Goal: Task Accomplishment & Management: Manage account settings

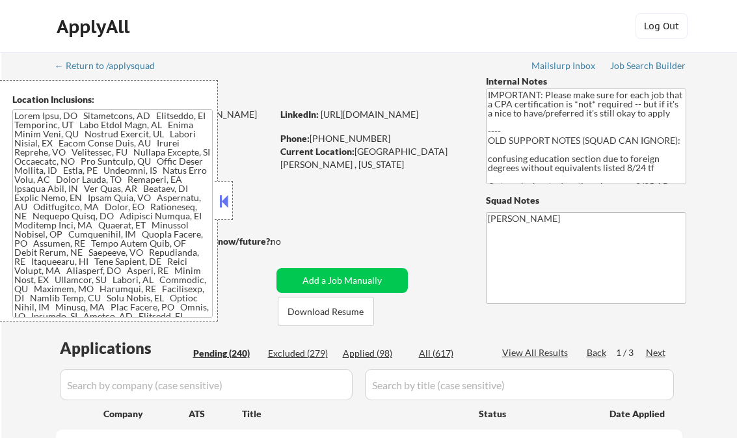
select select ""pending""
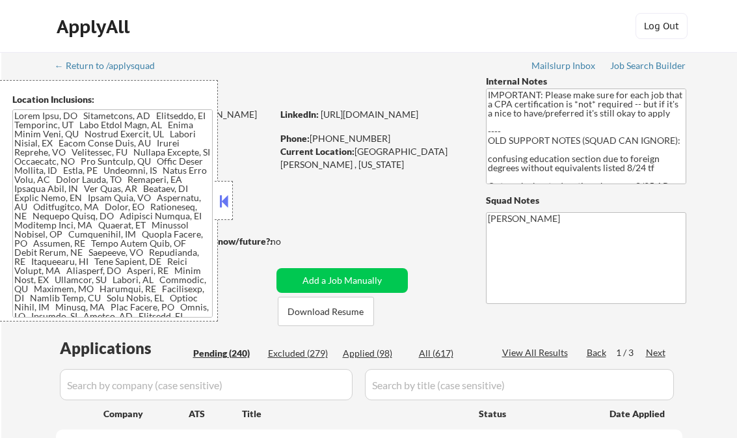
select select ""pending""
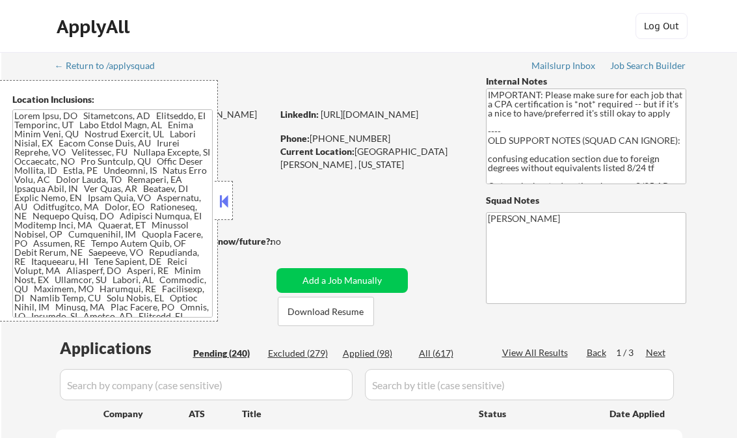
select select ""pending""
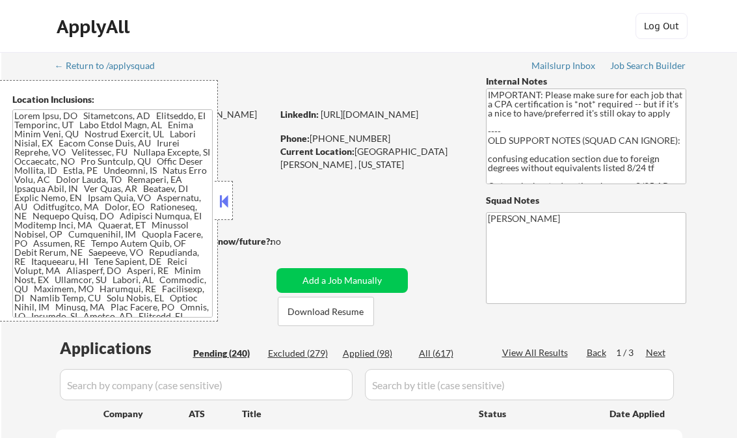
select select ""pending""
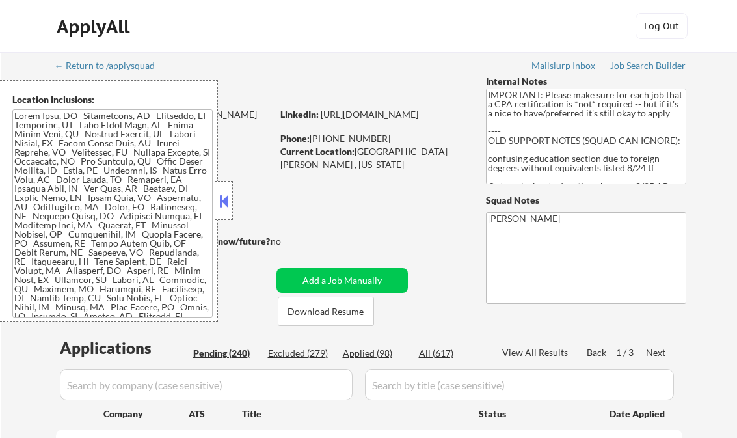
select select ""pending""
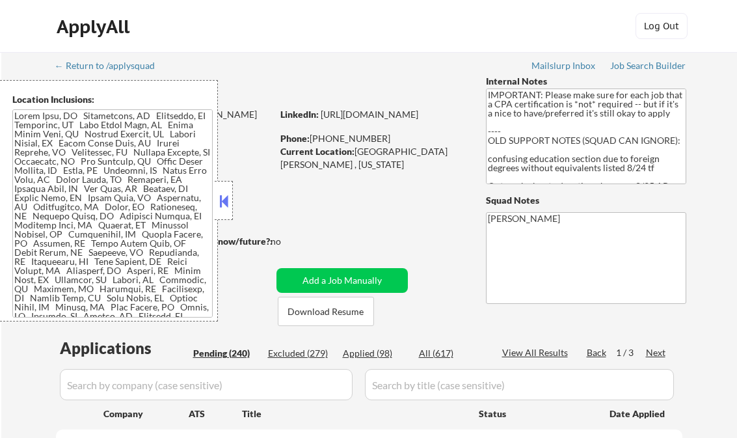
select select ""pending""
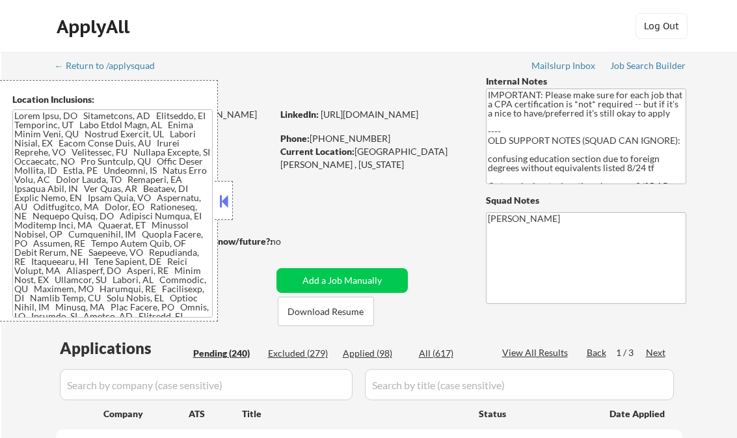
select select ""pending""
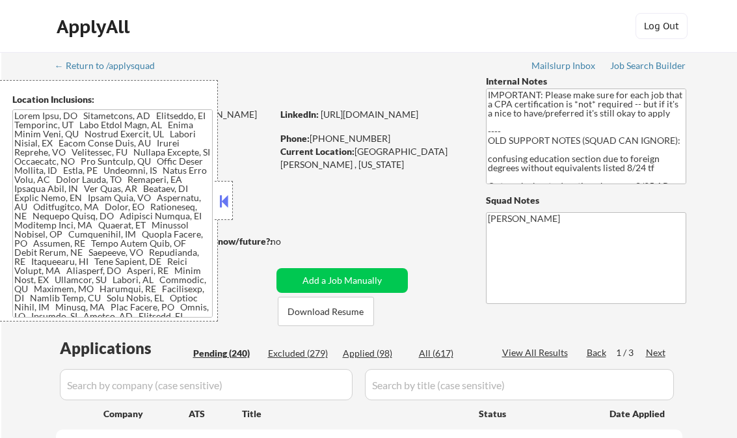
select select ""pending""
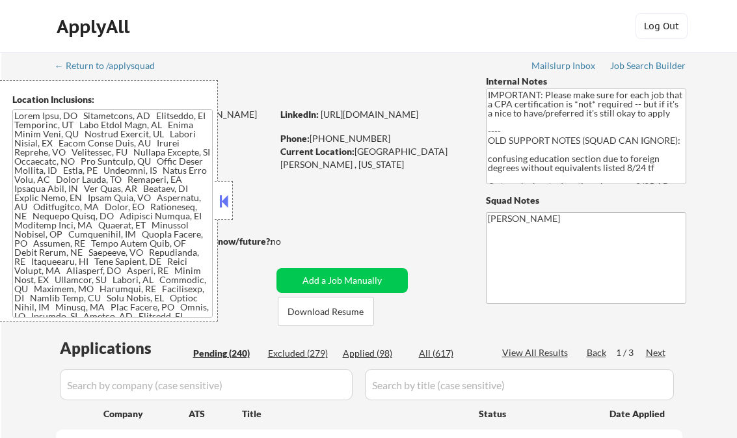
select select ""pending""
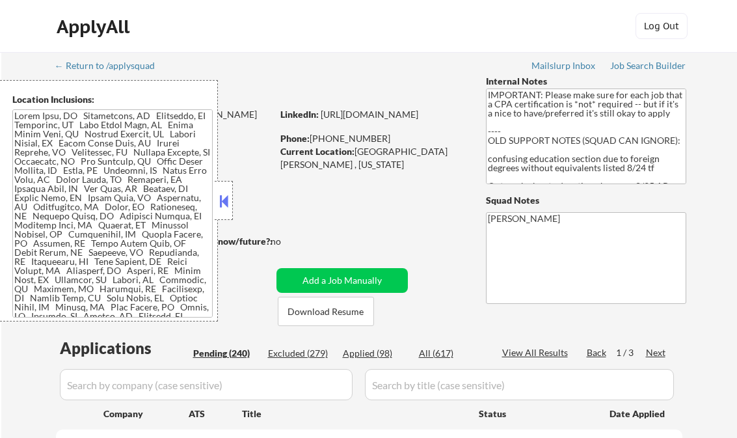
select select ""pending""
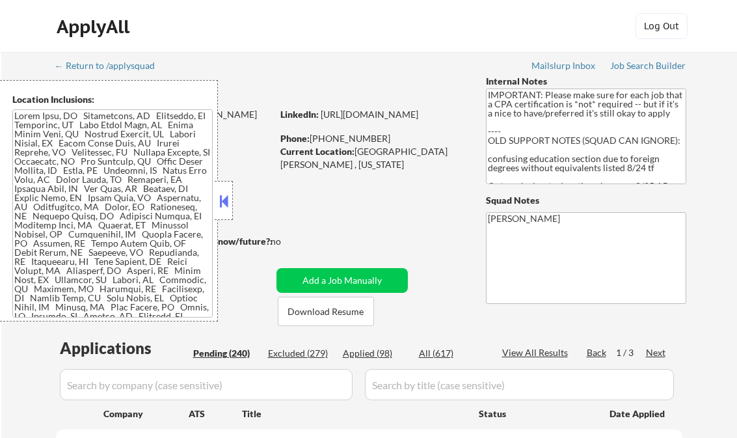
select select ""pending""
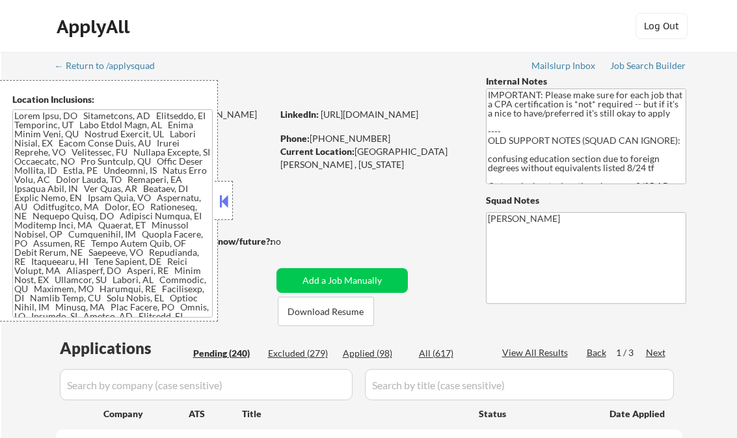
select select ""pending""
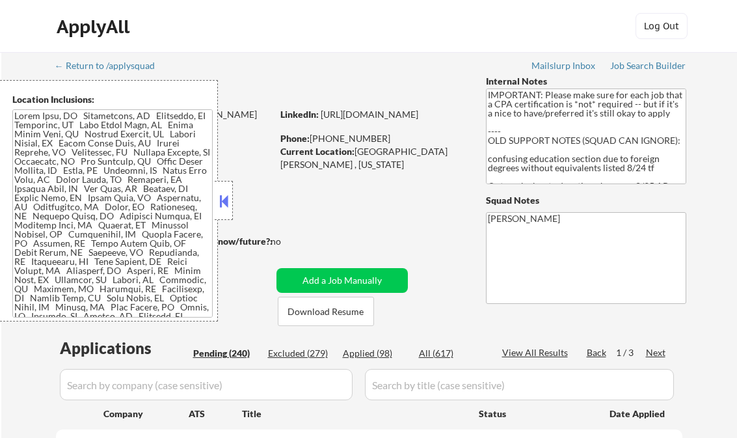
select select ""pending""
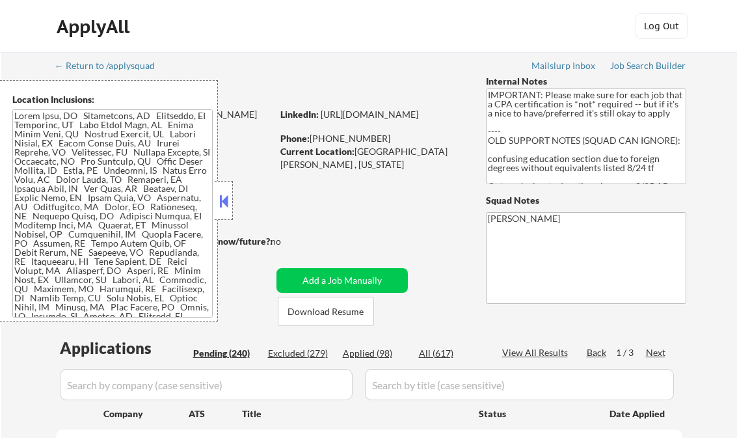
select select ""pending""
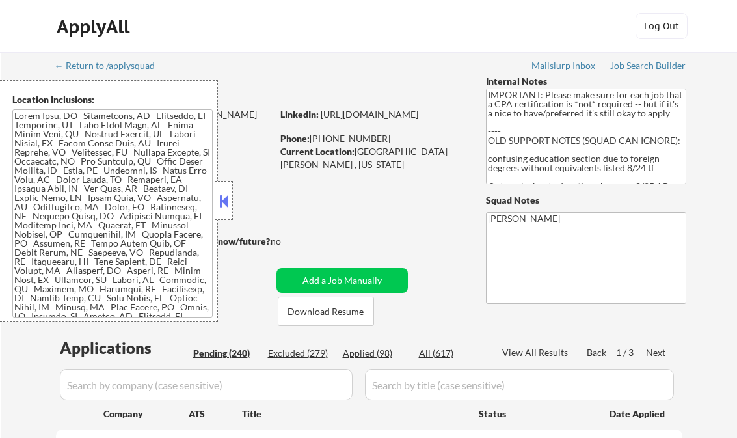
select select ""pending""
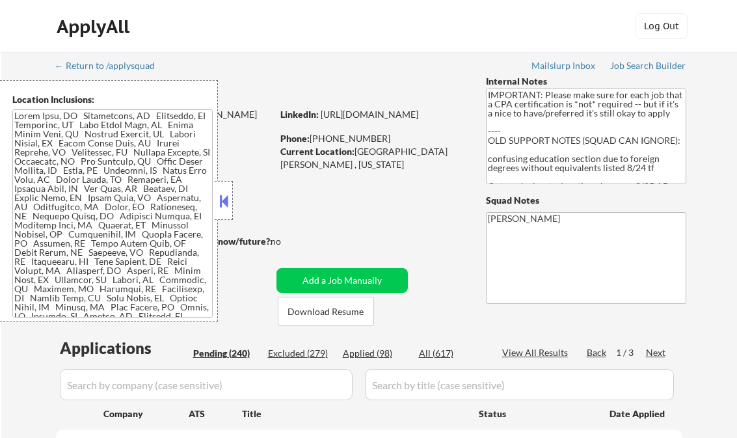
select select ""pending""
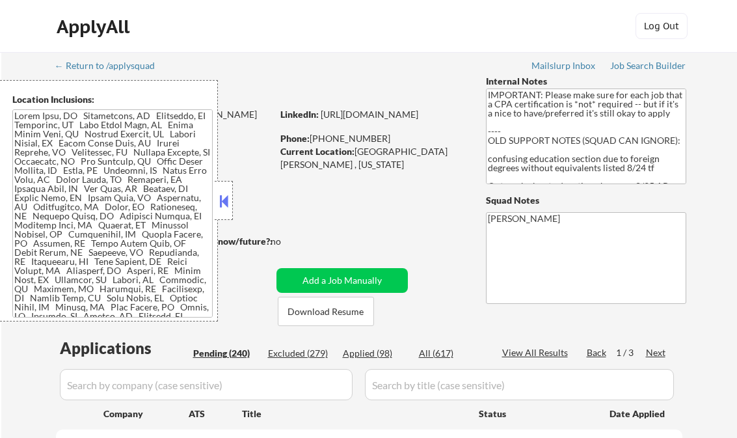
select select ""pending""
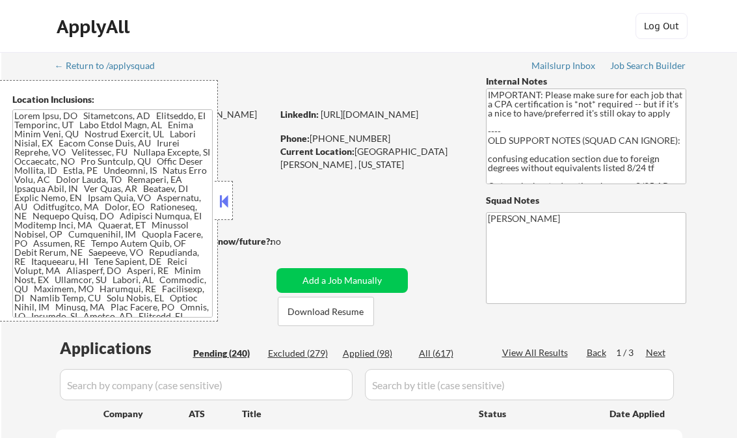
select select ""pending""
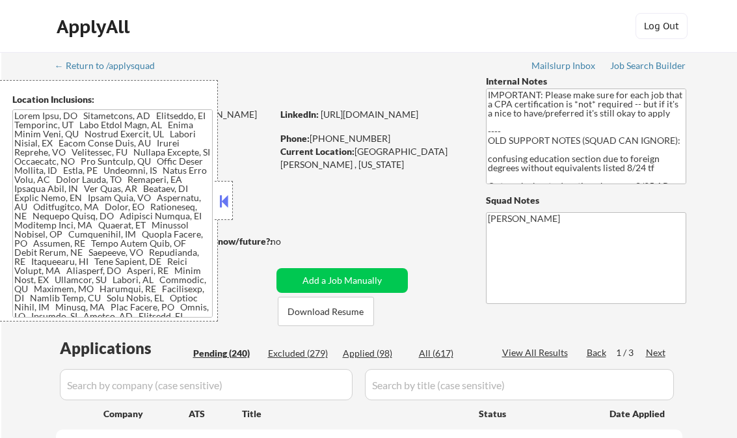
select select ""pending""
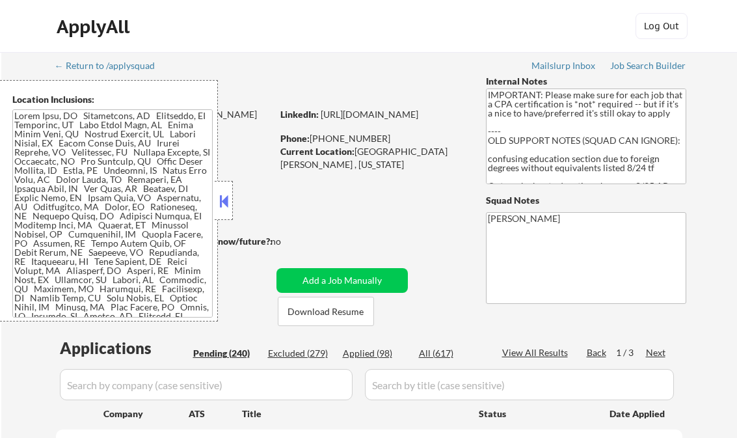
select select ""pending""
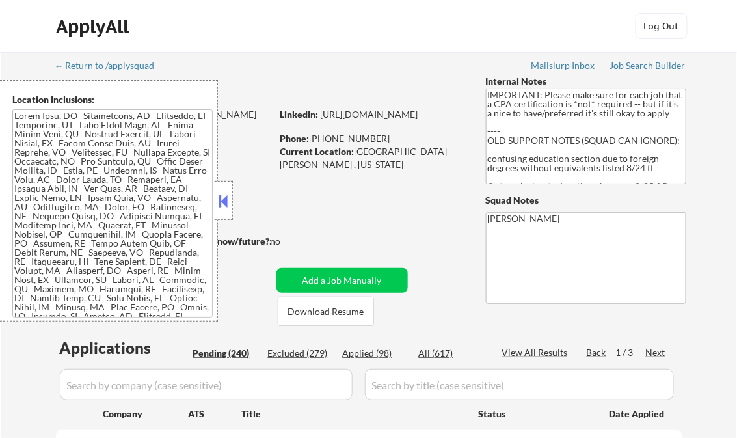
click at [220, 193] on button at bounding box center [224, 201] width 14 height 20
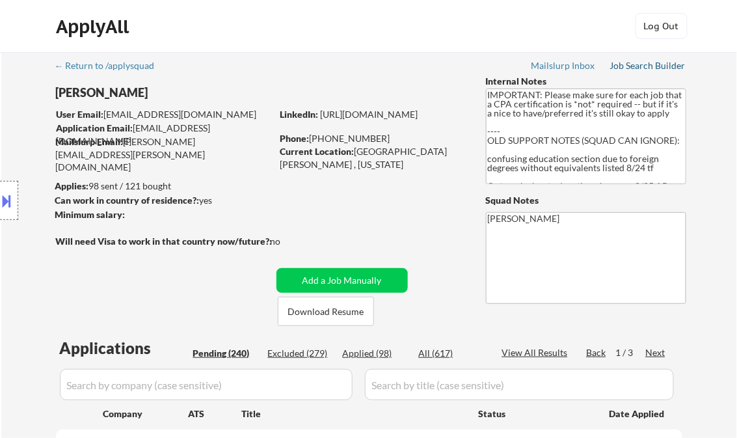
click at [662, 72] on link "Job Search Builder" at bounding box center [648, 67] width 76 height 13
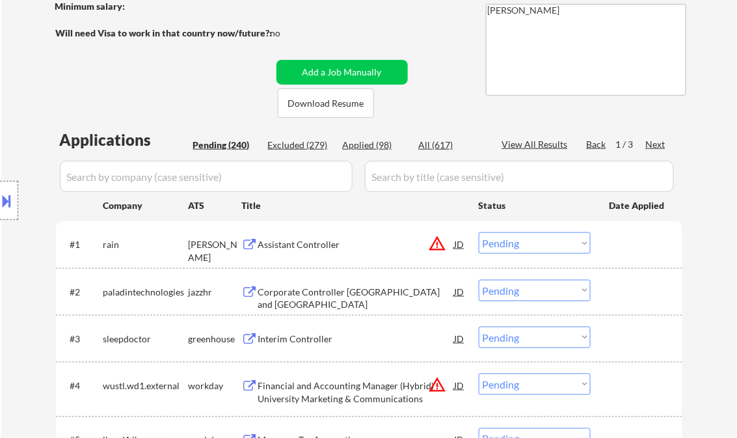
click at [297, 242] on div "Assistant Controller" at bounding box center [356, 244] width 197 height 13
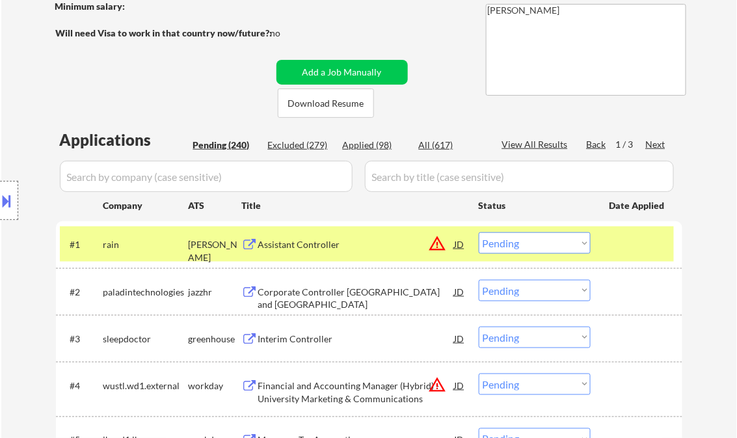
click at [7, 198] on button at bounding box center [7, 200] width 14 height 21
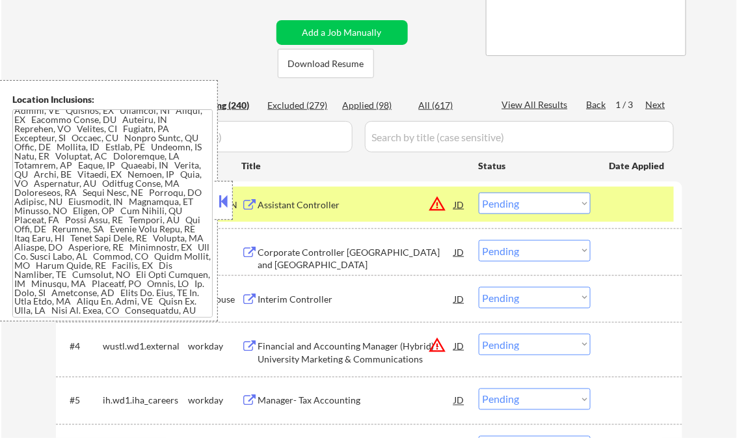
scroll to position [260, 0]
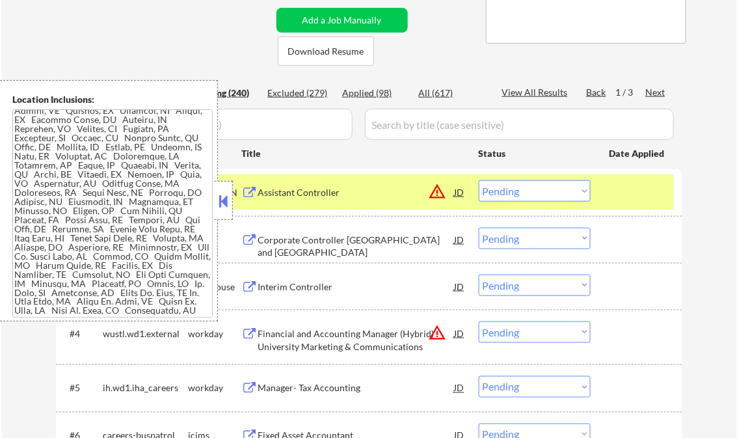
click at [216, 198] on div at bounding box center [224, 200] width 18 height 39
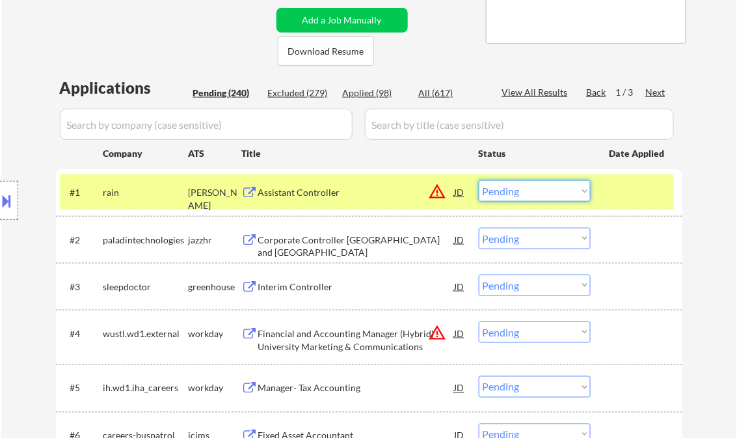
drag, startPoint x: 515, startPoint y: 184, endPoint x: 537, endPoint y: 199, distance: 26.6
click at [515, 184] on select "Choose an option... Pending Applied Excluded (Questions) Excluded (Expired) Exc…" at bounding box center [535, 190] width 112 height 21
click at [479, 180] on select "Choose an option... Pending Applied Excluded (Questions) Excluded (Expired) Exc…" at bounding box center [535, 190] width 112 height 21
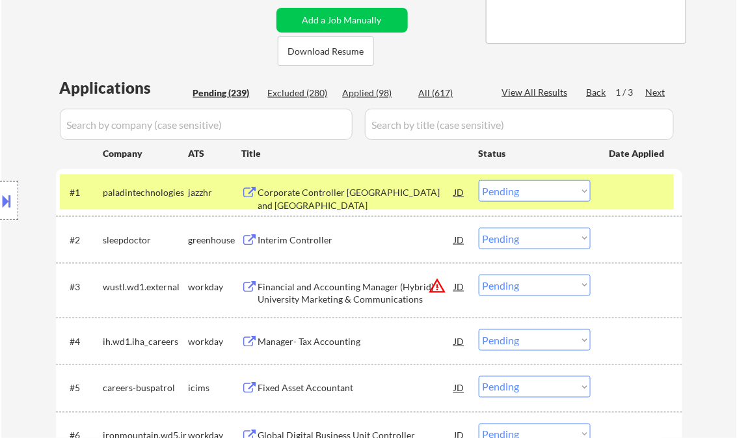
click at [312, 185] on div "Corporate Controller US and Canada" at bounding box center [356, 191] width 197 height 23
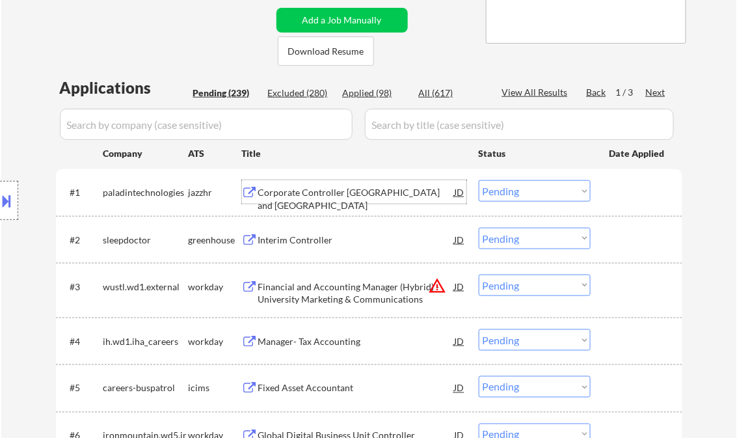
click at [11, 197] on button at bounding box center [7, 200] width 14 height 21
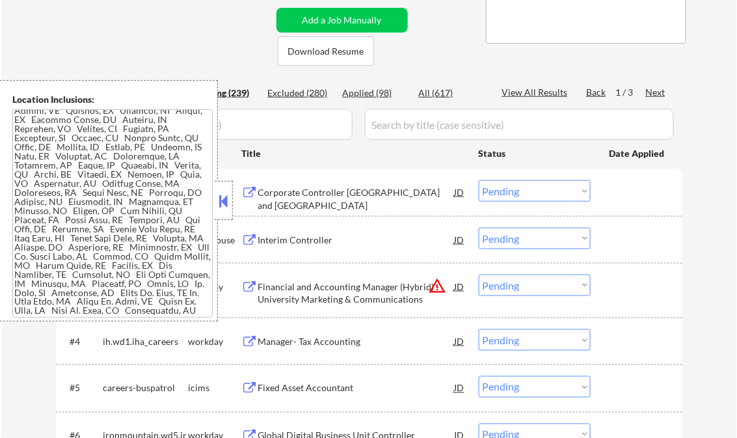
scroll to position [2, 0]
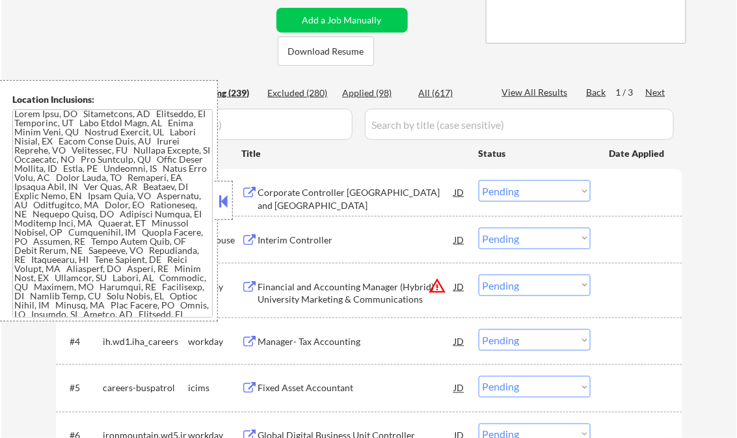
click at [218, 202] on button at bounding box center [224, 201] width 14 height 20
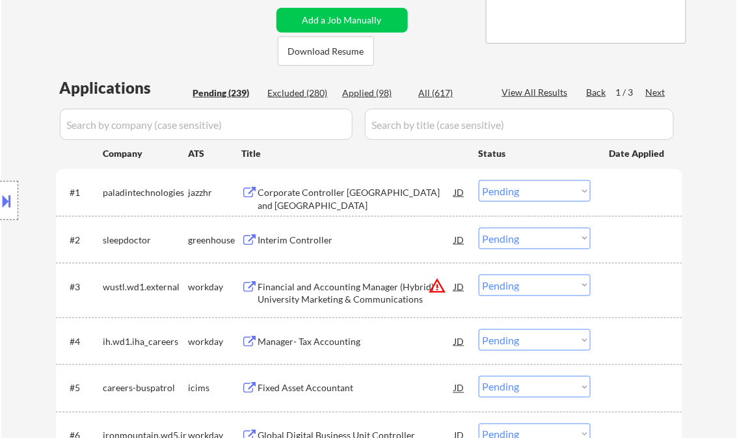
drag, startPoint x: 508, startPoint y: 192, endPoint x: 521, endPoint y: 202, distance: 16.3
click at [508, 192] on select "Choose an option... Pending Applied Excluded (Questions) Excluded (Expired) Exc…" at bounding box center [535, 190] width 112 height 21
click at [479, 180] on select "Choose an option... Pending Applied Excluded (Questions) Excluded (Expired) Exc…" at bounding box center [535, 190] width 112 height 21
click at [321, 243] on div "Interim Controller" at bounding box center [356, 240] width 197 height 13
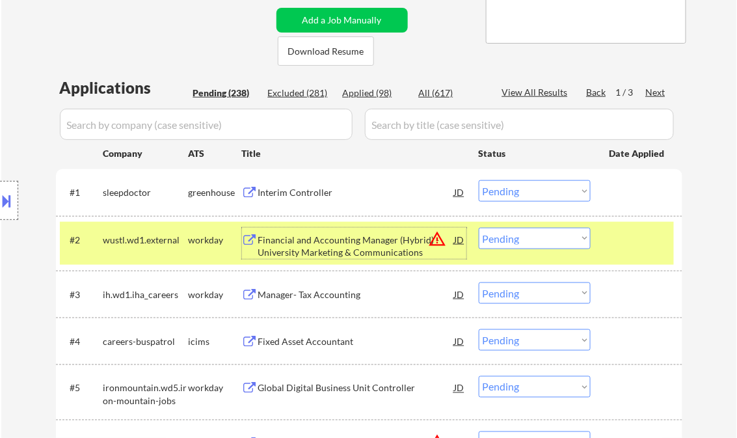
click at [525, 191] on select "Choose an option... Pending Applied Excluded (Questions) Excluded (Expired) Exc…" at bounding box center [535, 190] width 112 height 21
click at [479, 180] on select "Choose an option... Pending Applied Excluded (Questions) Excluded (Expired) Exc…" at bounding box center [535, 190] width 112 height 21
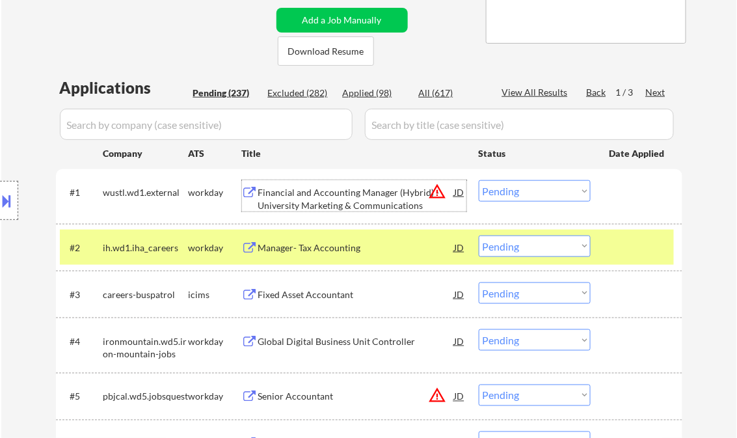
click at [347, 198] on div "Financial and Accounting Manager (Hybrid) - University Marketing & Communicatio…" at bounding box center [356, 198] width 197 height 25
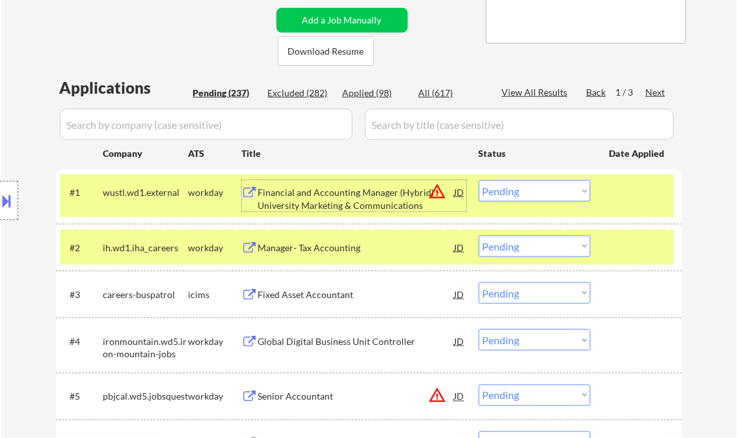
drag, startPoint x: 510, startPoint y: 184, endPoint x: 523, endPoint y: 199, distance: 20.3
click at [510, 184] on select "Choose an option... Pending Applied Excluded (Questions) Excluded (Expired) Exc…" at bounding box center [535, 190] width 112 height 21
click at [479, 180] on select "Choose an option... Pending Applied Excluded (Questions) Excluded (Expired) Exc…" at bounding box center [535, 190] width 112 height 21
click at [314, 251] on div "Manager- Tax Accounting" at bounding box center [356, 247] width 197 height 13
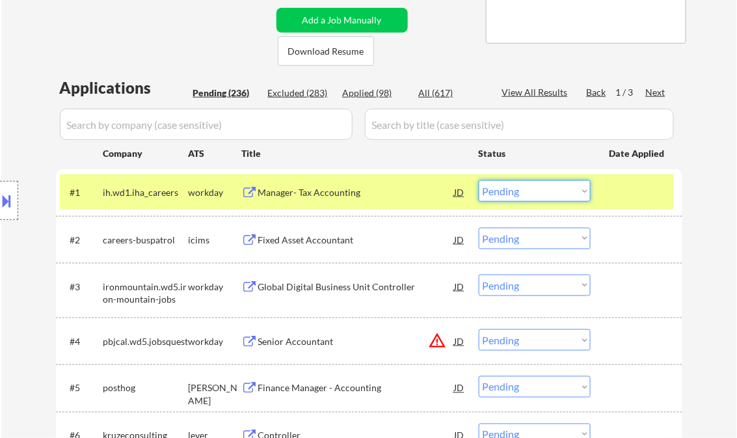
click at [528, 189] on select "Choose an option... Pending Applied Excluded (Questions) Excluded (Expired) Exc…" at bounding box center [535, 190] width 112 height 21
drag, startPoint x: 519, startPoint y: 191, endPoint x: 525, endPoint y: 202, distance: 12.5
click at [519, 191] on select "Choose an option... Pending Applied Excluded (Questions) Excluded (Expired) Exc…" at bounding box center [535, 190] width 112 height 21
click at [479, 180] on select "Choose an option... Pending Applied Excluded (Questions) Excluded (Expired) Exc…" at bounding box center [535, 190] width 112 height 21
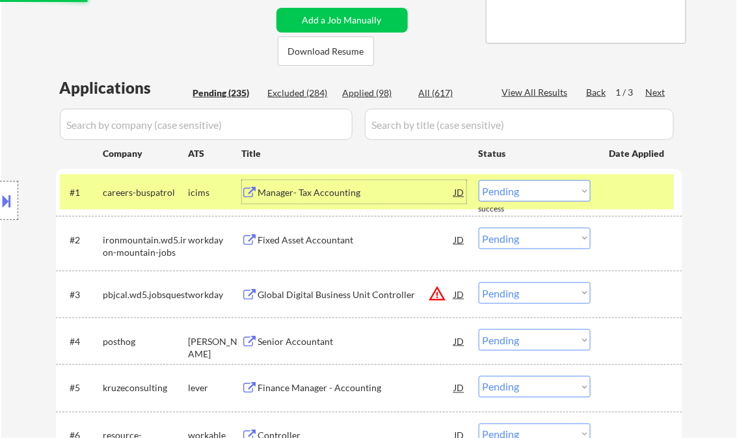
click at [312, 193] on div "Manager- Tax Accounting" at bounding box center [356, 192] width 197 height 13
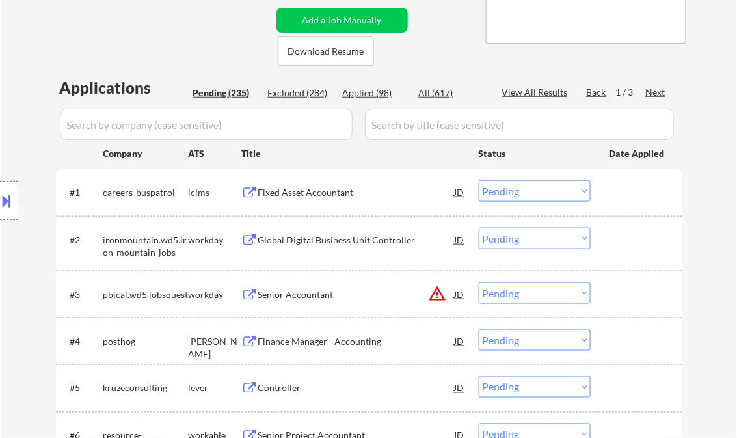
click at [10, 202] on button at bounding box center [7, 200] width 14 height 21
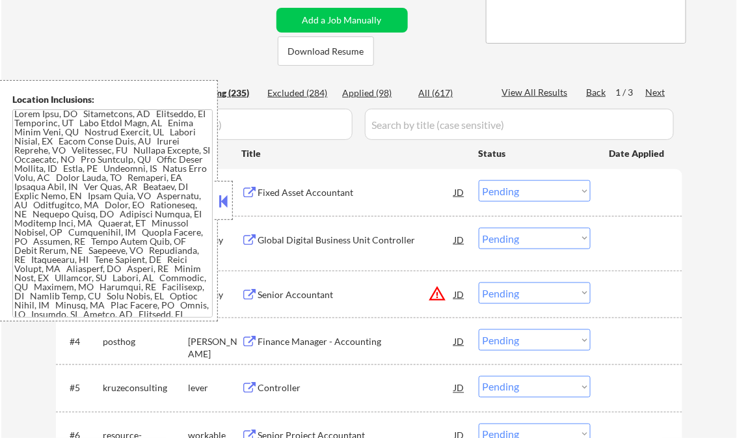
click at [225, 200] on button at bounding box center [224, 201] width 14 height 20
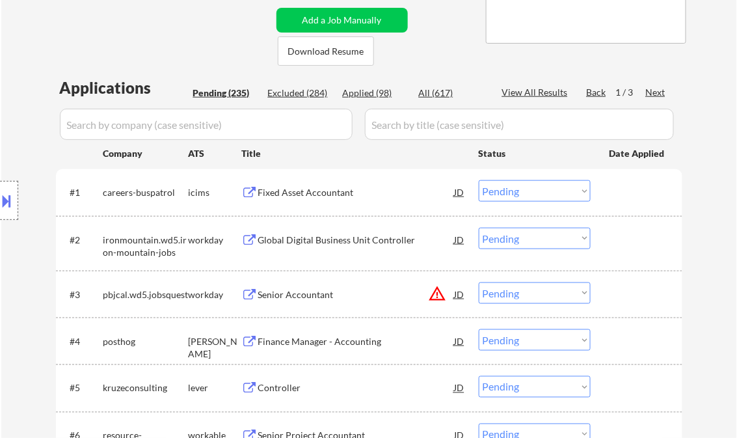
click at [523, 187] on select "Choose an option... Pending Applied Excluded (Questions) Excluded (Expired) Exc…" at bounding box center [535, 190] width 112 height 21
click at [479, 180] on select "Choose an option... Pending Applied Excluded (Questions) Excluded (Expired) Exc…" at bounding box center [535, 190] width 112 height 21
click at [309, 241] on div "Global Digital Business Unit Controller" at bounding box center [356, 240] width 197 height 13
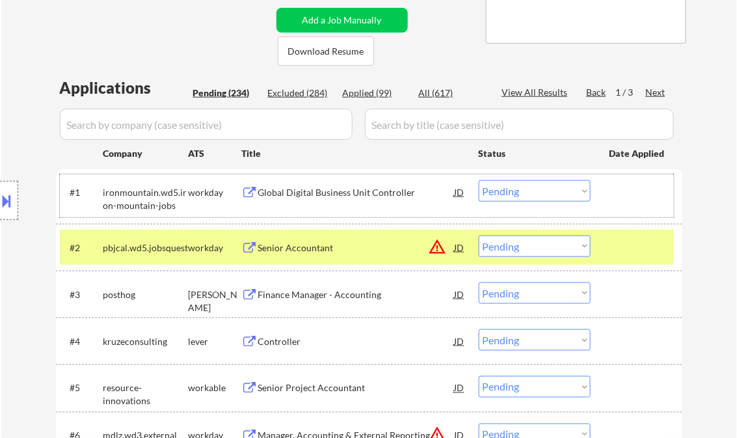
click at [497, 179] on div "#1 ironmountain.wd5.iron-mountain-jobs workday Global Digital Business Unit Con…" at bounding box center [367, 195] width 614 height 43
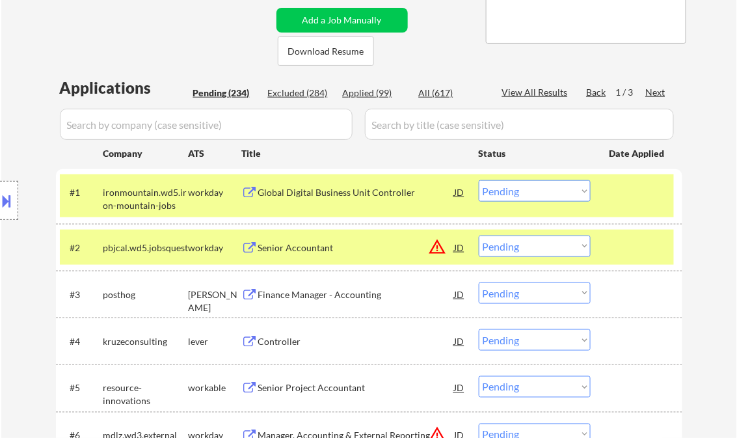
click at [650, 189] on div at bounding box center [638, 191] width 57 height 23
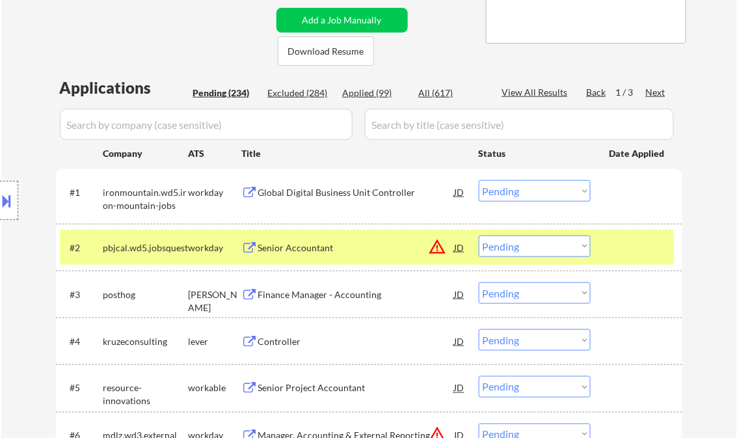
click at [644, 240] on div at bounding box center [638, 247] width 57 height 23
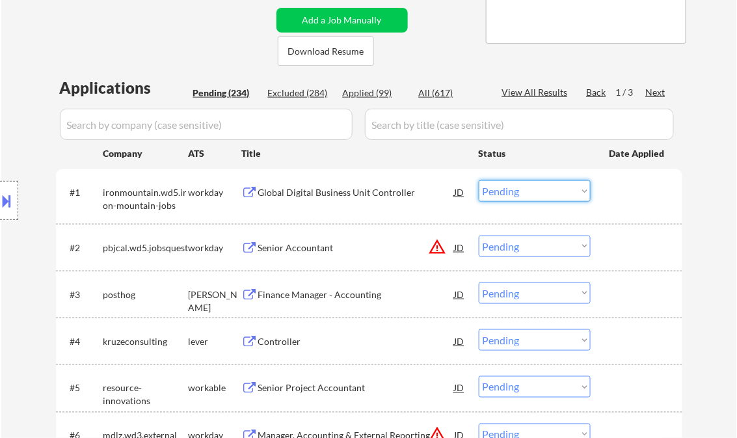
click at [525, 191] on select "Choose an option... Pending Applied Excluded (Questions) Excluded (Expired) Exc…" at bounding box center [535, 190] width 112 height 21
click at [479, 180] on select "Choose an option... Pending Applied Excluded (Questions) Excluded (Expired) Exc…" at bounding box center [535, 190] width 112 height 21
click at [297, 253] on div "Senior Accountant" at bounding box center [356, 247] width 197 height 13
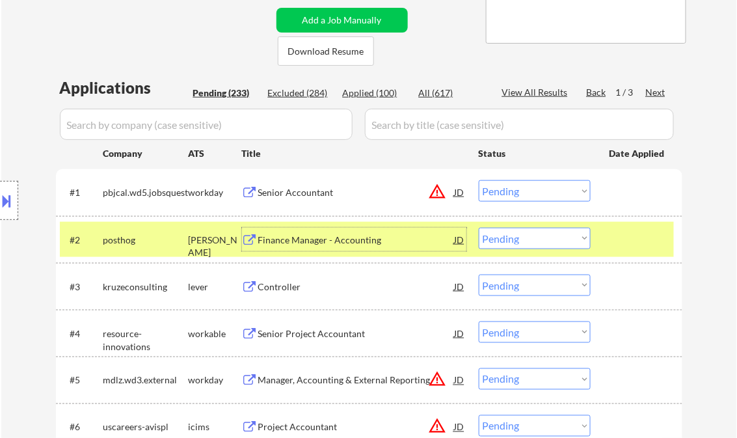
click at [516, 192] on select "Choose an option... Pending Applied Excluded (Questions) Excluded (Expired) Exc…" at bounding box center [535, 190] width 112 height 21
click at [479, 180] on select "Choose an option... Pending Applied Excluded (Questions) Excluded (Expired) Exc…" at bounding box center [535, 190] width 112 height 21
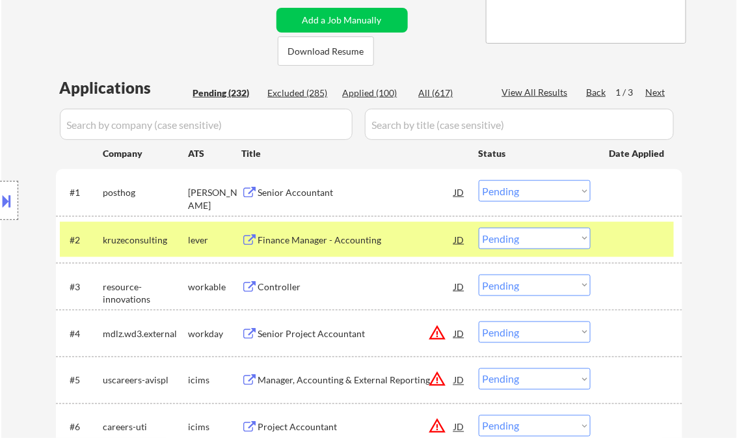
drag, startPoint x: 636, startPoint y: 230, endPoint x: 622, endPoint y: 229, distance: 14.3
click at [637, 230] on div at bounding box center [638, 239] width 57 height 23
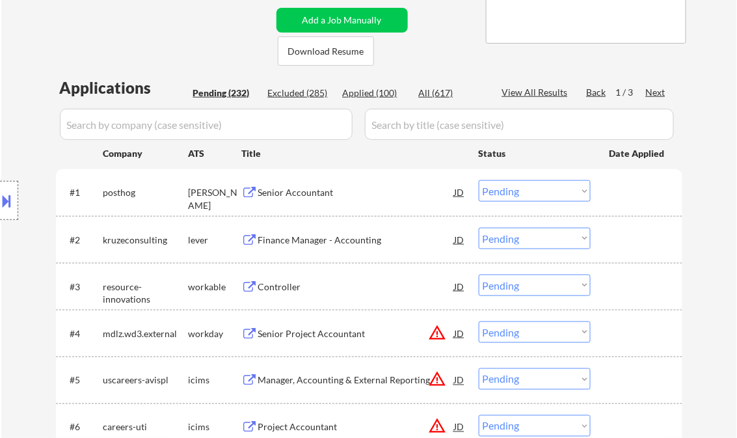
click at [295, 198] on div "Senior Accountant" at bounding box center [356, 192] width 197 height 13
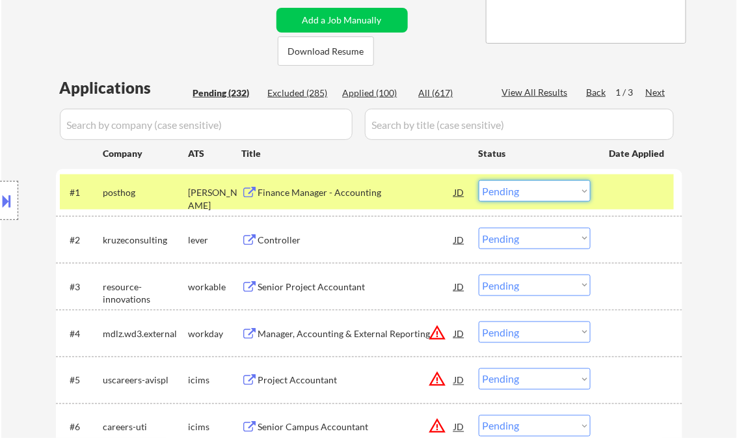
drag, startPoint x: 542, startPoint y: 188, endPoint x: 544, endPoint y: 204, distance: 15.7
click at [543, 189] on select "Choose an option... Pending Applied Excluded (Questions) Excluded (Expired) Exc…" at bounding box center [535, 190] width 112 height 21
click at [479, 180] on select "Choose an option... Pending Applied Excluded (Questions) Excluded (Expired) Exc…" at bounding box center [535, 190] width 112 height 21
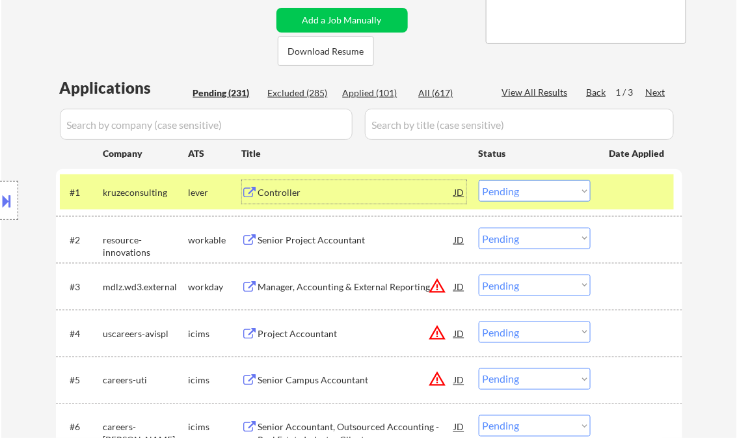
click at [295, 193] on div "Controller" at bounding box center [356, 192] width 197 height 13
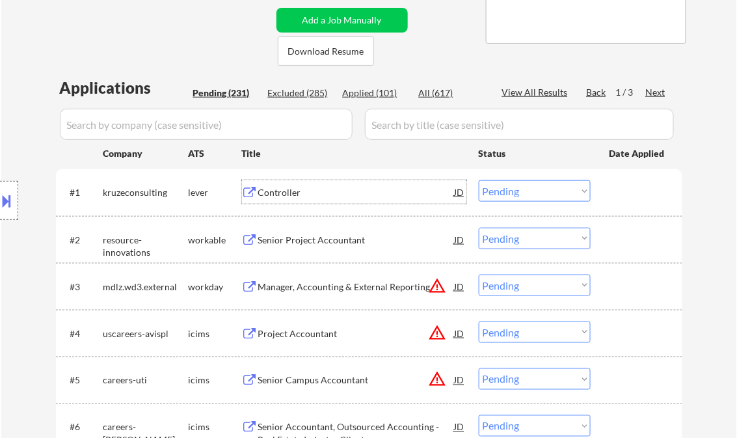
drag, startPoint x: 530, startPoint y: 184, endPoint x: 560, endPoint y: 201, distance: 34.7
click at [530, 184] on select "Choose an option... Pending Applied Excluded (Questions) Excluded (Expired) Exc…" at bounding box center [535, 190] width 112 height 21
click at [479, 180] on select "Choose an option... Pending Applied Excluded (Questions) Excluded (Expired) Exc…" at bounding box center [535, 190] width 112 height 21
click at [314, 237] on div "Senior Project Accountant" at bounding box center [356, 240] width 197 height 13
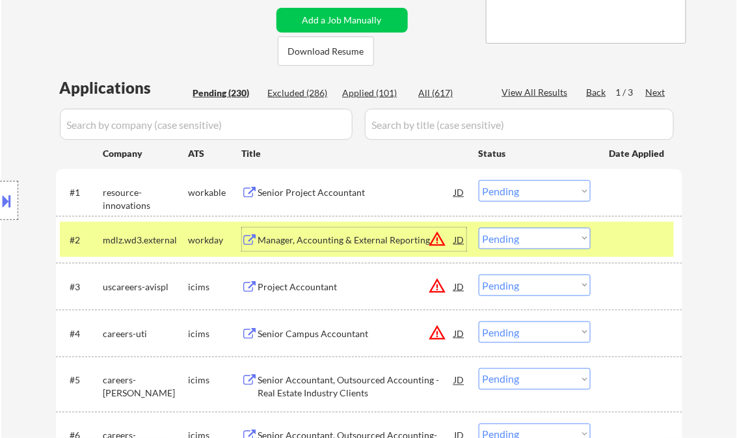
drag, startPoint x: 517, startPoint y: 184, endPoint x: 525, endPoint y: 195, distance: 13.5
click at [517, 184] on select "Choose an option... Pending Applied Excluded (Questions) Excluded (Expired) Exc…" at bounding box center [535, 190] width 112 height 21
click at [479, 180] on select "Choose an option... Pending Applied Excluded (Questions) Excluded (Expired) Exc…" at bounding box center [535, 190] width 112 height 21
click at [371, 244] on div "Manager, Accounting & External Reporting" at bounding box center [356, 240] width 197 height 13
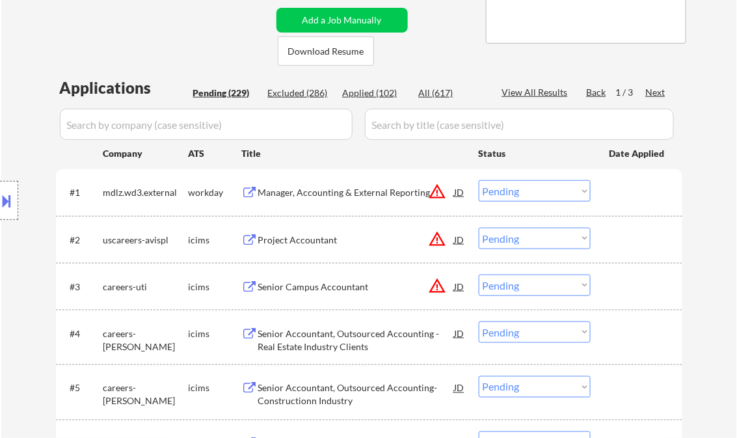
click at [12, 202] on button at bounding box center [7, 200] width 14 height 21
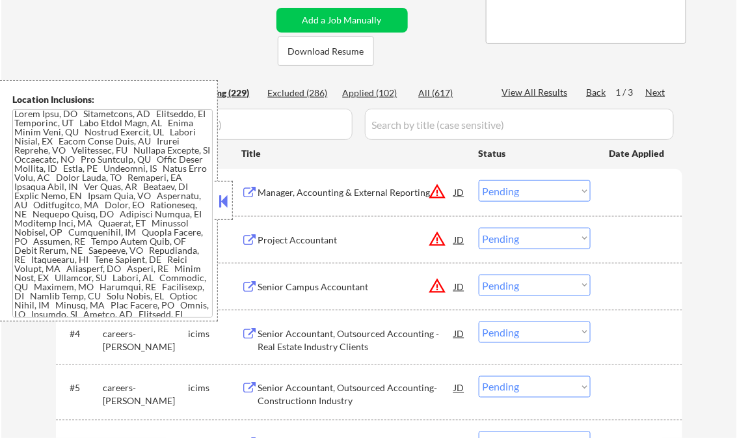
click at [226, 204] on button at bounding box center [224, 201] width 14 height 20
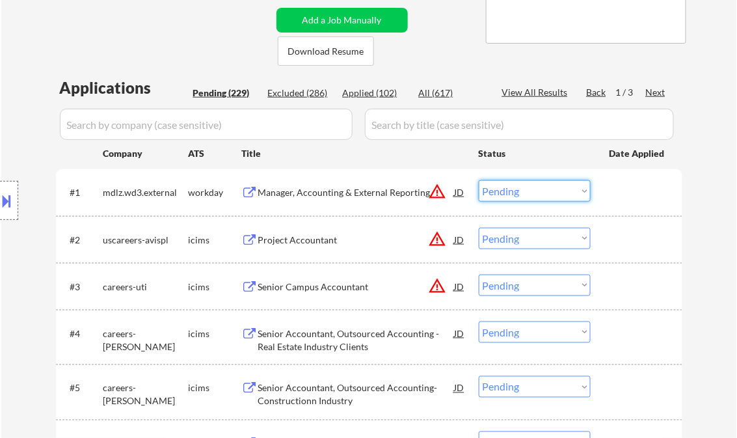
drag, startPoint x: 499, startPoint y: 196, endPoint x: 511, endPoint y: 202, distance: 13.7
click at [499, 195] on select "Choose an option... Pending Applied Excluded (Questions) Excluded (Expired) Exc…" at bounding box center [535, 190] width 112 height 21
click at [479, 180] on select "Choose an option... Pending Applied Excluded (Questions) Excluded (Expired) Exc…" at bounding box center [535, 190] width 112 height 21
click at [297, 239] on div "Project Accountant" at bounding box center [356, 240] width 197 height 13
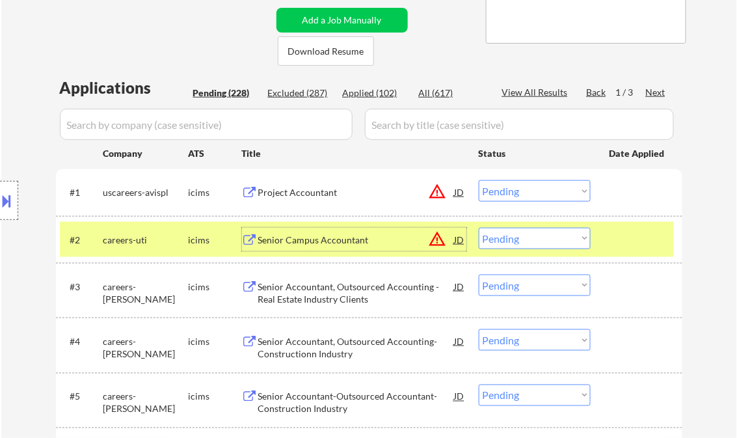
click at [525, 201] on select "Choose an option... Pending Applied Excluded (Questions) Excluded (Expired) Exc…" at bounding box center [535, 190] width 112 height 21
click at [479, 180] on select "Choose an option... Pending Applied Excluded (Questions) Excluded (Expired) Exc…" at bounding box center [535, 190] width 112 height 21
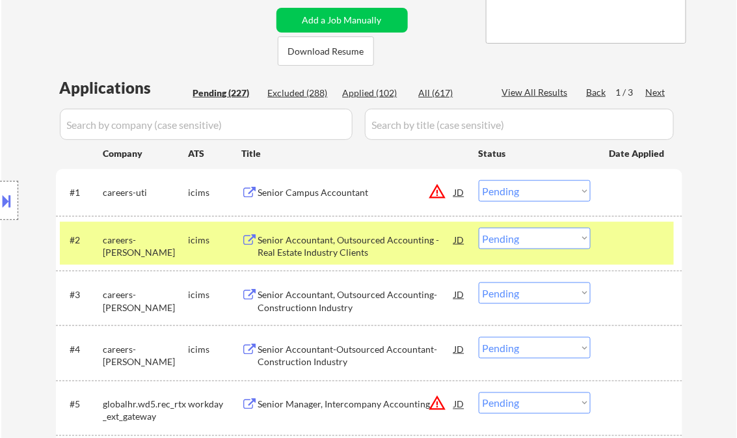
click at [331, 196] on div "Senior Campus Accountant" at bounding box center [356, 192] width 197 height 13
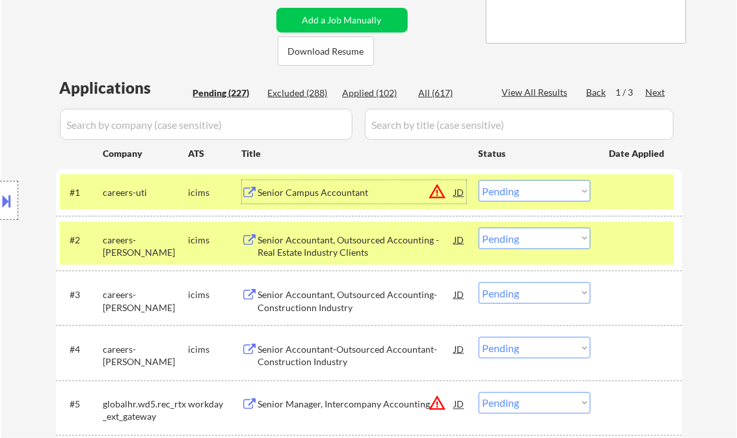
drag, startPoint x: 539, startPoint y: 189, endPoint x: 541, endPoint y: 200, distance: 12.0
click at [539, 189] on select "Choose an option... Pending Applied Excluded (Questions) Excluded (Expired) Exc…" at bounding box center [535, 190] width 112 height 21
click at [479, 180] on select "Choose an option... Pending Applied Excluded (Questions) Excluded (Expired) Exc…" at bounding box center [535, 190] width 112 height 21
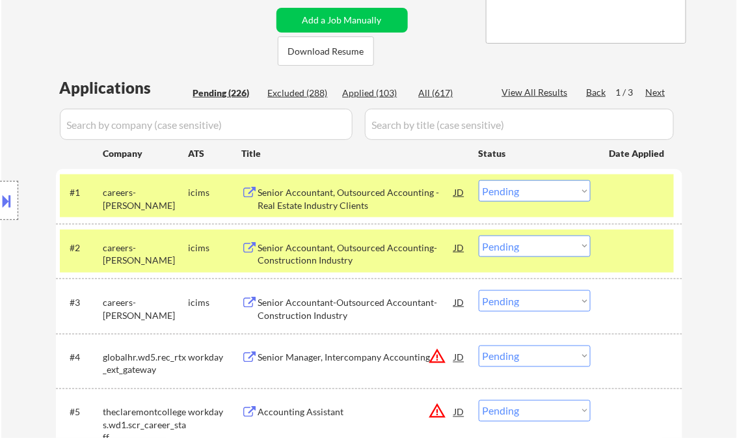
click at [292, 199] on div "Senior Accountant, Outsourced Accounting - Real Estate Industry Clients" at bounding box center [356, 198] width 197 height 25
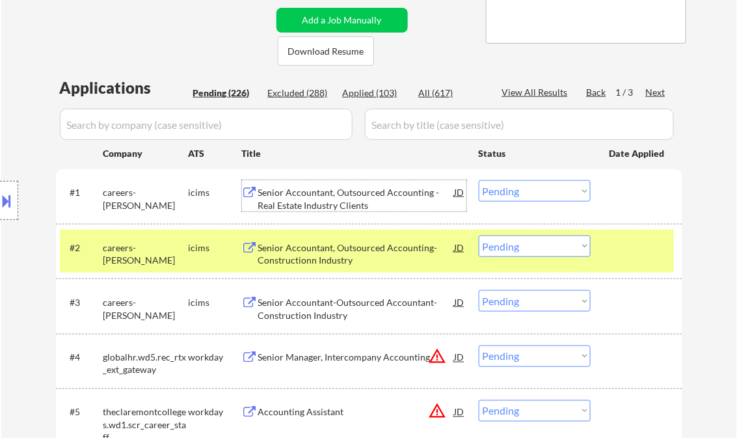
click at [285, 202] on div "Senior Accountant, Outsourced Accounting - Real Estate Industry Clients" at bounding box center [356, 198] width 197 height 25
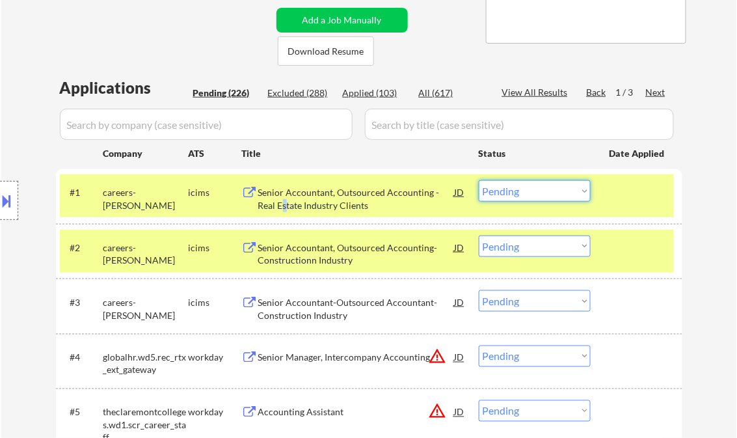
click at [506, 189] on select "Choose an option... Pending Applied Excluded (Questions) Excluded (Expired) Exc…" at bounding box center [535, 190] width 112 height 21
click at [479, 180] on select "Choose an option... Pending Applied Excluded (Questions) Excluded (Expired) Exc…" at bounding box center [535, 190] width 112 height 21
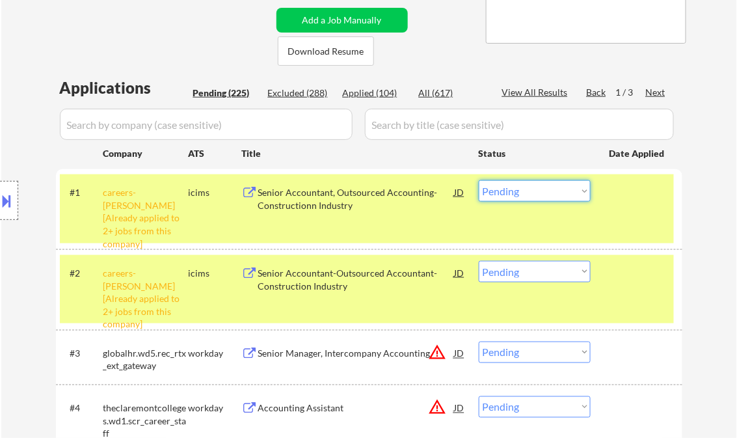
drag, startPoint x: 516, startPoint y: 187, endPoint x: 523, endPoint y: 202, distance: 17.2
click at [516, 187] on select "Choose an option... Pending Applied Excluded (Questions) Excluded (Expired) Exc…" at bounding box center [535, 190] width 112 height 21
click at [479, 180] on select "Choose an option... Pending Applied Excluded (Questions) Excluded (Expired) Exc…" at bounding box center [535, 190] width 112 height 21
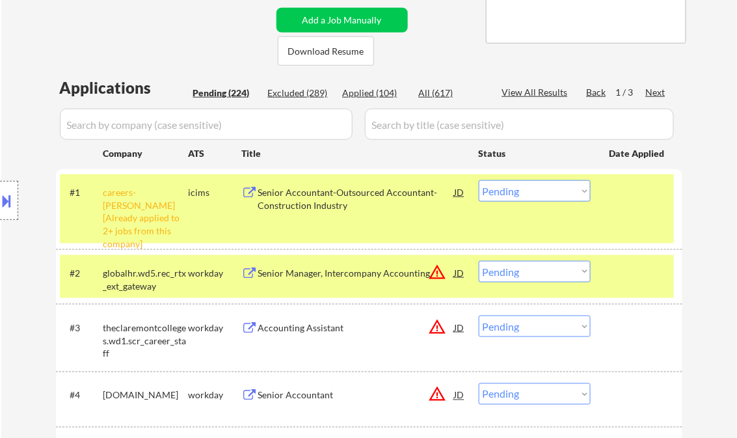
click at [525, 190] on select "Choose an option... Pending Applied Excluded (Questions) Excluded (Expired) Exc…" at bounding box center [535, 190] width 112 height 21
click at [479, 180] on select "Choose an option... Pending Applied Excluded (Questions) Excluded (Expired) Exc…" at bounding box center [535, 190] width 112 height 21
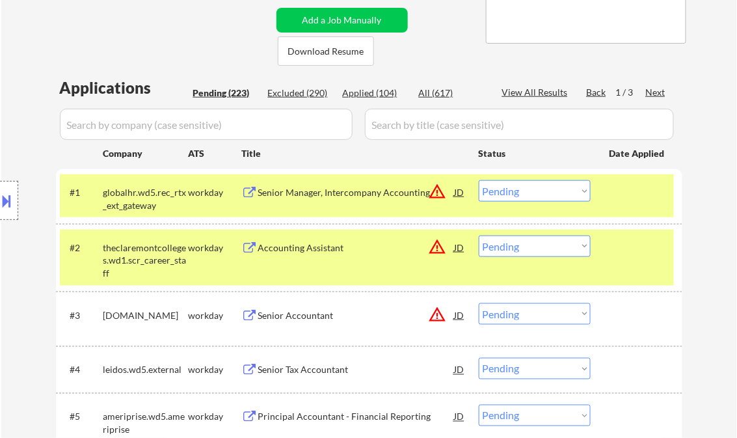
click at [308, 190] on div "Senior Manager, Intercompany Accounting" at bounding box center [356, 192] width 197 height 13
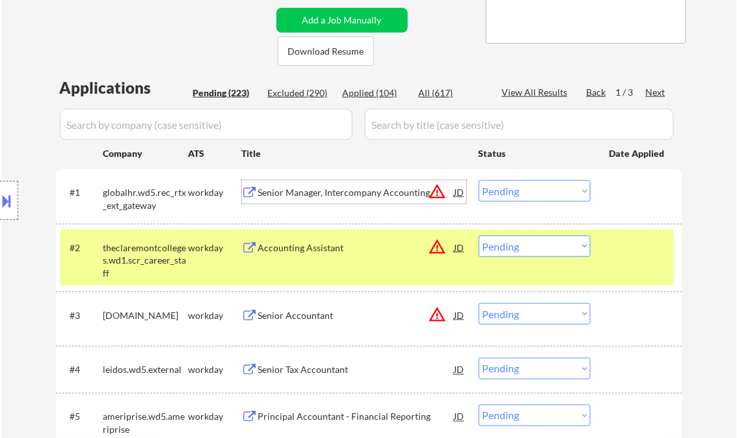
drag, startPoint x: 513, startPoint y: 187, endPoint x: 521, endPoint y: 194, distance: 10.7
click at [513, 187] on select "Choose an option... Pending Applied Excluded (Questions) Excluded (Expired) Exc…" at bounding box center [535, 190] width 112 height 21
click at [479, 180] on select "Choose an option... Pending Applied Excluded (Questions) Excluded (Expired) Exc…" at bounding box center [535, 190] width 112 height 21
click at [279, 249] on div "Accounting Assistant" at bounding box center [356, 247] width 197 height 13
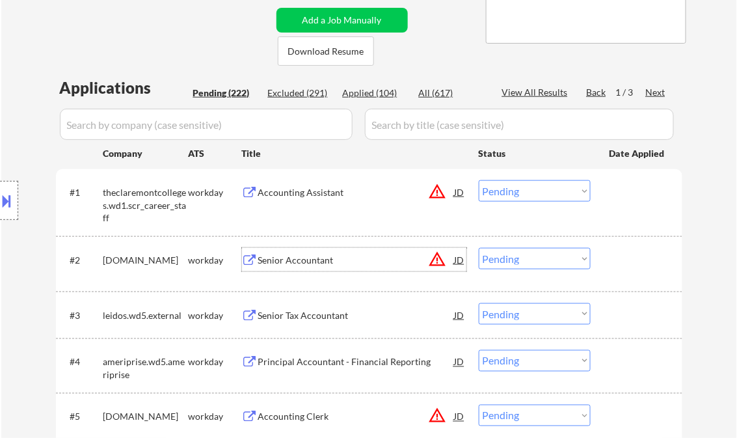
click at [515, 193] on select "Choose an option... Pending Applied Excluded (Questions) Excluded (Expired) Exc…" at bounding box center [535, 190] width 112 height 21
click at [479, 180] on select "Choose an option... Pending Applied Excluded (Questions) Excluded (Expired) Exc…" at bounding box center [535, 190] width 112 height 21
click at [310, 266] on div "Senior Accountant" at bounding box center [356, 260] width 197 height 13
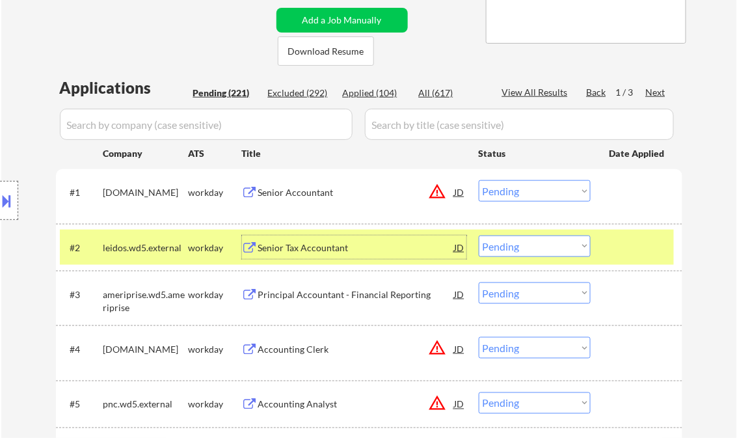
click at [507, 193] on select "Choose an option... Pending Applied Excluded (Questions) Excluded (Expired) Exc…" at bounding box center [535, 190] width 112 height 21
click at [479, 180] on select "Choose an option... Pending Applied Excluded (Questions) Excluded (Expired) Exc…" at bounding box center [535, 190] width 112 height 21
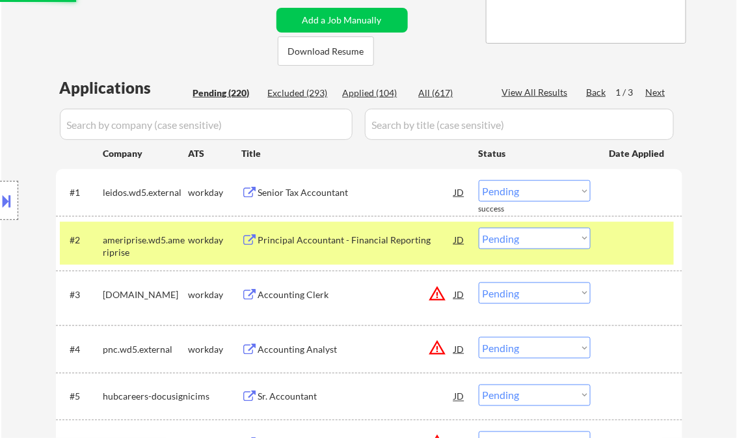
click at [311, 186] on div "Senior Tax Accountant" at bounding box center [356, 192] width 197 height 13
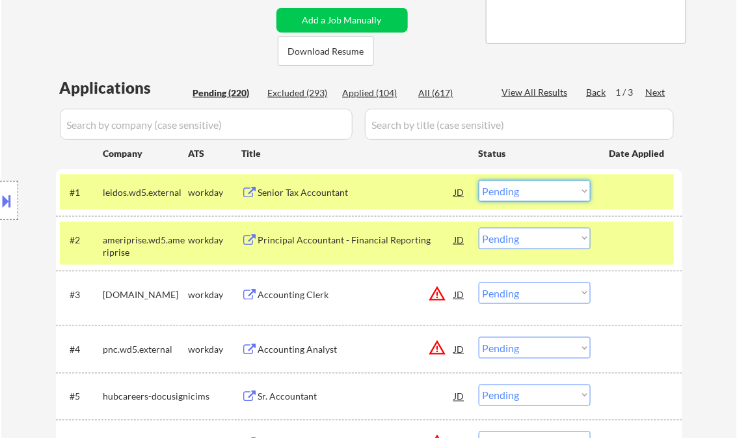
click at [513, 193] on select "Choose an option... Pending Applied Excluded (Questions) Excluded (Expired) Exc…" at bounding box center [535, 190] width 112 height 21
click at [479, 180] on select "Choose an option... Pending Applied Excluded (Questions) Excluded (Expired) Exc…" at bounding box center [535, 190] width 112 height 21
click at [367, 245] on div "Principal Accountant - Financial Reporting" at bounding box center [356, 240] width 197 height 13
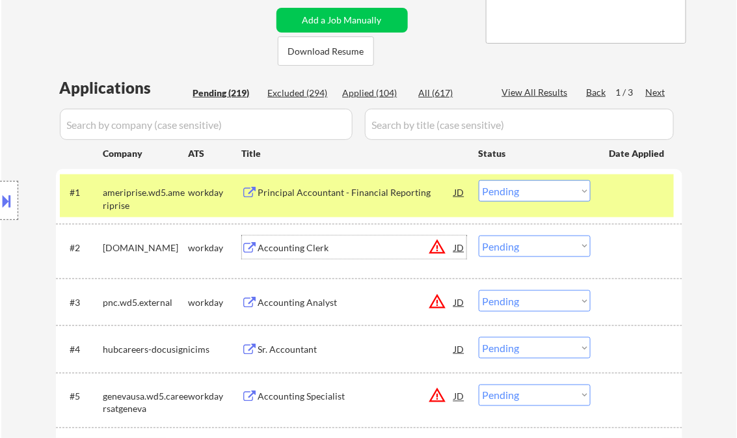
click at [534, 185] on select "Choose an option... Pending Applied Excluded (Questions) Excluded (Expired) Exc…" at bounding box center [535, 190] width 112 height 21
click at [479, 180] on select "Choose an option... Pending Applied Excluded (Questions) Excluded (Expired) Exc…" at bounding box center [535, 190] width 112 height 21
select select ""pending""
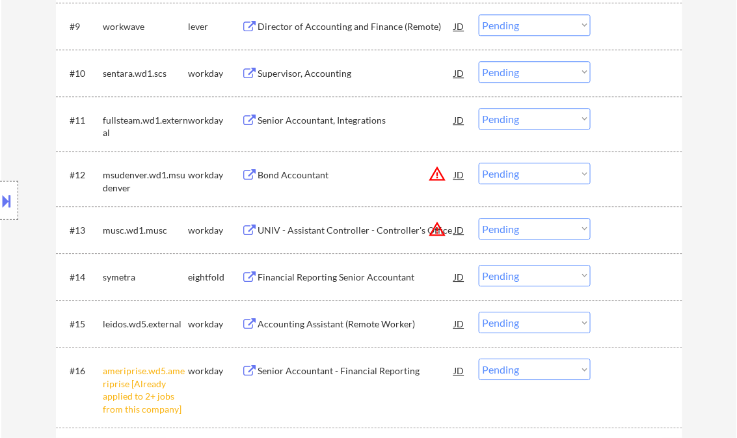
scroll to position [885, 0]
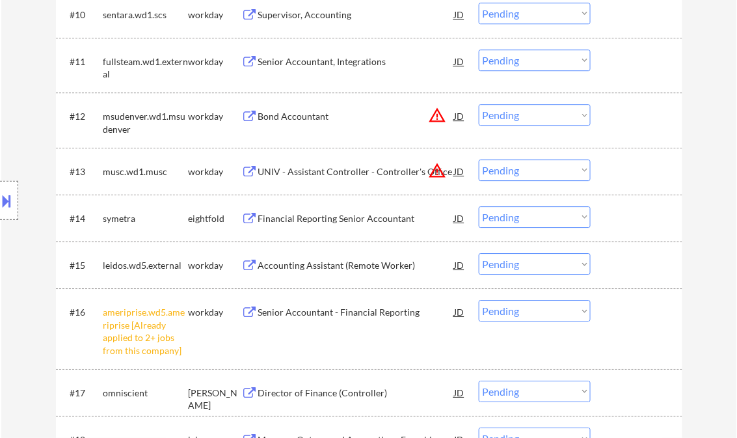
drag, startPoint x: 517, startPoint y: 319, endPoint x: 523, endPoint y: 333, distance: 15.5
click at [517, 319] on select "Choose an option... Pending Applied Excluded (Questions) Excluded (Expired) Exc…" at bounding box center [535, 310] width 112 height 21
click at [479, 300] on select "Choose an option... Pending Applied Excluded (Questions) Excluded (Expired) Exc…" at bounding box center [535, 310] width 112 height 21
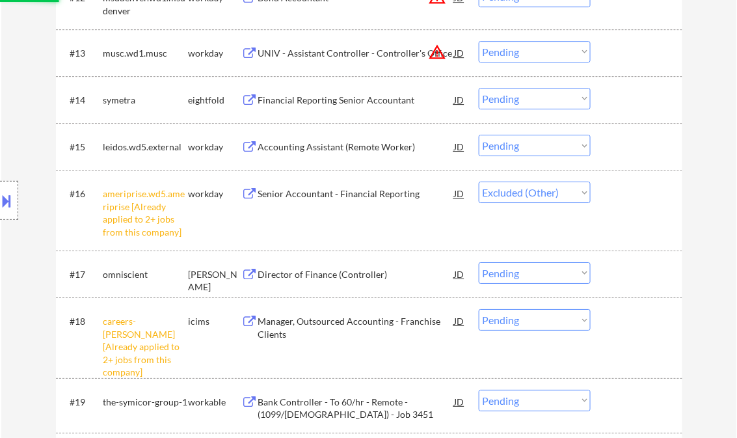
scroll to position [1041, 0]
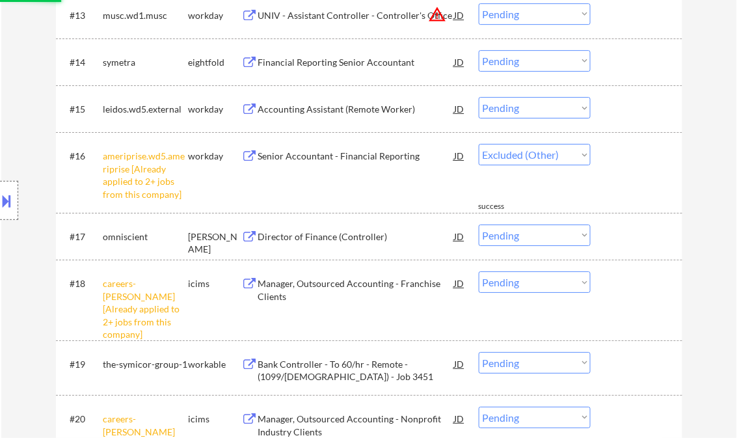
select select ""pending""
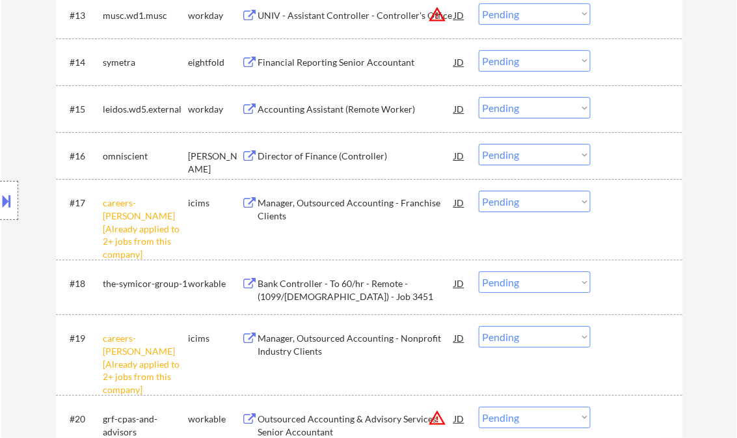
click at [544, 204] on select "Choose an option... Pending Applied Excluded (Questions) Excluded (Expired) Exc…" at bounding box center [535, 201] width 112 height 21
click at [479, 191] on select "Choose an option... Pending Applied Excluded (Questions) Excluded (Expired) Exc…" at bounding box center [535, 201] width 112 height 21
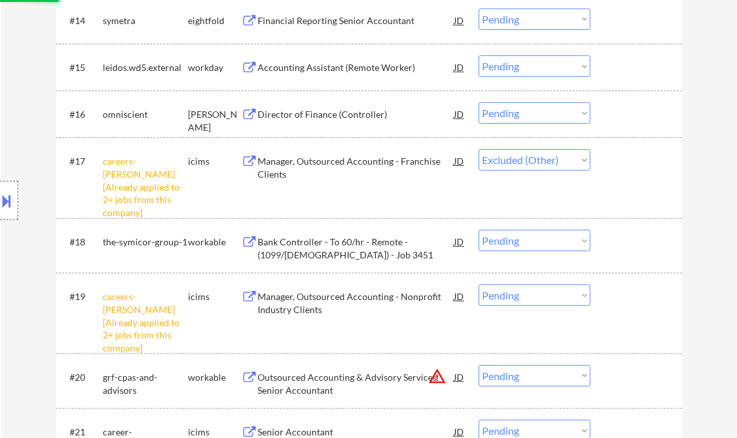
scroll to position [1093, 0]
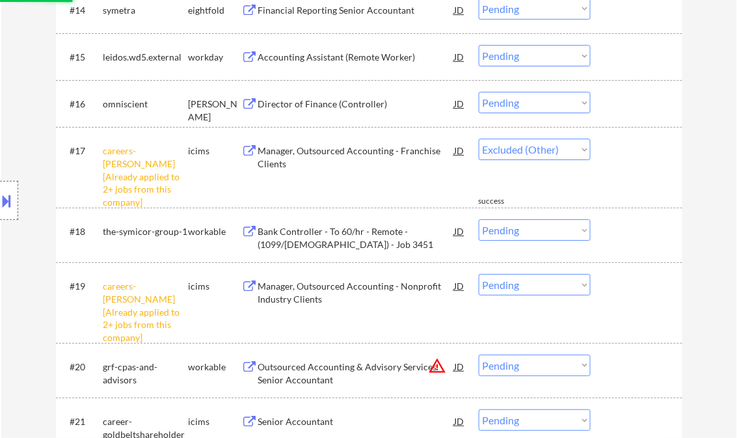
select select ""pending""
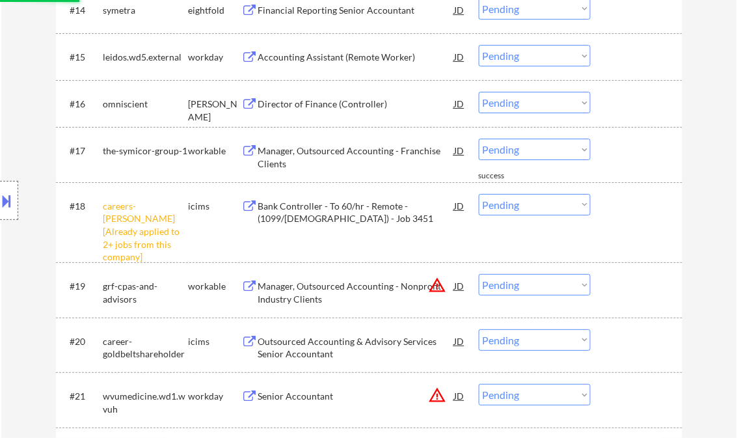
click at [527, 209] on select "Choose an option... Pending Applied Excluded (Questions) Excluded (Expired) Exc…" at bounding box center [535, 204] width 112 height 21
click at [479, 194] on select "Choose an option... Pending Applied Excluded (Questions) Excluded (Expired) Exc…" at bounding box center [535, 204] width 112 height 21
select select ""pending""
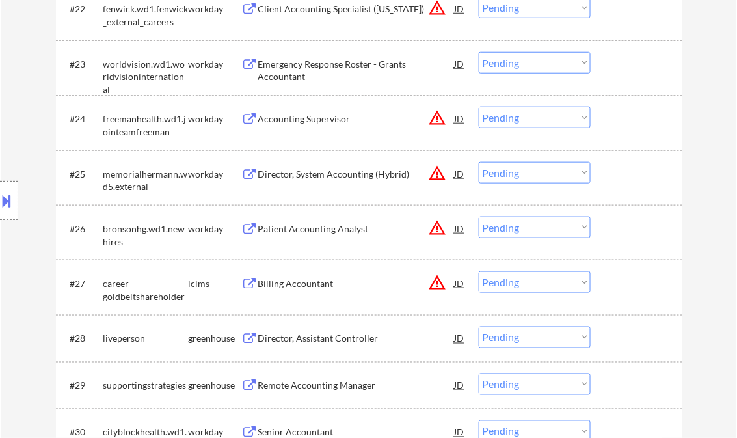
scroll to position [1666, 0]
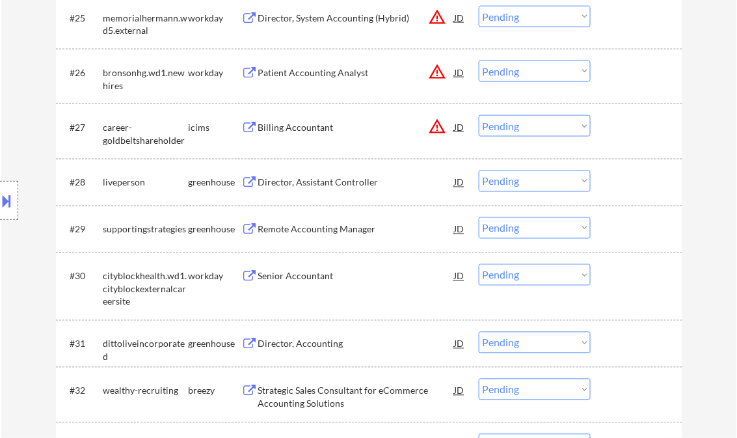
click at [348, 230] on div "Remote Accounting Manager" at bounding box center [356, 229] width 197 height 13
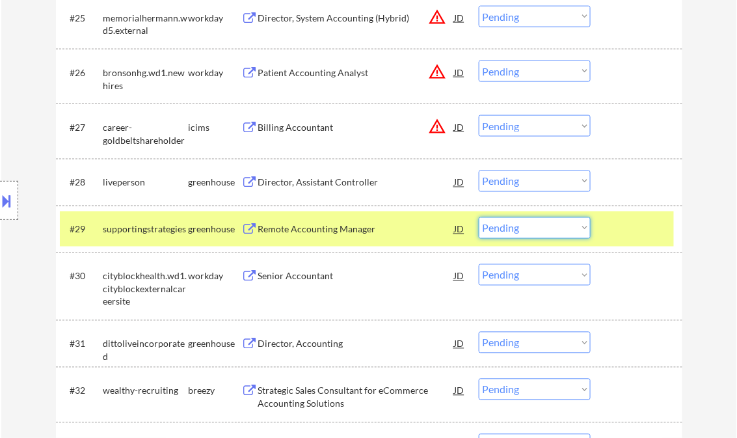
drag, startPoint x: 524, startPoint y: 224, endPoint x: 545, endPoint y: 236, distance: 24.8
click at [524, 224] on select "Choose an option... Pending Applied Excluded (Questions) Excluded (Expired) Exc…" at bounding box center [535, 227] width 112 height 21
click at [479, 217] on select "Choose an option... Pending Applied Excluded (Questions) Excluded (Expired) Exc…" at bounding box center [535, 227] width 112 height 21
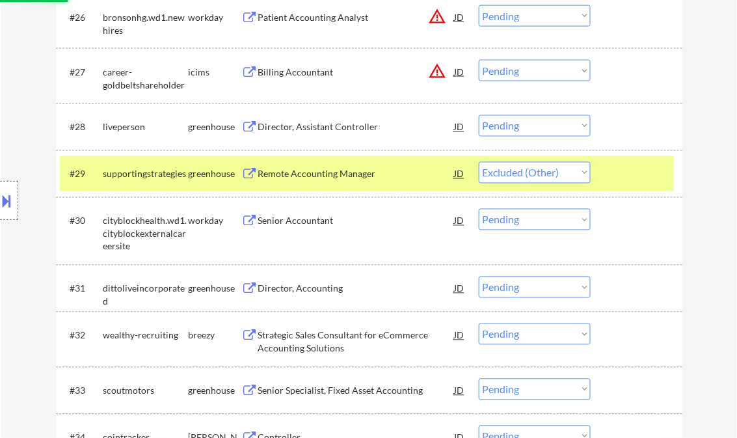
scroll to position [1822, 0]
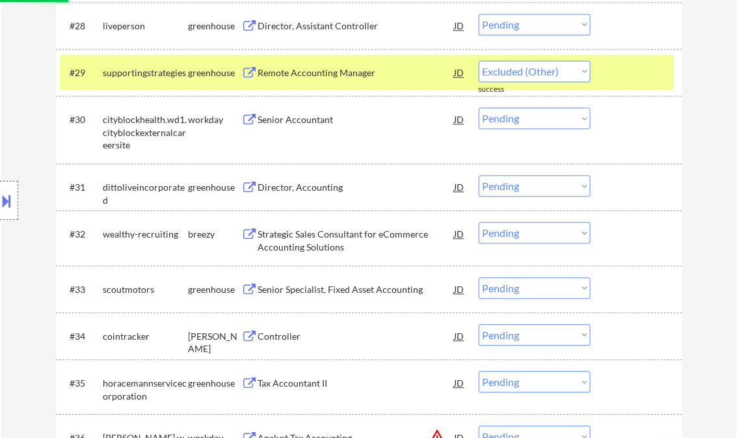
select select ""pending""
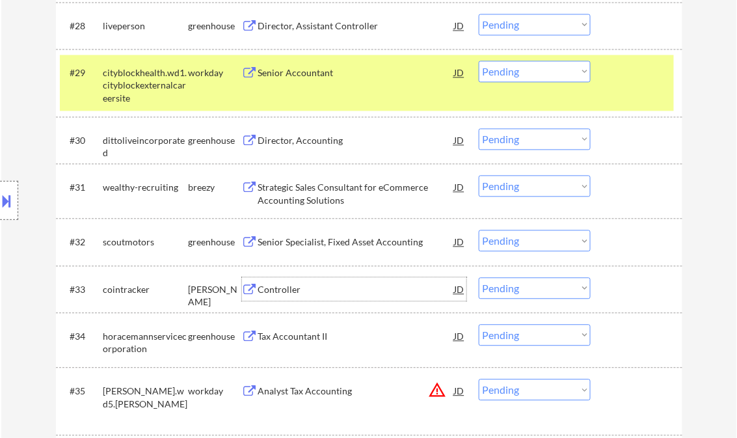
click at [275, 287] on div "Controller" at bounding box center [356, 290] width 197 height 13
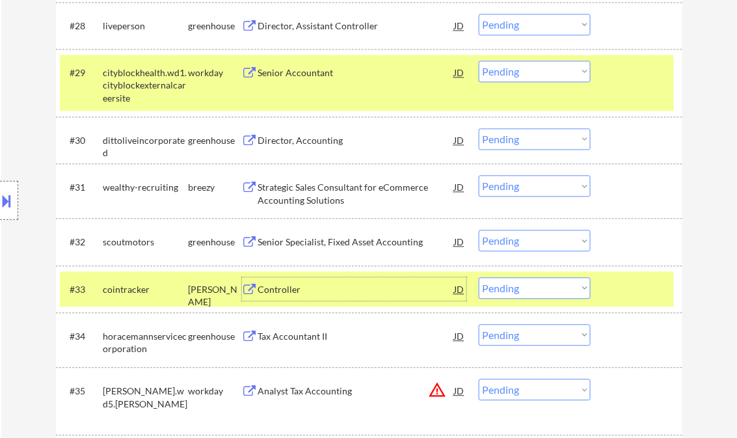
drag, startPoint x: 527, startPoint y: 292, endPoint x: 528, endPoint y: 328, distance: 35.8
click at [527, 292] on select "Choose an option... Pending Applied Excluded (Questions) Excluded (Expired) Exc…" at bounding box center [535, 288] width 112 height 21
click at [479, 278] on select "Choose an option... Pending Applied Excluded (Questions) Excluded (Expired) Exc…" at bounding box center [535, 288] width 112 height 21
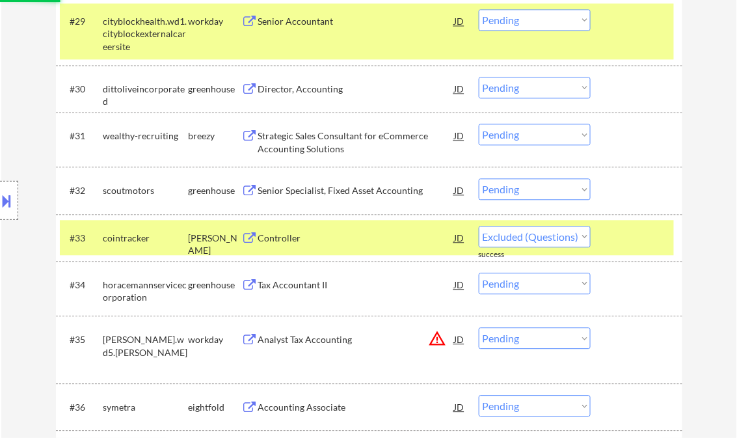
select select ""pending""
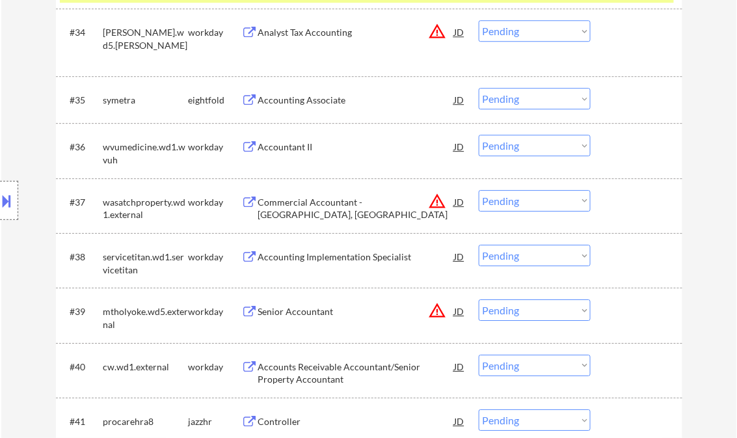
scroll to position [2239, 0]
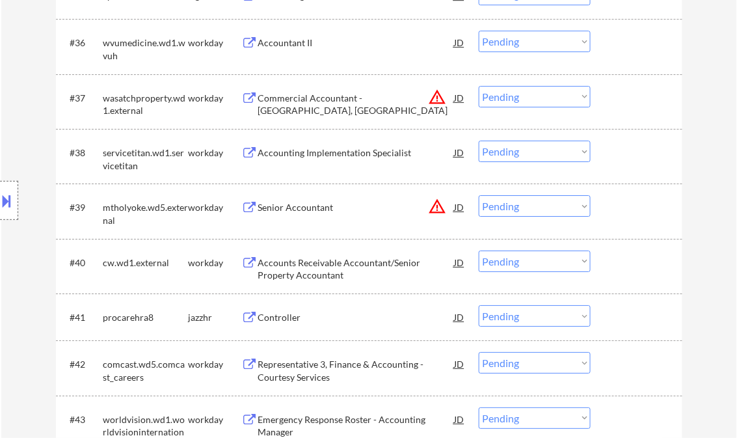
click at [271, 318] on div "Controller" at bounding box center [356, 317] width 197 height 13
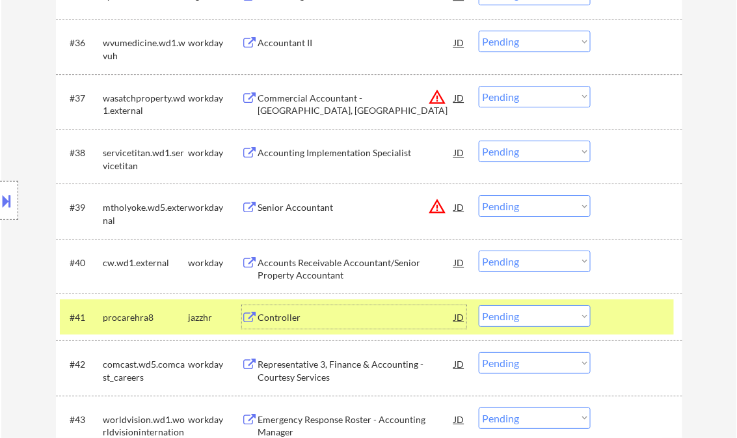
click at [551, 327] on div "#41 procarehra8 jazzhr Controller JD warning_amber Choose an option... Pending …" at bounding box center [367, 316] width 614 height 35
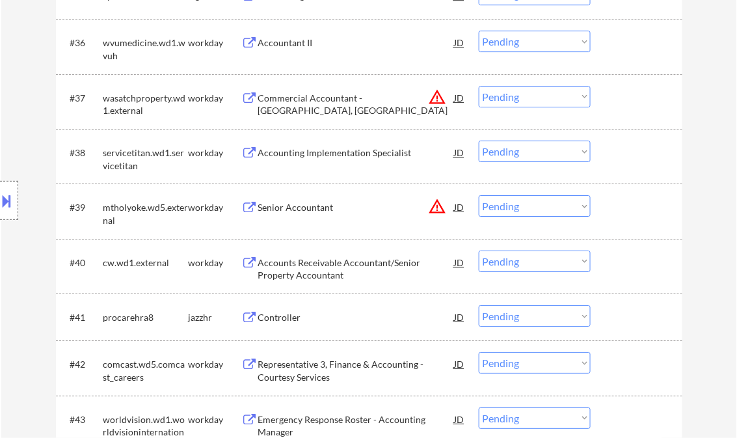
click at [549, 316] on select "Choose an option... Pending Applied Excluded (Questions) Excluded (Expired) Exc…" at bounding box center [535, 315] width 112 height 21
click at [479, 305] on select "Choose an option... Pending Applied Excluded (Questions) Excluded (Expired) Exc…" at bounding box center [535, 315] width 112 height 21
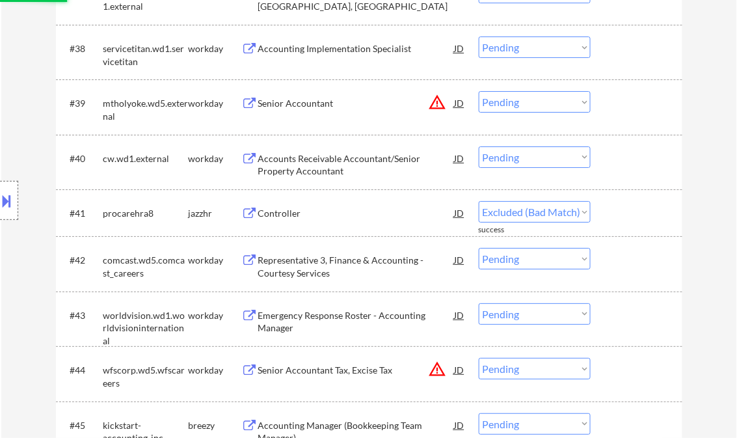
scroll to position [2447, 0]
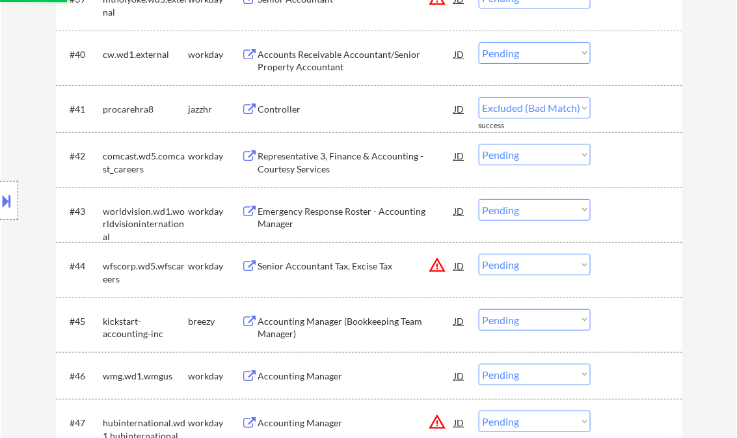
select select ""pending""
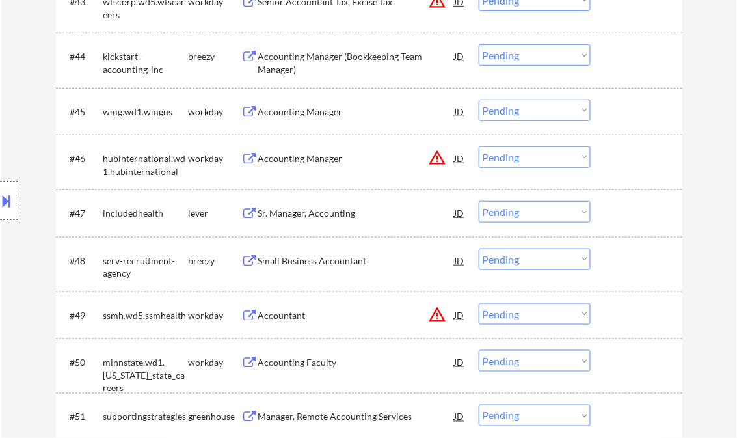
scroll to position [2603, 0]
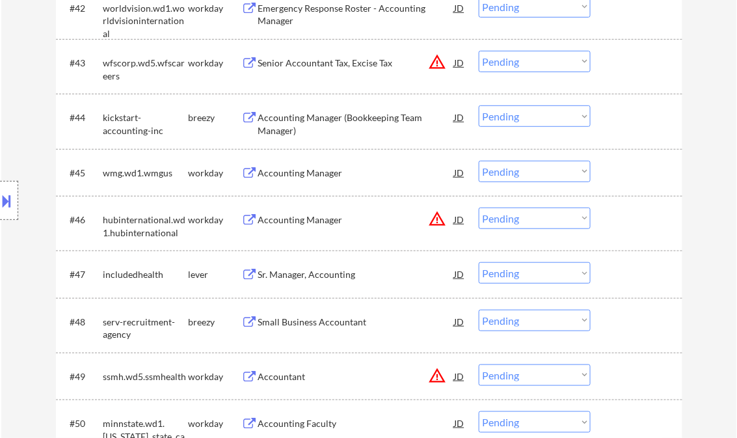
click at [302, 170] on div "Accounting Manager" at bounding box center [356, 173] width 197 height 13
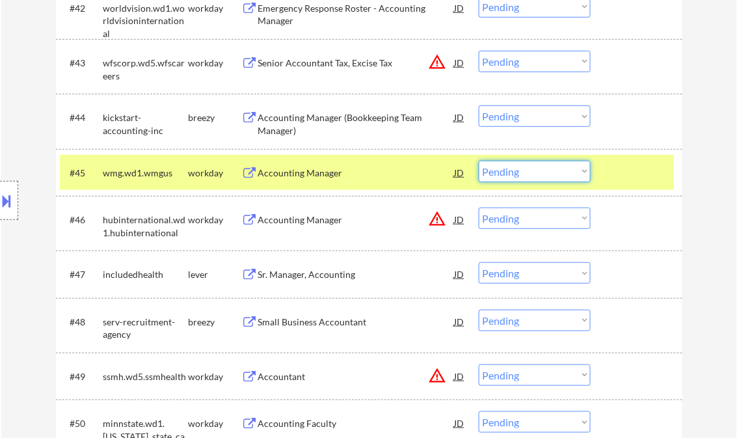
drag, startPoint x: 519, startPoint y: 172, endPoint x: 521, endPoint y: 180, distance: 8.0
click at [519, 172] on select "Choose an option... Pending Applied Excluded (Questions) Excluded (Expired) Exc…" at bounding box center [535, 171] width 112 height 21
click at [479, 161] on select "Choose an option... Pending Applied Excluded (Questions) Excluded (Expired) Exc…" at bounding box center [535, 171] width 112 height 21
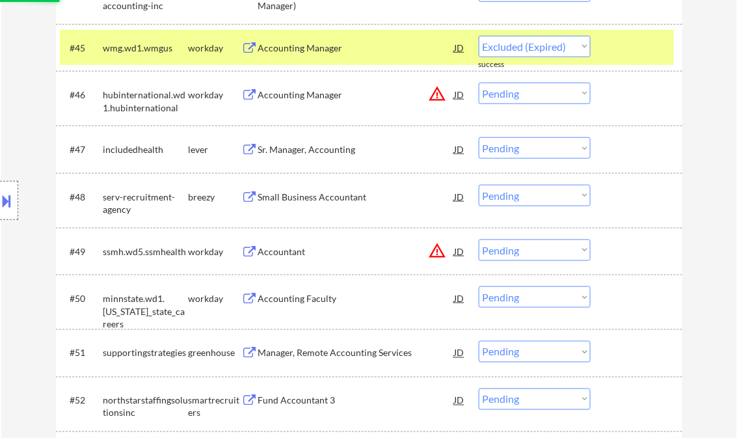
select select ""pending""
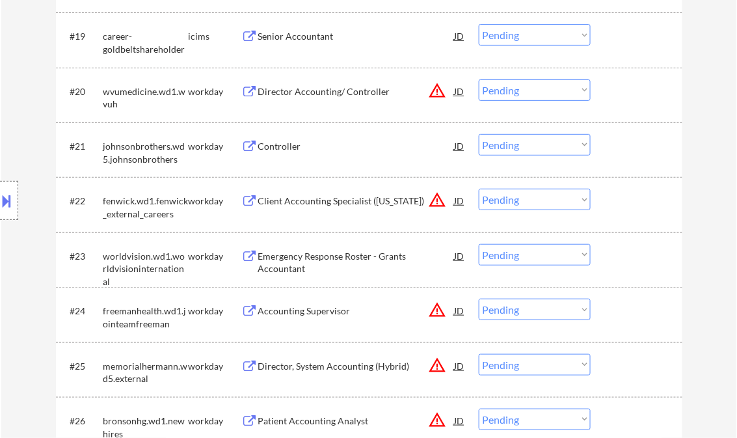
scroll to position [1302, 0]
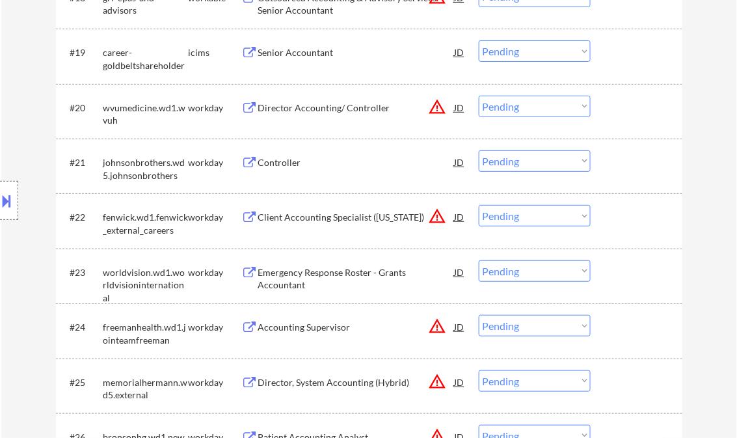
click at [284, 156] on div "Controller" at bounding box center [356, 161] width 197 height 23
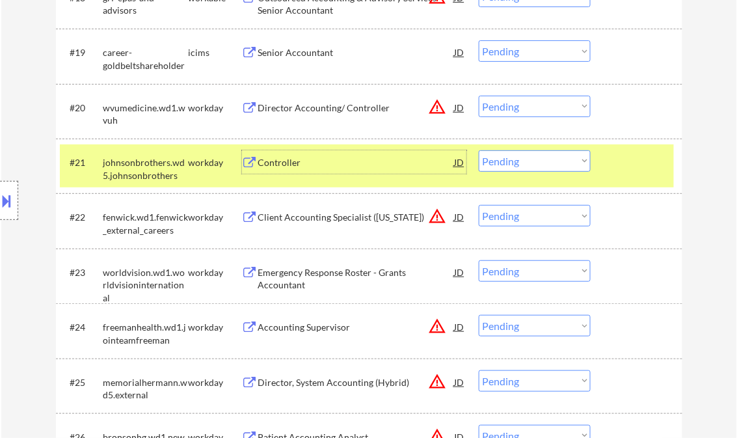
drag, startPoint x: 504, startPoint y: 161, endPoint x: 518, endPoint y: 170, distance: 17.3
click at [504, 161] on select "Choose an option... Pending Applied Excluded (Questions) Excluded (Expired) Exc…" at bounding box center [535, 160] width 112 height 21
click at [479, 150] on select "Choose an option... Pending Applied Excluded (Questions) Excluded (Expired) Exc…" at bounding box center [535, 160] width 112 height 21
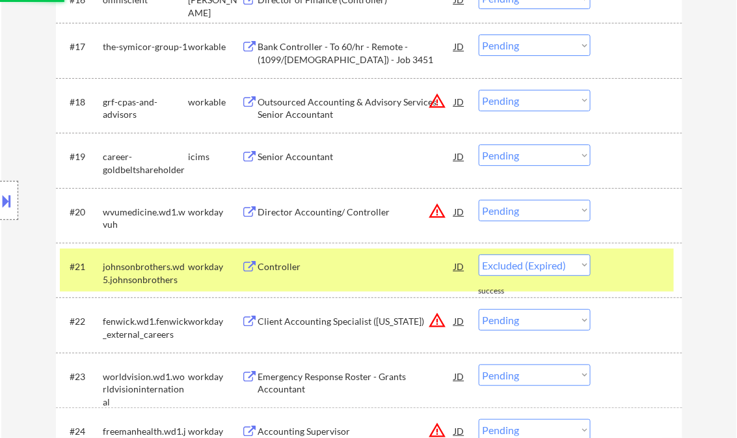
select select ""pending""
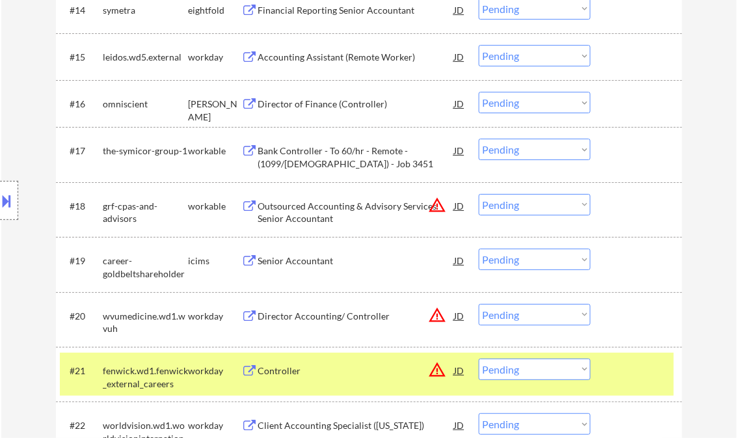
scroll to position [989, 0]
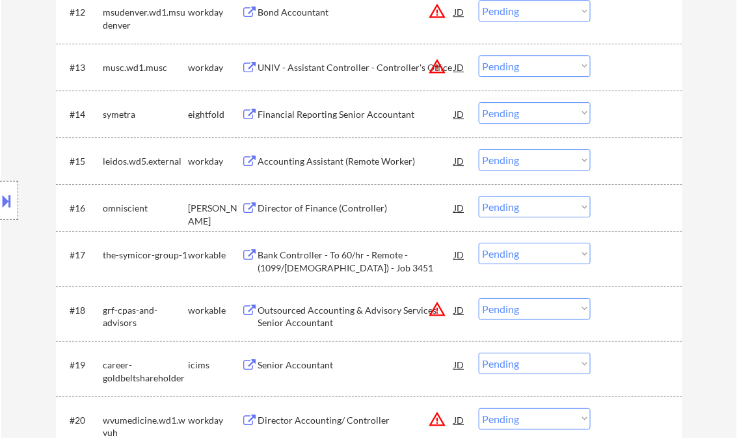
click at [328, 156] on div "Accounting Assistant (Remote Worker)" at bounding box center [356, 161] width 197 height 13
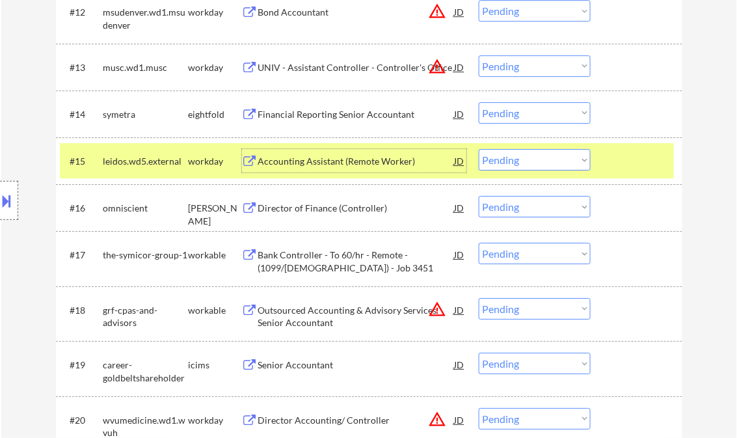
click at [518, 165] on select "Choose an option... Pending Applied Excluded (Questions) Excluded (Expired) Exc…" at bounding box center [535, 159] width 112 height 21
click at [479, 149] on select "Choose an option... Pending Applied Excluded (Questions) Excluded (Expired) Exc…" at bounding box center [535, 159] width 112 height 21
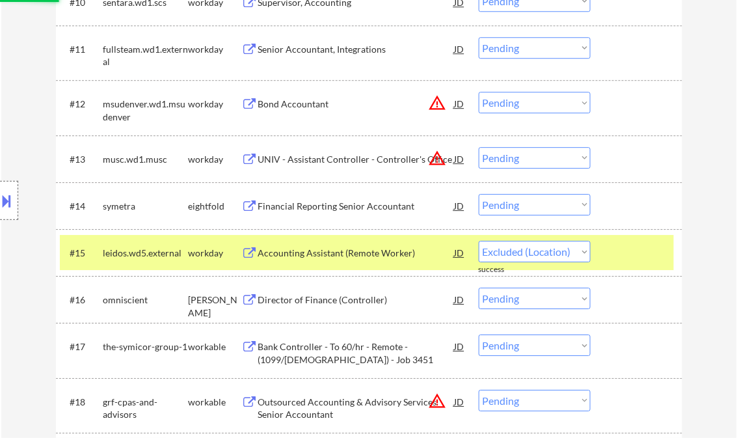
select select ""pending""
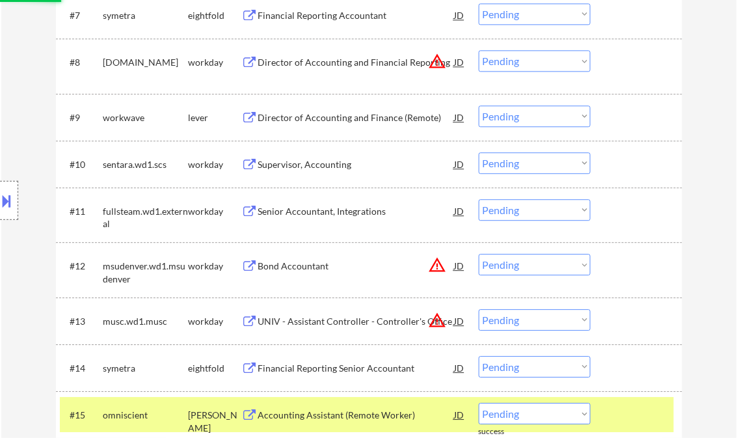
scroll to position [729, 0]
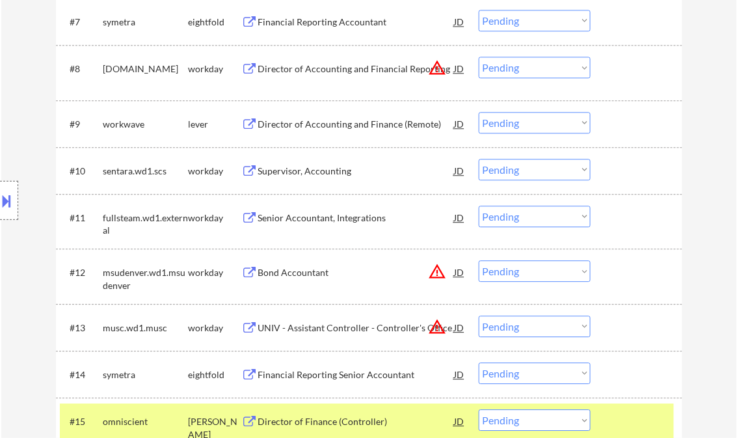
click at [292, 217] on div "Senior Accountant, Integrations" at bounding box center [356, 217] width 197 height 13
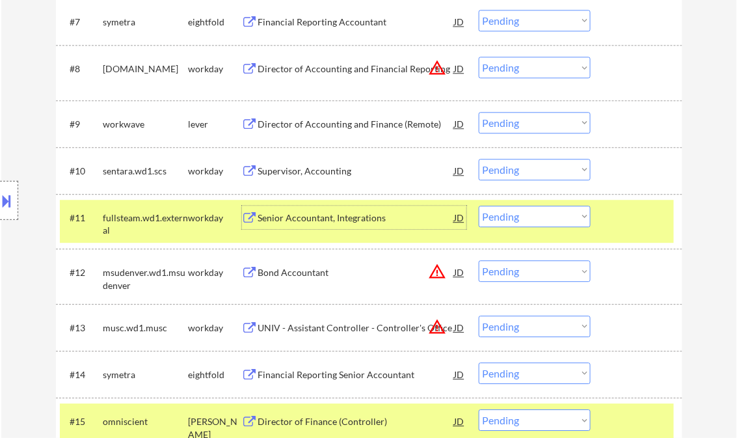
click at [539, 220] on select "Choose an option... Pending Applied Excluded (Questions) Excluded (Expired) Exc…" at bounding box center [535, 216] width 112 height 21
click at [479, 206] on select "Choose an option... Pending Applied Excluded (Questions) Excluded (Expired) Exc…" at bounding box center [535, 216] width 112 height 21
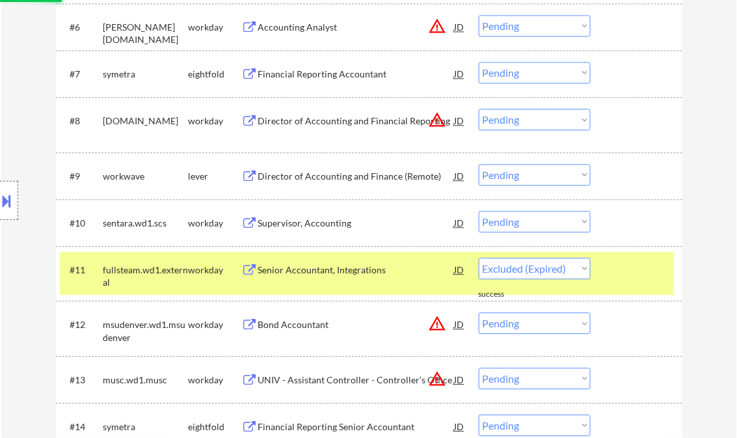
select select ""pending""
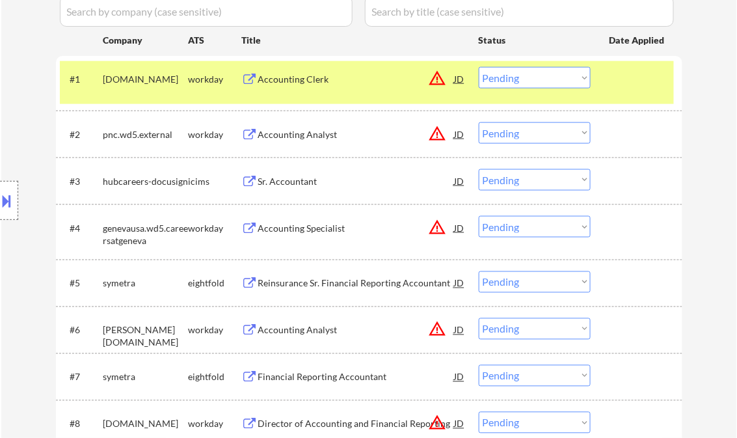
scroll to position [364, 0]
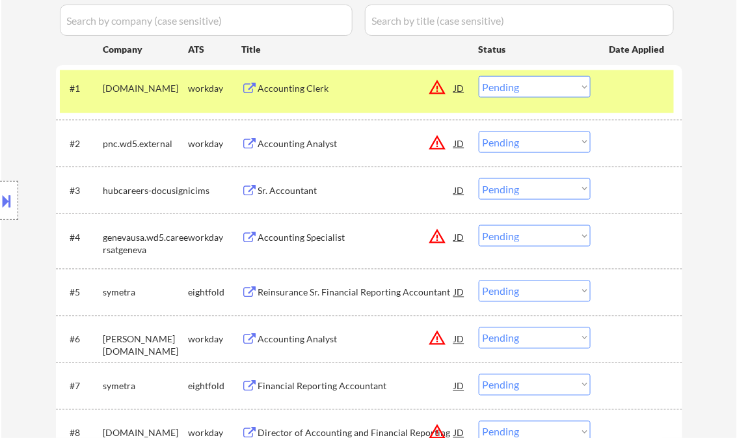
click at [307, 187] on div "Sr. Accountant" at bounding box center [356, 190] width 197 height 13
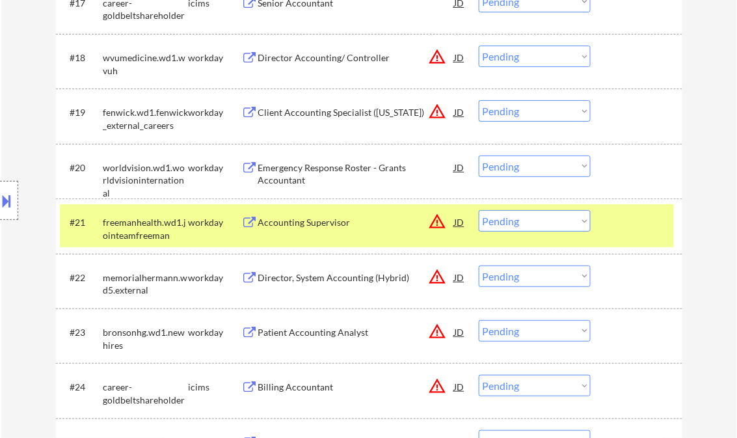
scroll to position [1406, 0]
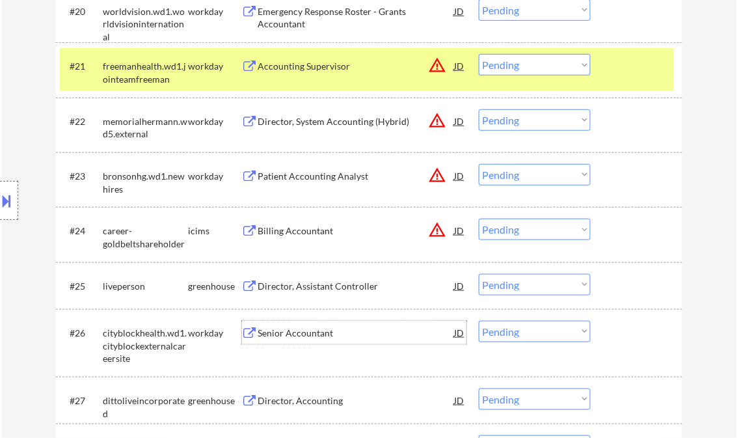
click at [300, 335] on div "Senior Accountant" at bounding box center [356, 333] width 197 height 13
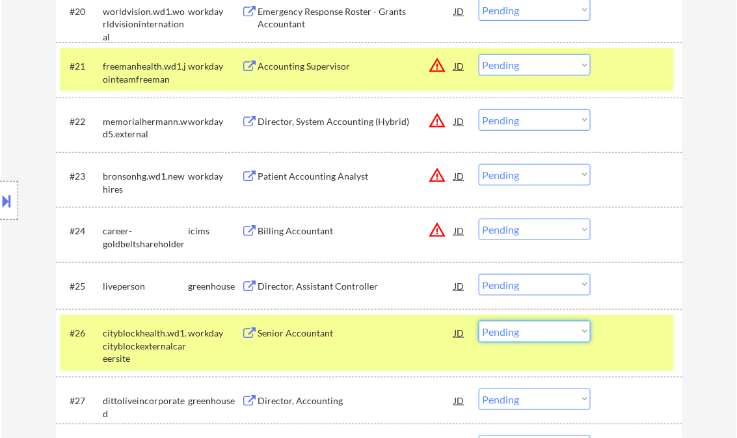
drag, startPoint x: 523, startPoint y: 326, endPoint x: 553, endPoint y: 346, distance: 35.7
click at [524, 326] on select "Choose an option... Pending Applied Excluded (Questions) Excluded (Expired) Exc…" at bounding box center [535, 331] width 112 height 21
click at [479, 321] on select "Choose an option... Pending Applied Excluded (Questions) Excluded (Expired) Exc…" at bounding box center [535, 331] width 112 height 21
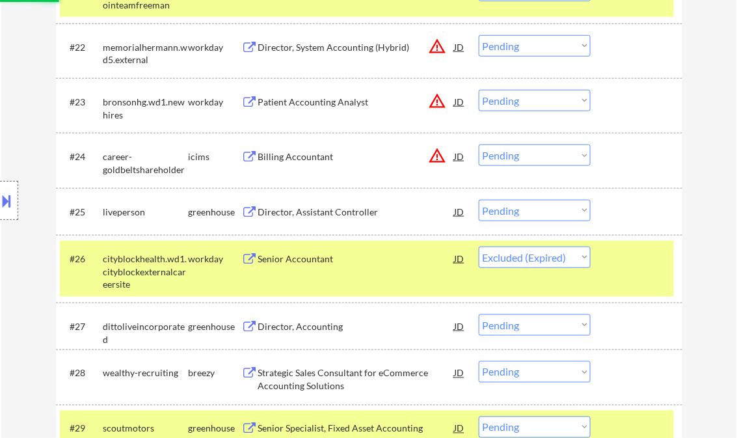
scroll to position [1510, 0]
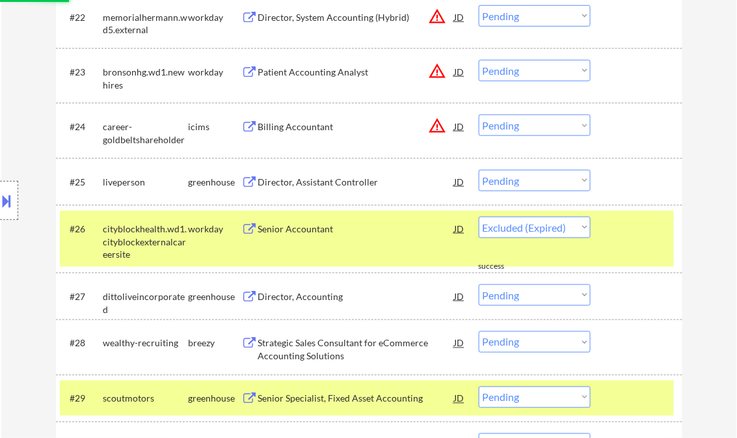
select select ""pending""
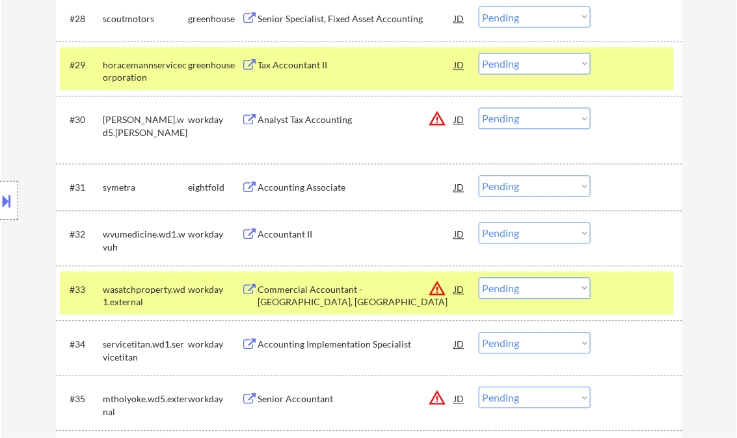
scroll to position [1978, 0]
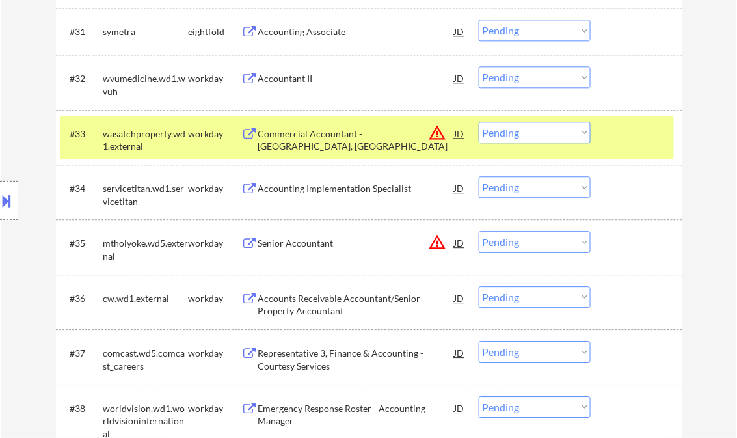
click at [321, 302] on div "Accounts Receivable Accountant/Senior Property Accountant" at bounding box center [356, 304] width 197 height 25
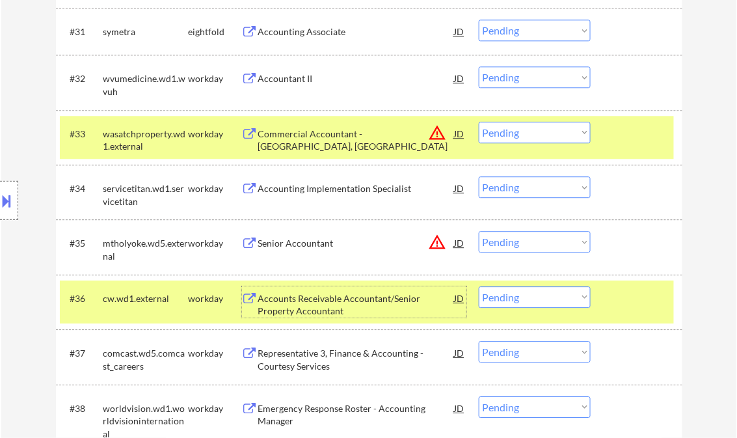
click at [500, 297] on select "Choose an option... Pending Applied Excluded (Questions) Excluded (Expired) Exc…" at bounding box center [535, 296] width 112 height 21
click at [479, 286] on select "Choose an option... Pending Applied Excluded (Questions) Excluded (Expired) Exc…" at bounding box center [535, 296] width 112 height 21
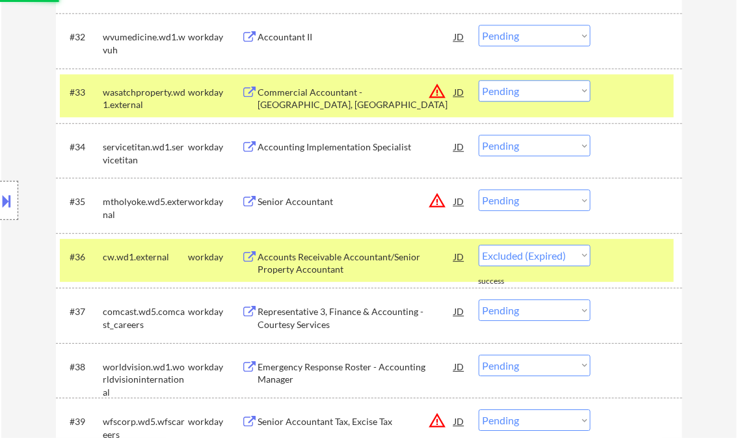
scroll to position [2030, 0]
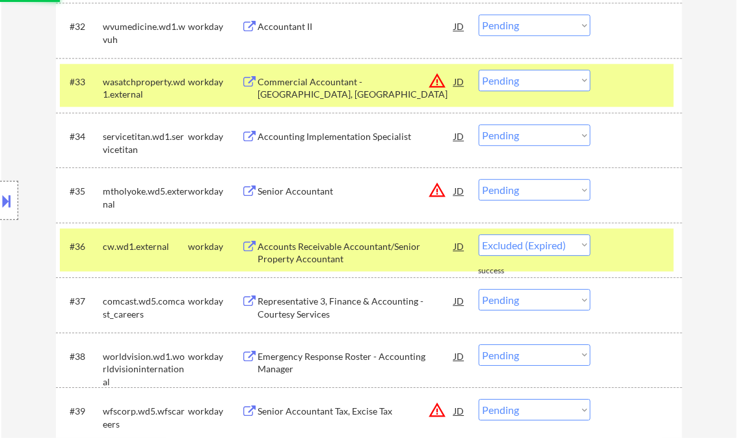
select select ""pending""
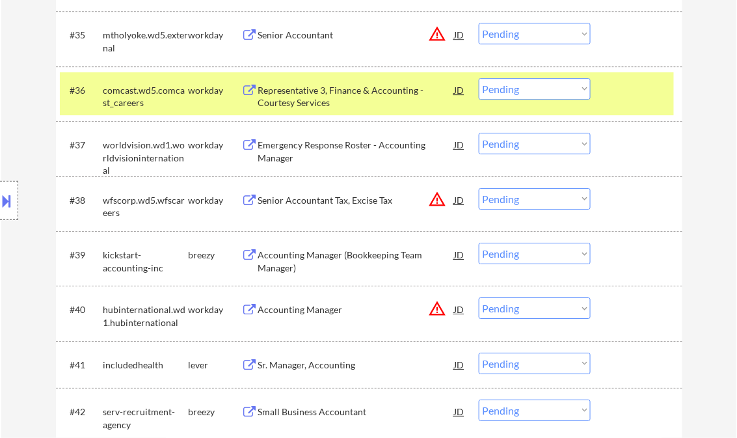
scroll to position [2291, 0]
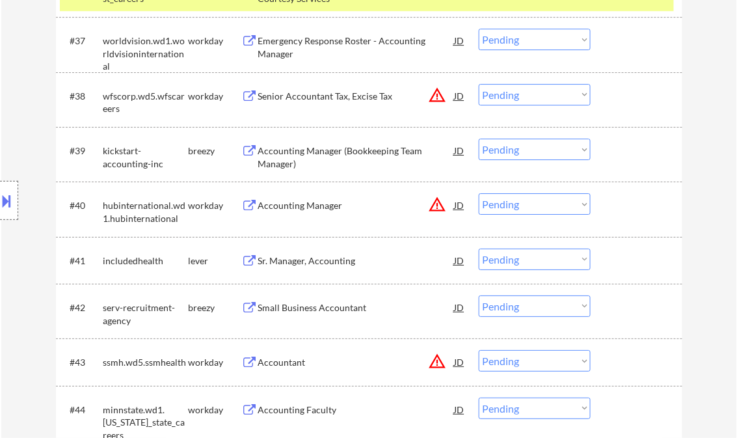
click at [307, 259] on div "Sr. Manager, Accounting" at bounding box center [356, 260] width 197 height 13
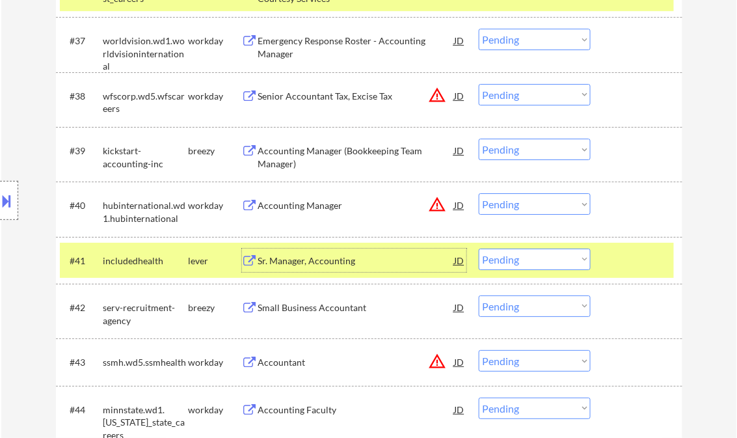
click at [515, 262] on select "Choose an option... Pending Applied Excluded (Questions) Excluded (Expired) Exc…" at bounding box center [535, 259] width 112 height 21
click at [479, 249] on select "Choose an option... Pending Applied Excluded (Questions) Excluded (Expired) Exc…" at bounding box center [535, 259] width 112 height 21
select select ""pending""
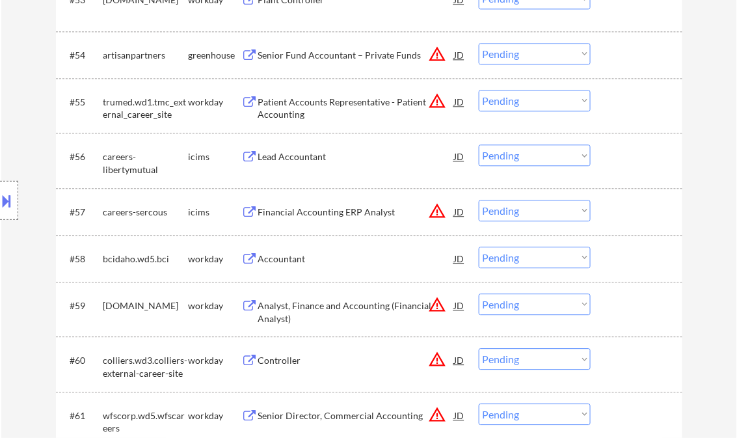
scroll to position [3176, 0]
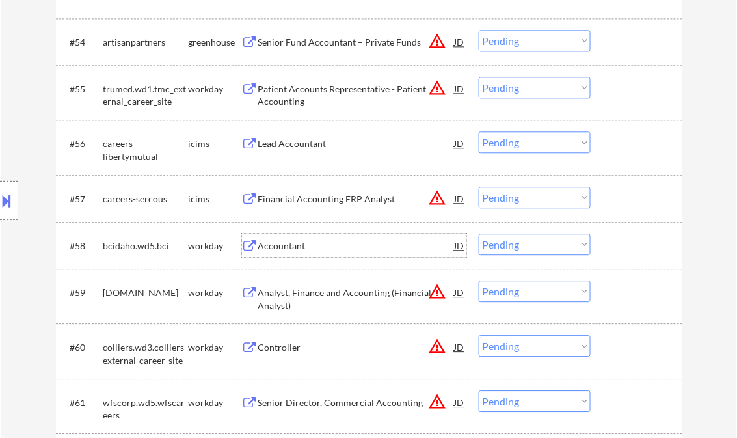
click at [282, 246] on div "Accountant" at bounding box center [356, 245] width 197 height 13
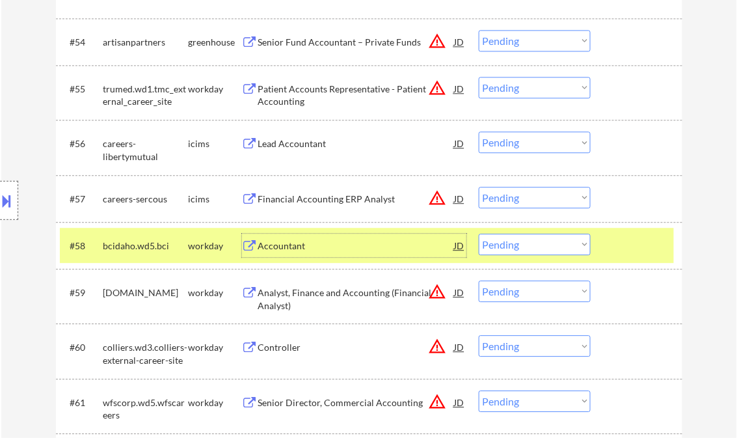
drag, startPoint x: 536, startPoint y: 244, endPoint x: 539, endPoint y: 251, distance: 7.6
click at [536, 244] on select "Choose an option... Pending Applied Excluded (Questions) Excluded (Expired) Exc…" at bounding box center [535, 244] width 112 height 21
click at [479, 234] on select "Choose an option... Pending Applied Excluded (Questions) Excluded (Expired) Exc…" at bounding box center [535, 244] width 112 height 21
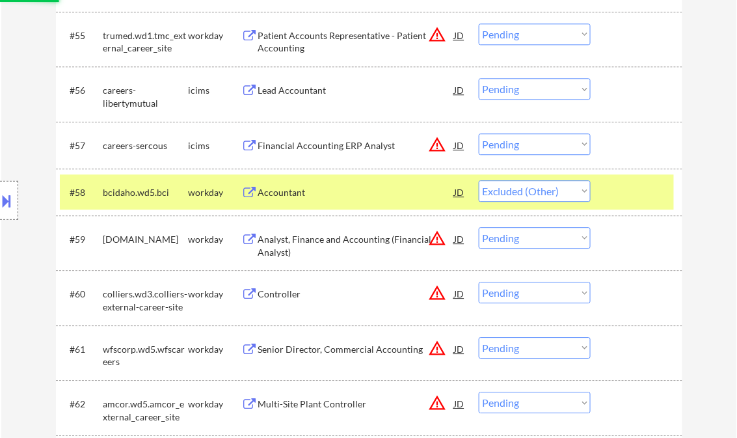
scroll to position [3280, 0]
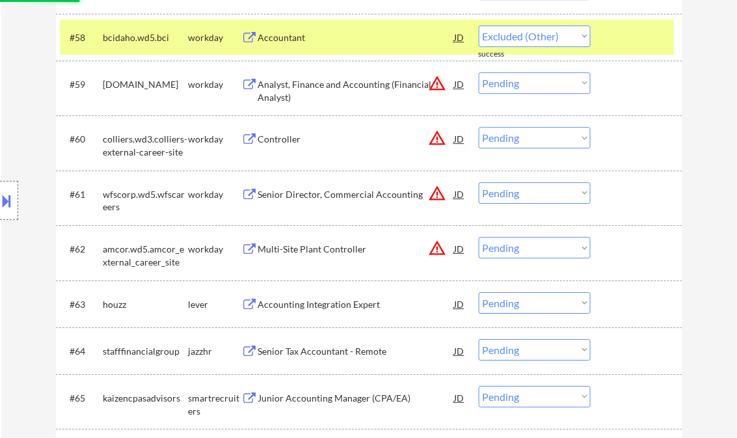
select select ""pending""
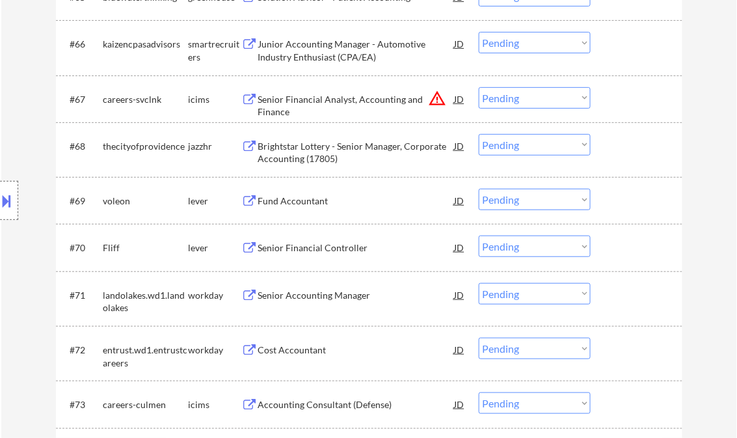
scroll to position [3852, 0]
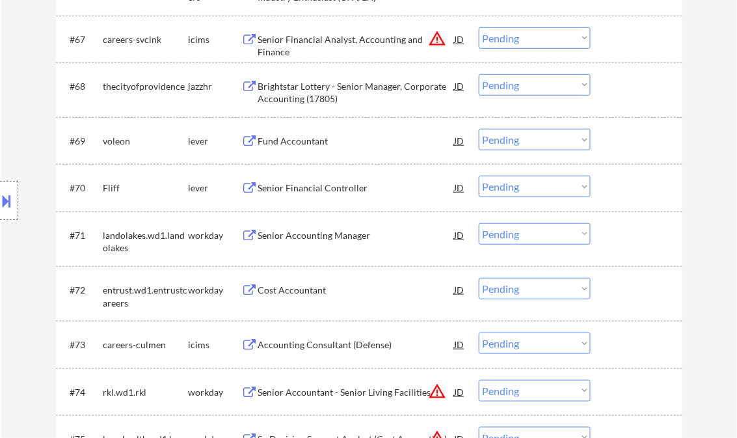
click at [323, 241] on div "Senior Accounting Manager" at bounding box center [356, 235] width 197 height 13
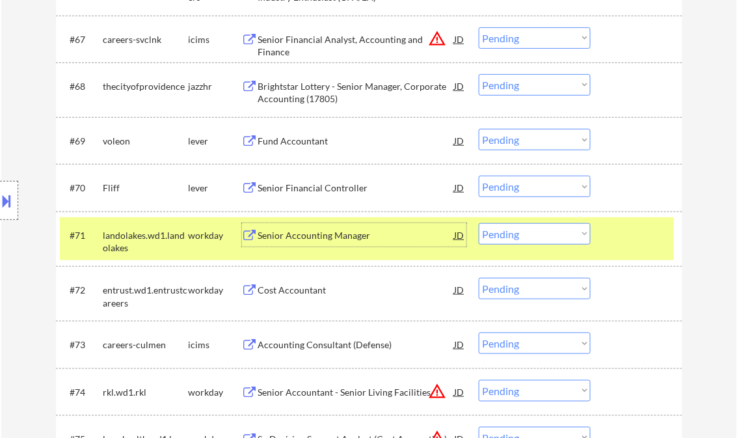
drag, startPoint x: 536, startPoint y: 236, endPoint x: 543, endPoint y: 240, distance: 8.5
click at [536, 236] on select "Choose an option... Pending Applied Excluded (Questions) Excluded (Expired) Exc…" at bounding box center [535, 233] width 112 height 21
click at [479, 223] on select "Choose an option... Pending Applied Excluded (Questions) Excluded (Expired) Exc…" at bounding box center [535, 233] width 112 height 21
click at [299, 191] on div "Senior Financial Controller" at bounding box center [356, 188] width 197 height 13
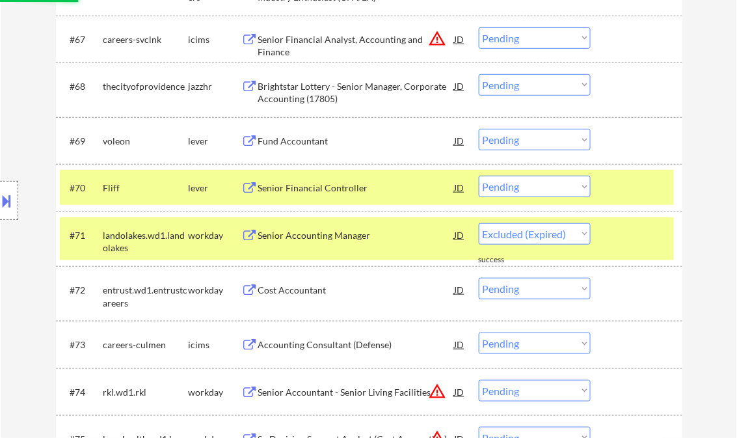
select select ""pending""
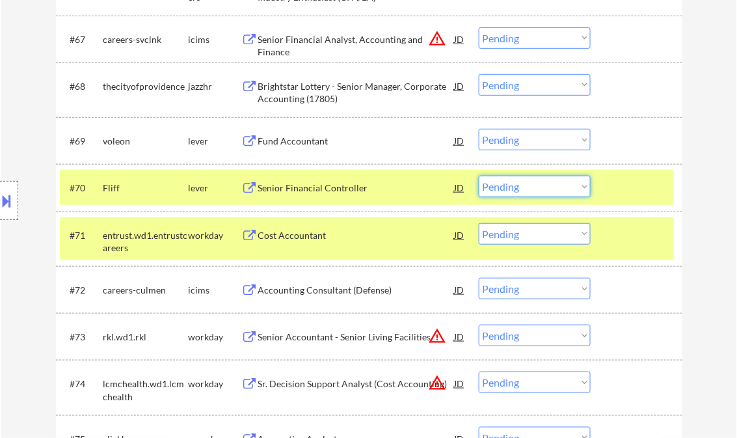
drag, startPoint x: 492, startPoint y: 191, endPoint x: 514, endPoint y: 198, distance: 23.3
click at [492, 191] on select "Choose an option... Pending Applied Excluded (Questions) Excluded (Expired) Exc…" at bounding box center [535, 186] width 112 height 21
click at [479, 176] on select "Choose an option... Pending Applied Excluded (Questions) Excluded (Expired) Exc…" at bounding box center [535, 186] width 112 height 21
drag, startPoint x: 692, startPoint y: 128, endPoint x: 731, endPoint y: 164, distance: 53.0
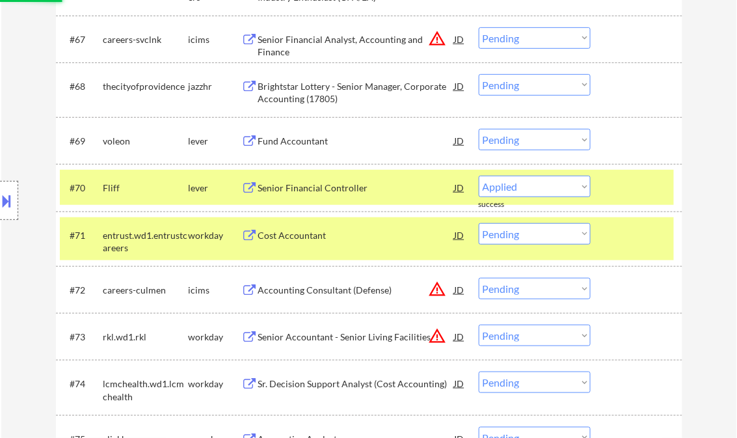
select select ""pending""
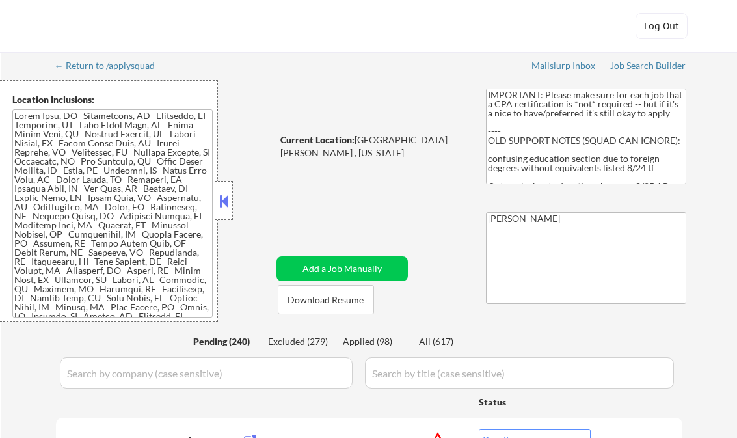
select select ""pending""
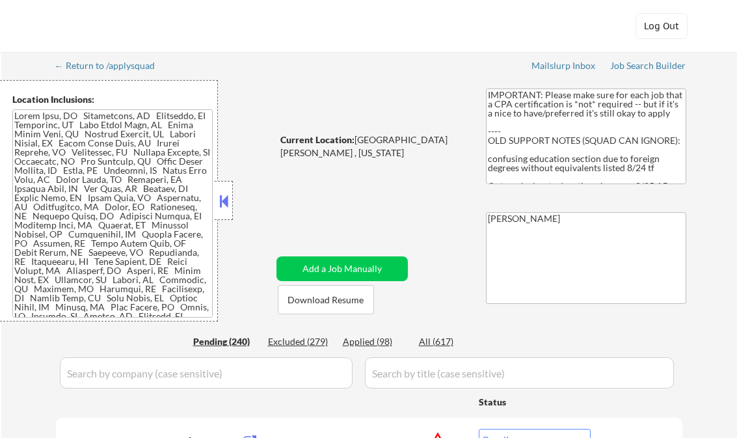
select select ""pending""
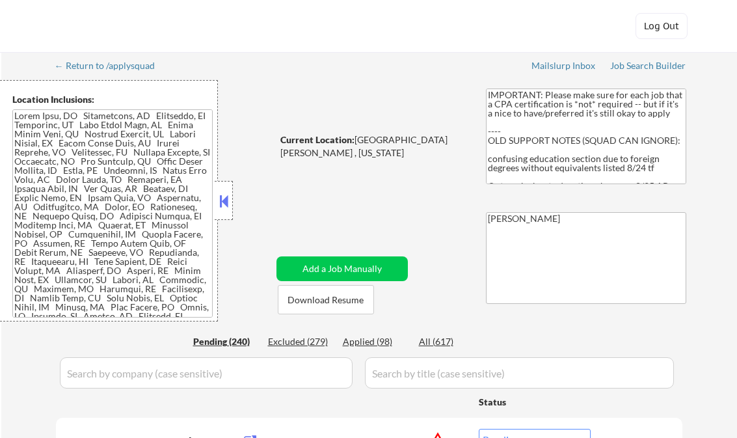
select select ""pending""
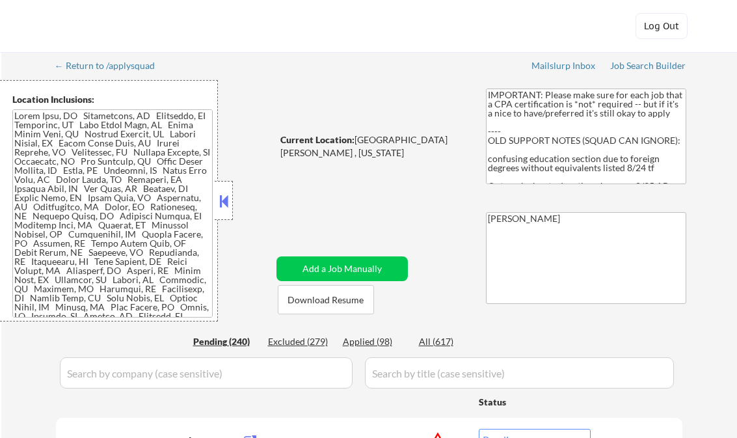
select select ""pending""
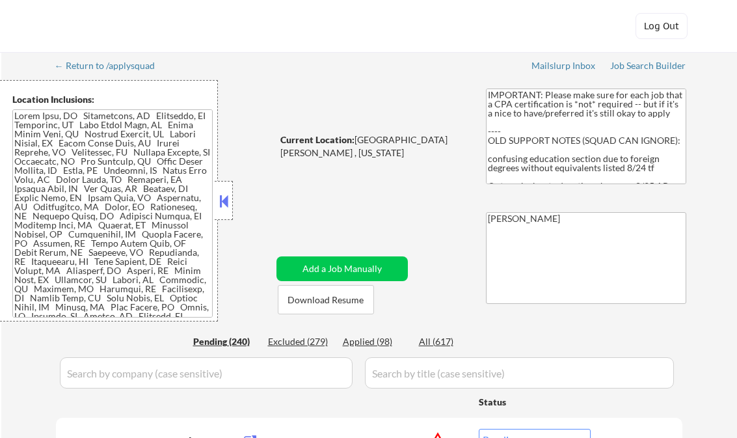
select select ""pending""
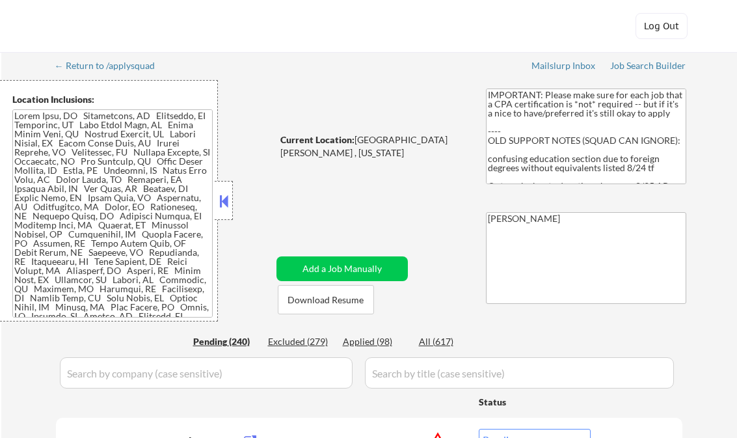
select select ""pending""
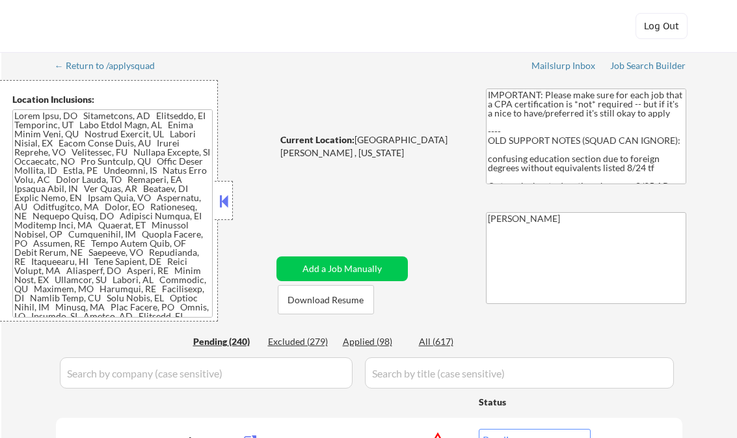
select select ""pending""
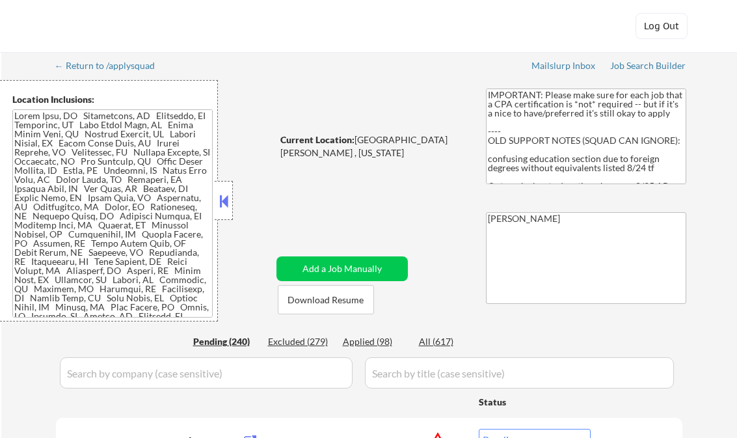
select select ""pending""
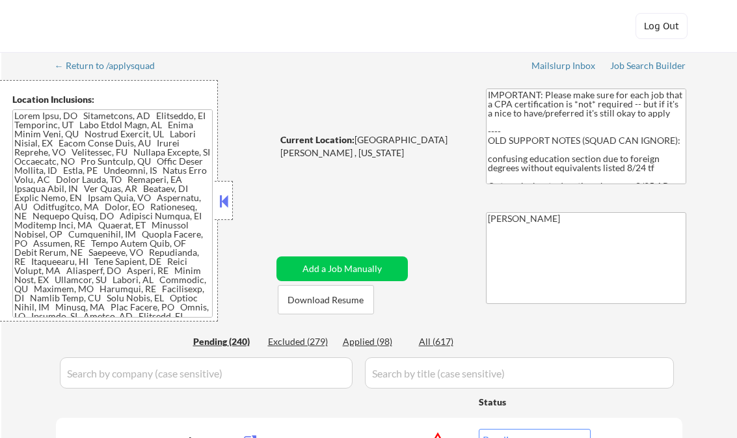
select select ""pending""
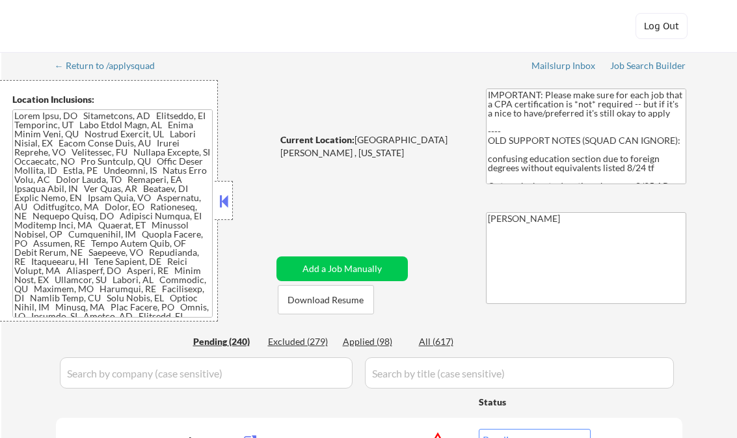
select select ""pending""
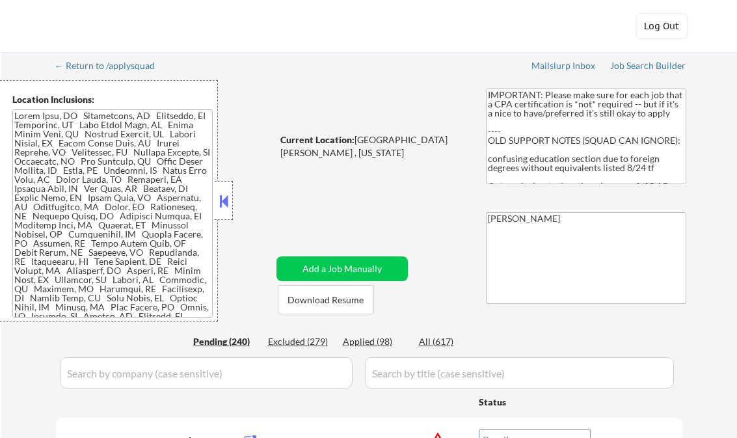
select select ""pending""
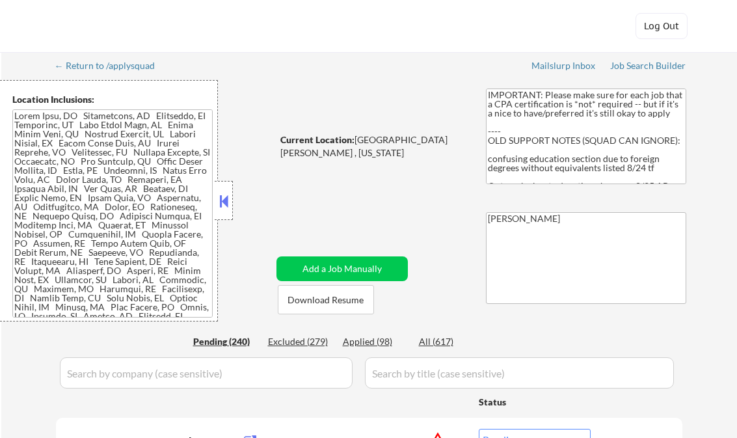
select select ""pending""
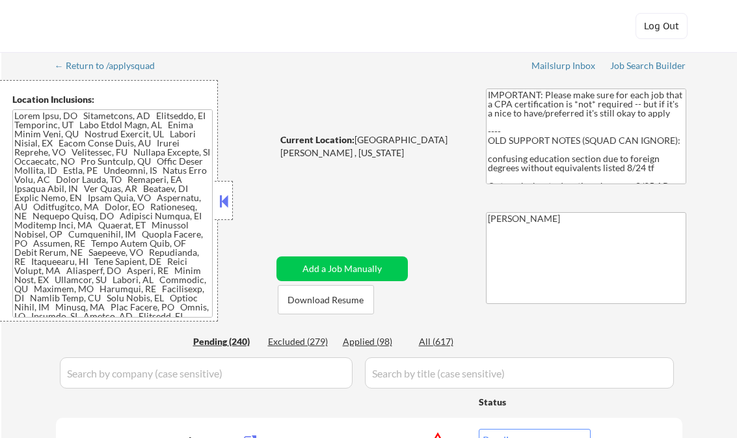
select select ""pending""
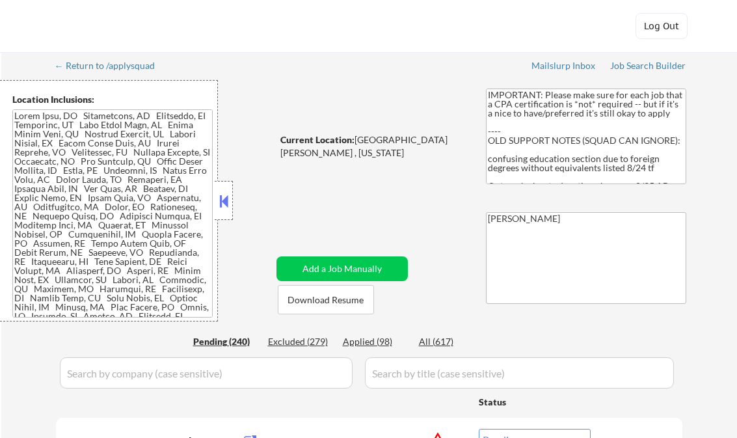
select select ""pending""
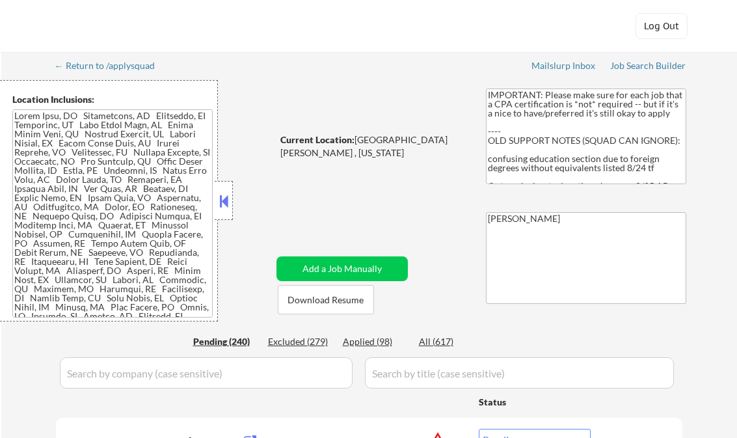
select select ""pending""
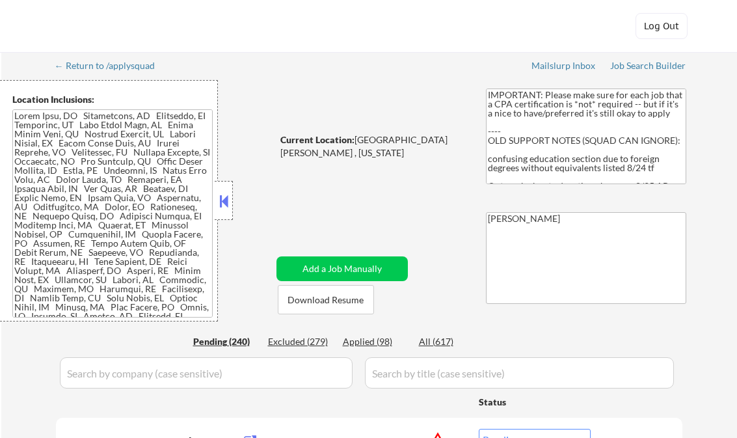
select select ""pending""
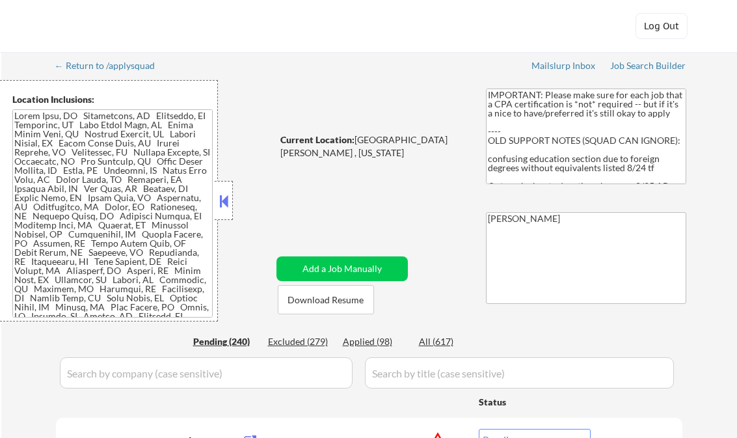
select select ""pending""
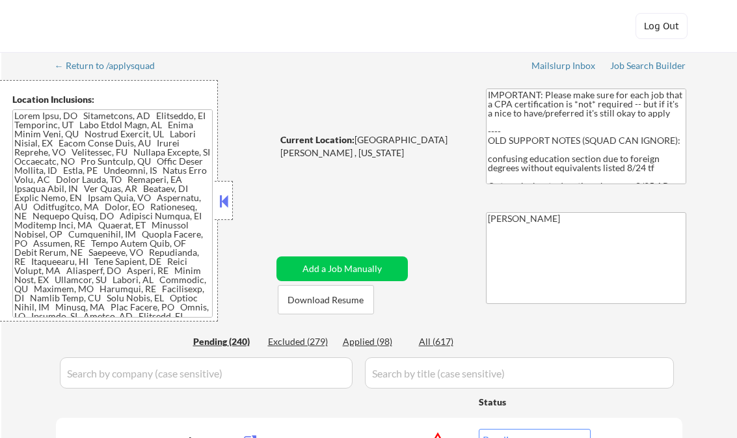
select select ""pending""
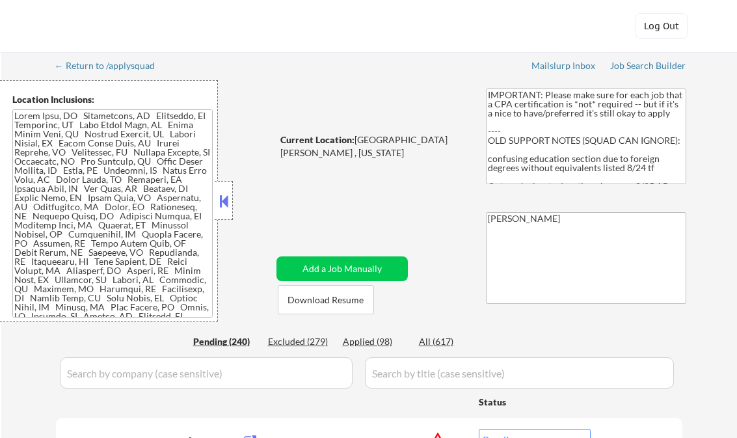
select select ""pending""
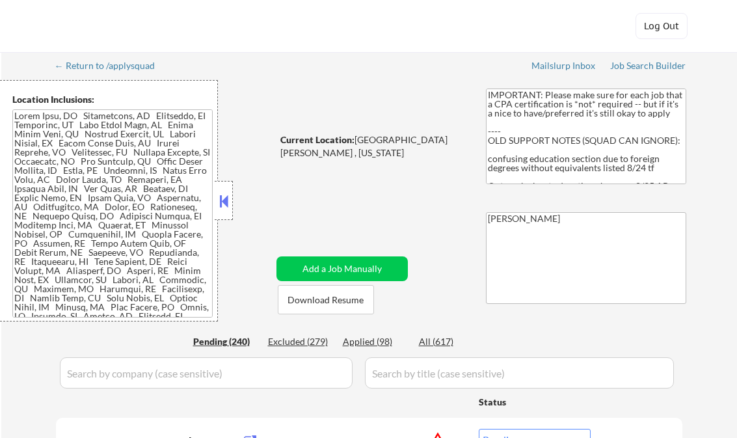
select select ""pending""
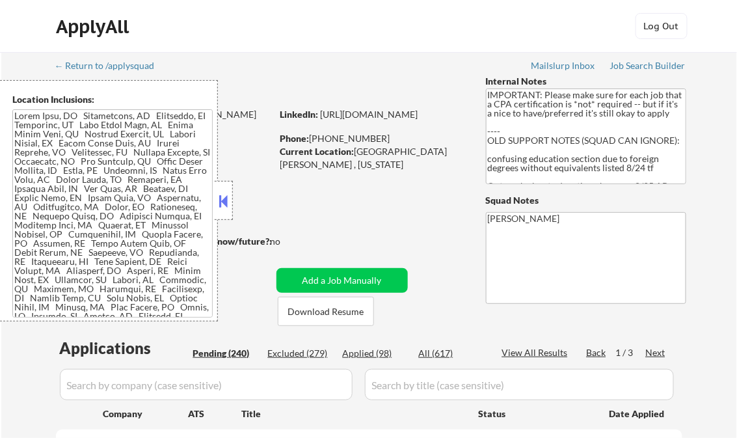
click at [221, 198] on button at bounding box center [224, 201] width 14 height 20
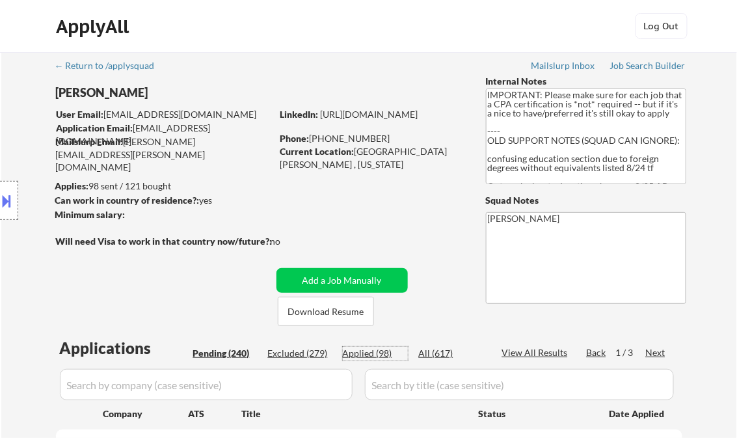
click at [375, 352] on div "Applied (98)" at bounding box center [375, 353] width 65 height 13
select select ""applied""
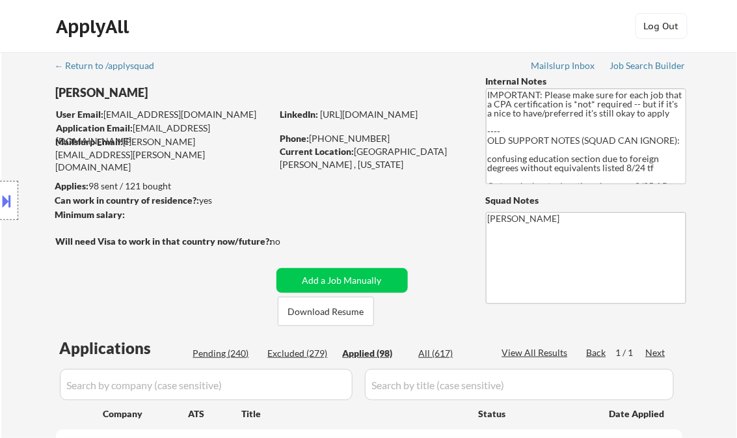
select select ""applied""
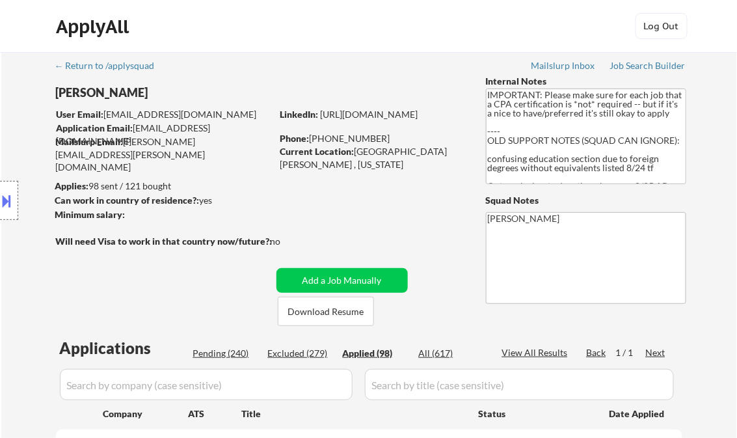
select select ""applied""
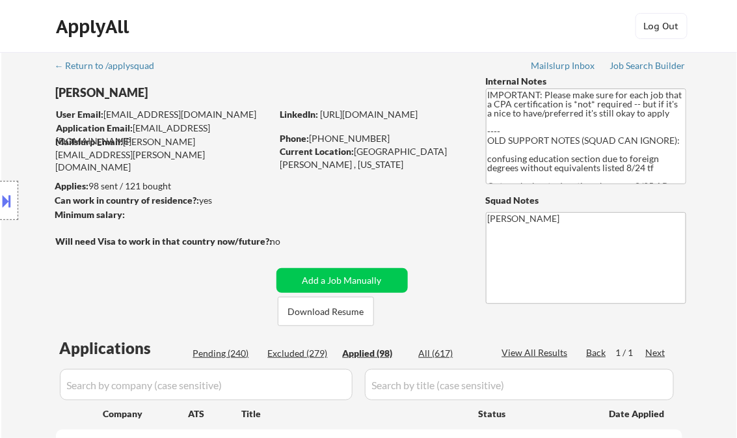
select select ""applied""
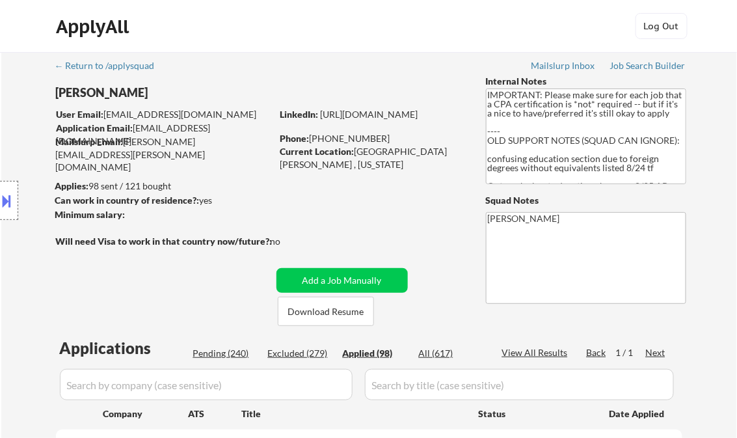
select select ""applied""
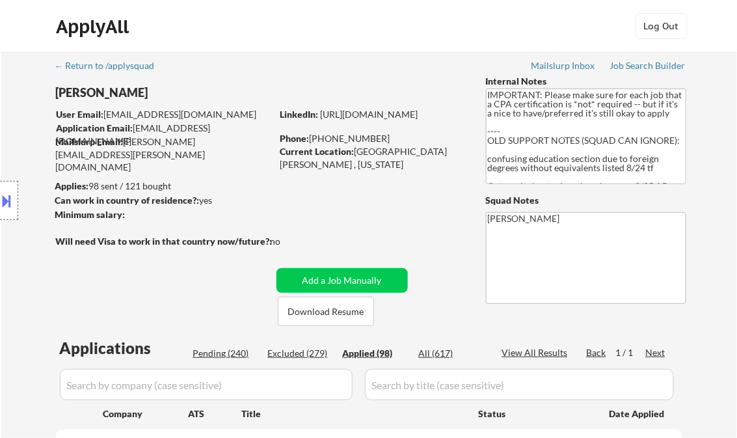
select select ""applied""
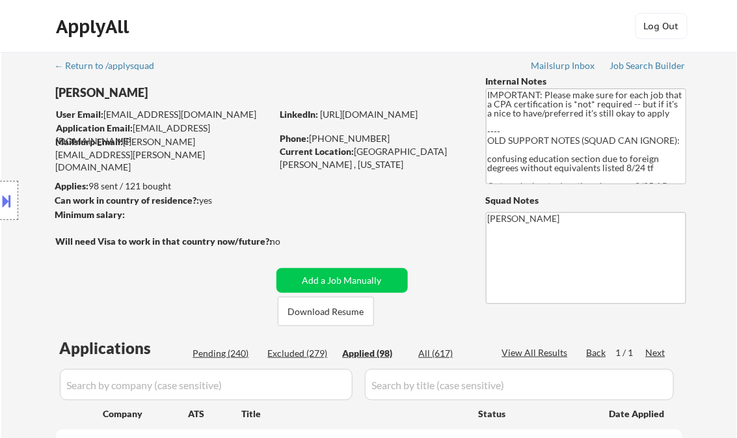
select select ""applied""
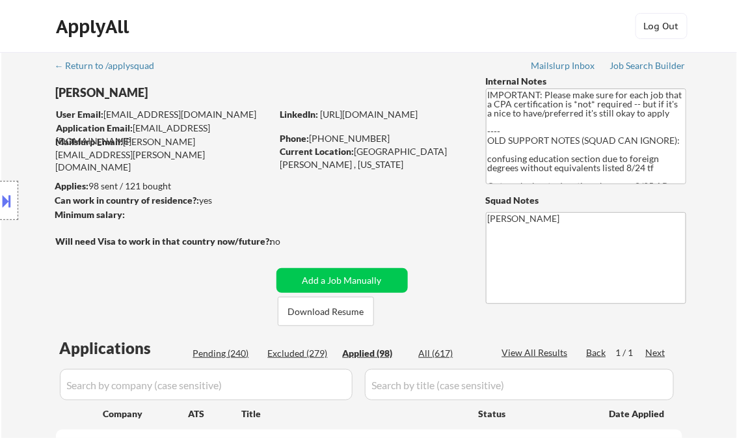
select select ""applied""
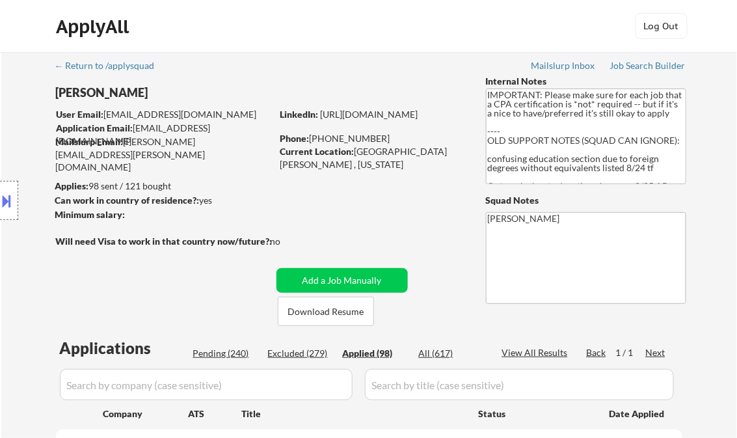
select select ""applied""
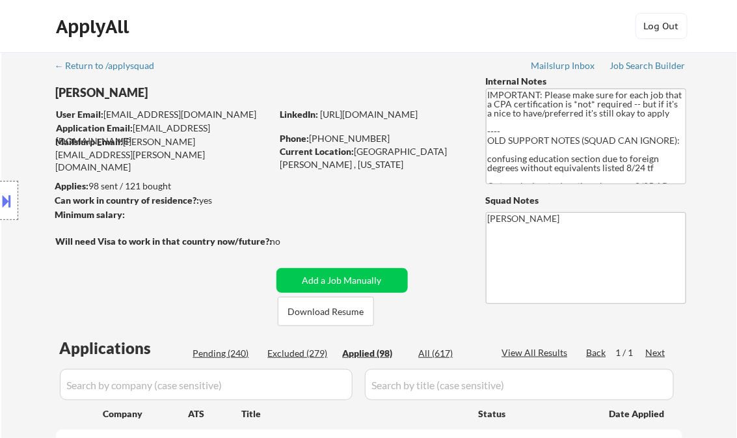
select select ""applied""
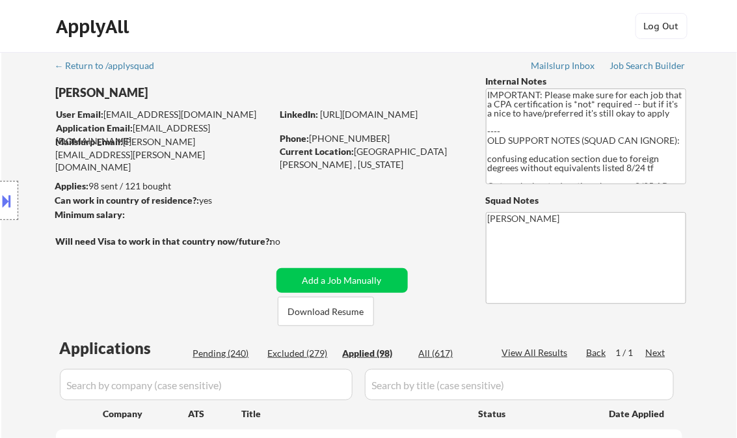
select select ""applied""
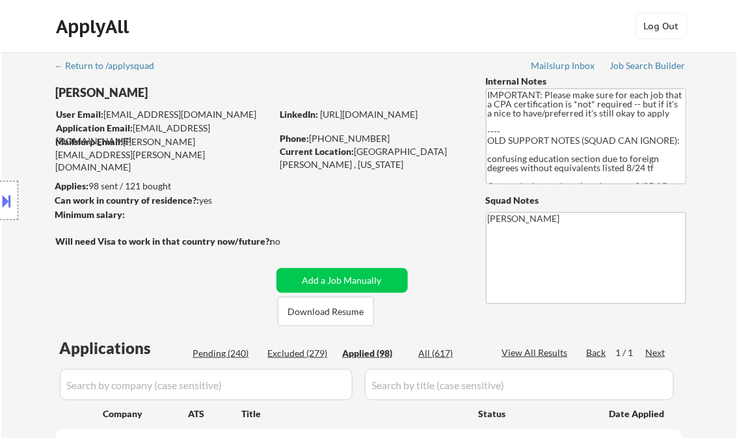
select select ""applied""
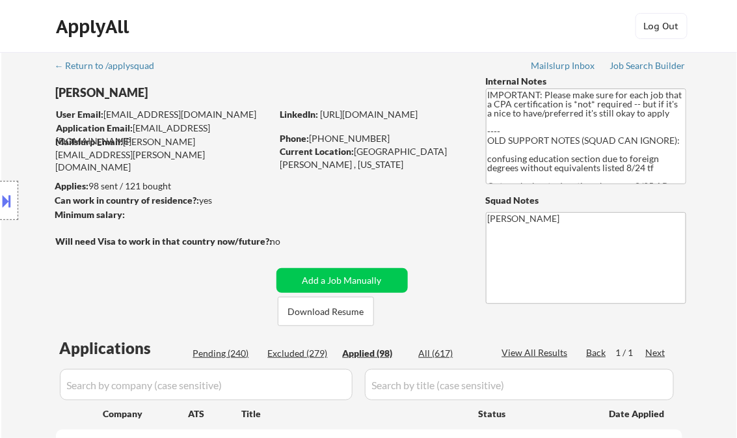
select select ""applied""
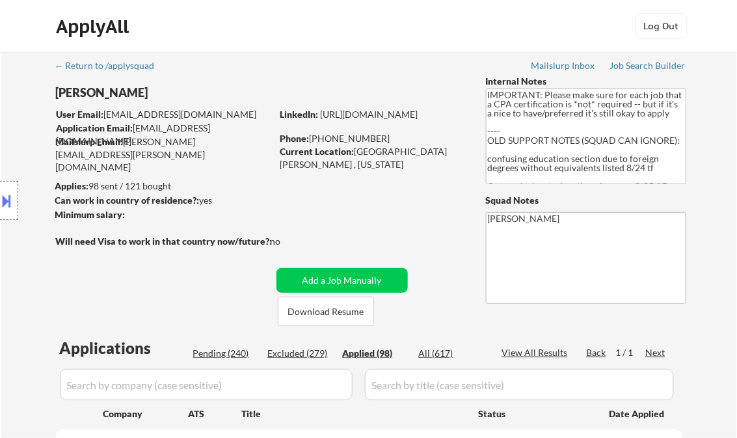
select select ""applied""
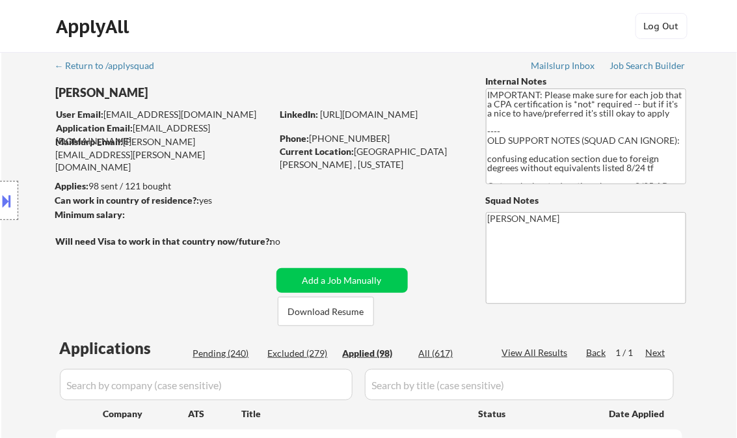
select select ""applied""
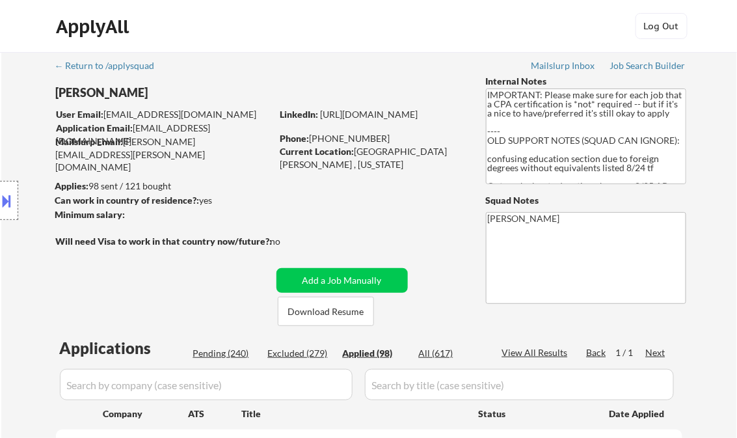
select select ""applied""
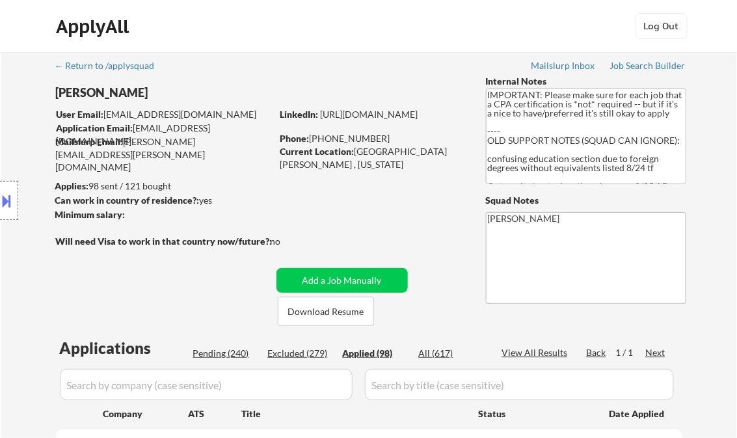
select select ""applied""
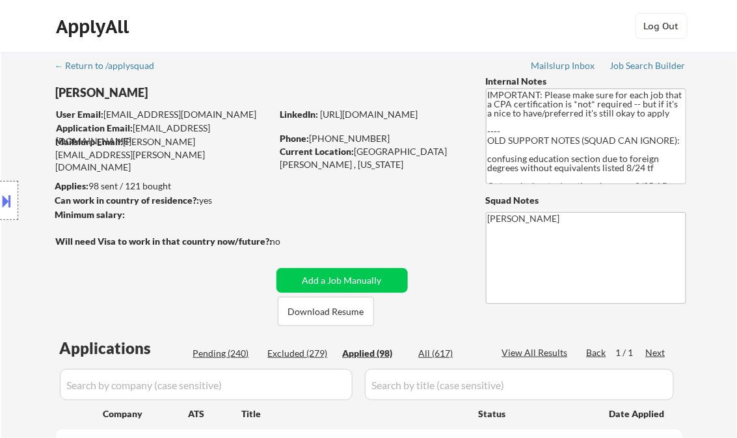
select select ""applied""
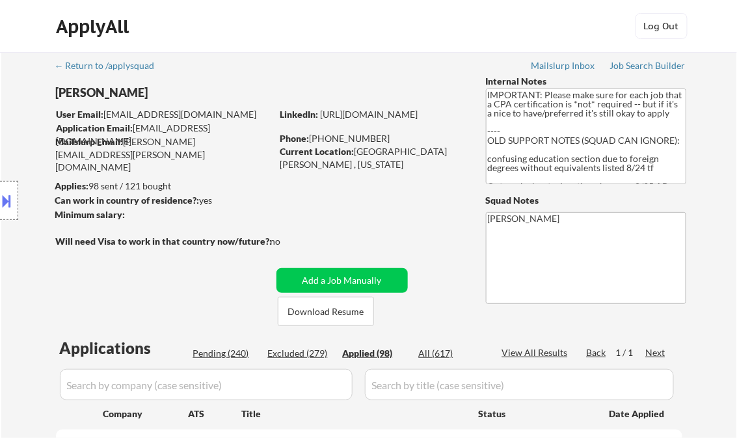
select select ""applied""
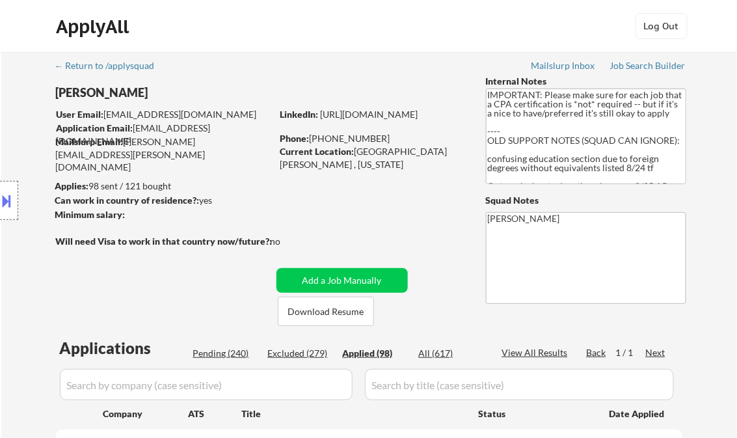
select select ""applied""
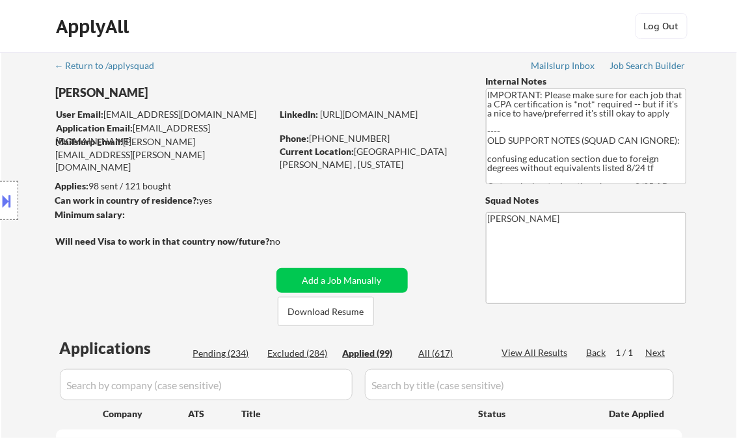
select select ""applied""
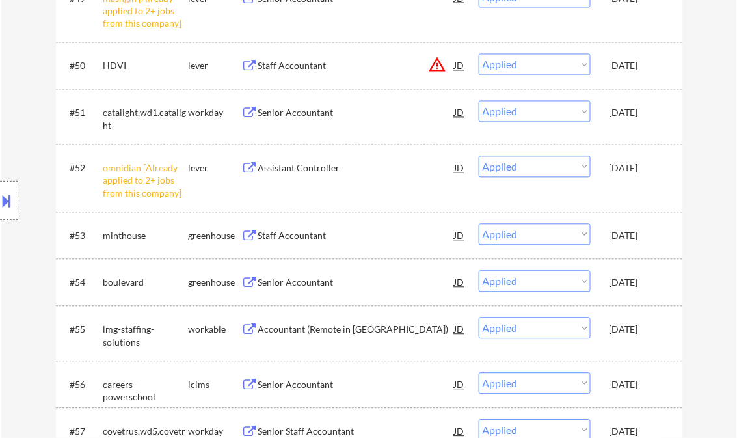
scroll to position [2143, 0]
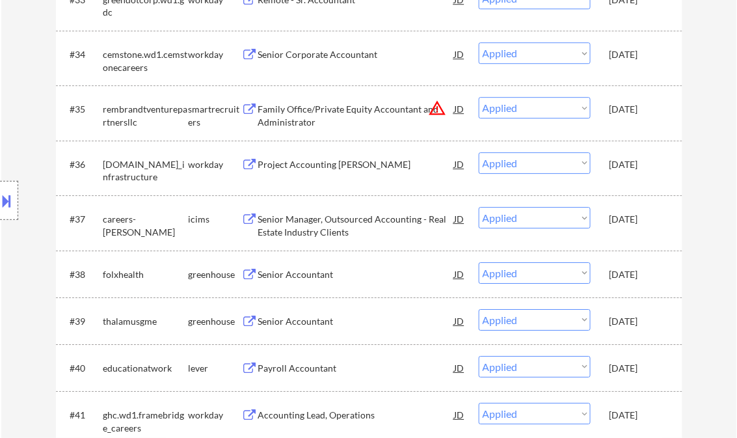
click at [327, 226] on div "Senior Manager, Outsourced Accounting - Real Estate Industry Clients" at bounding box center [356, 225] width 197 height 25
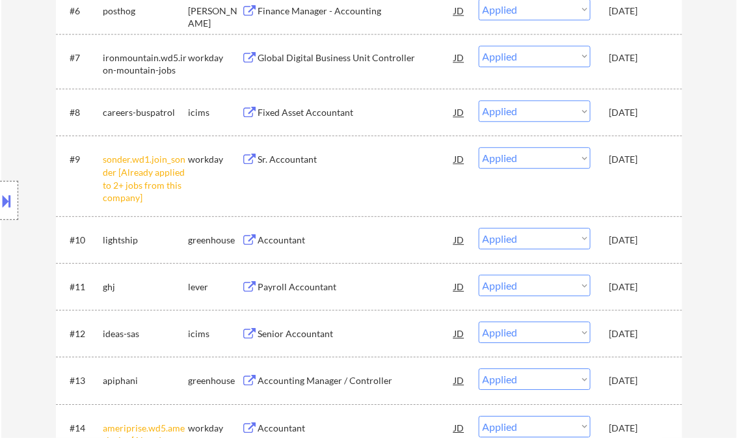
scroll to position [781, 0]
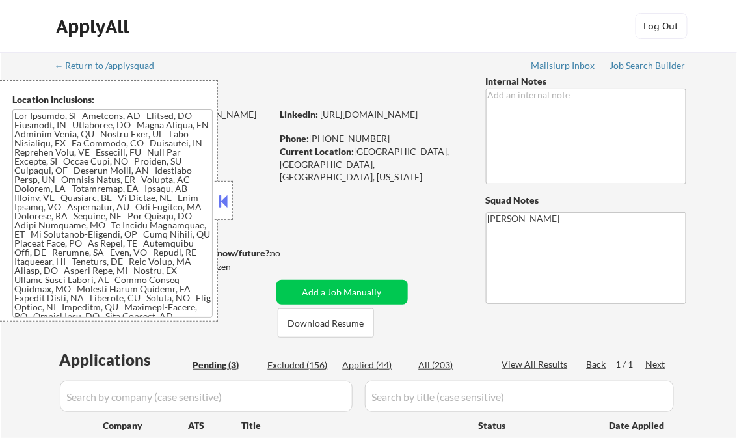
select select ""pending""
click at [220, 201] on button at bounding box center [224, 201] width 14 height 20
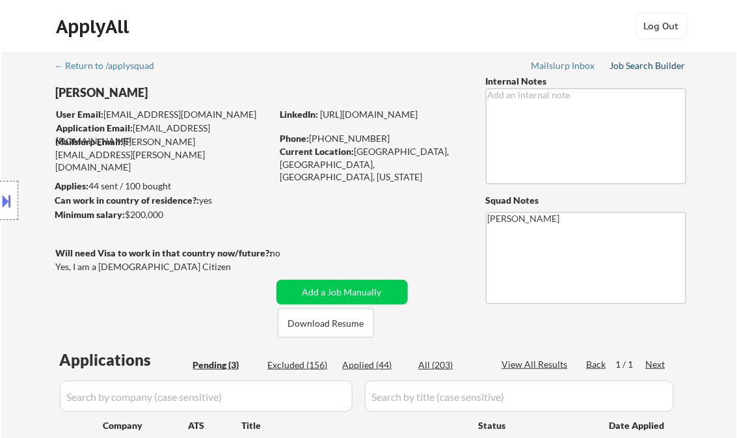
click at [633, 68] on div "Job Search Builder" at bounding box center [648, 65] width 76 height 9
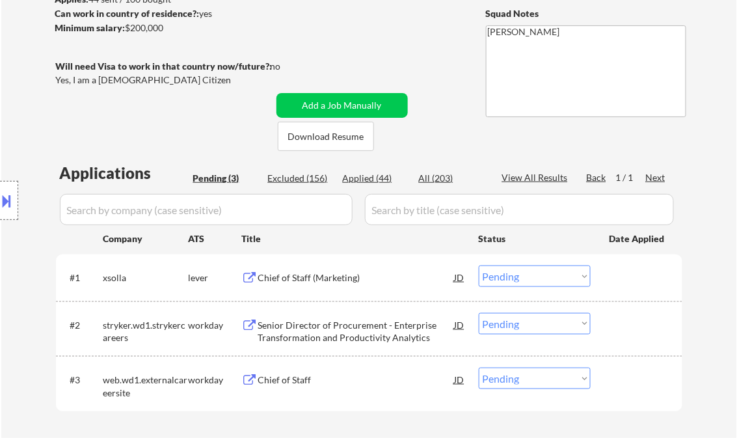
scroll to position [260, 0]
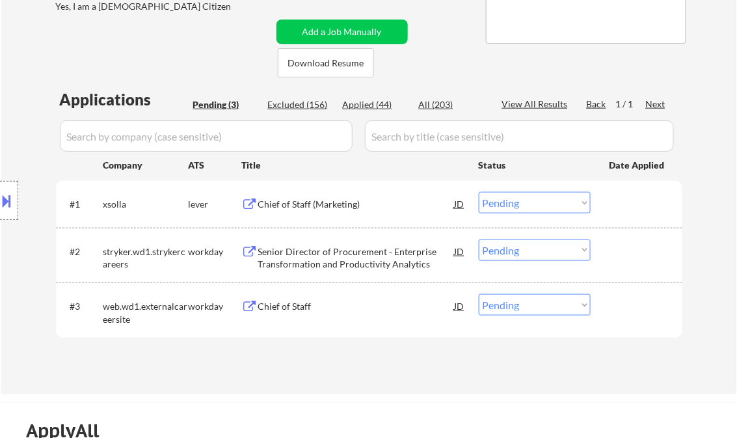
click at [308, 207] on div "Chief of Staff (Marketing)" at bounding box center [356, 204] width 197 height 13
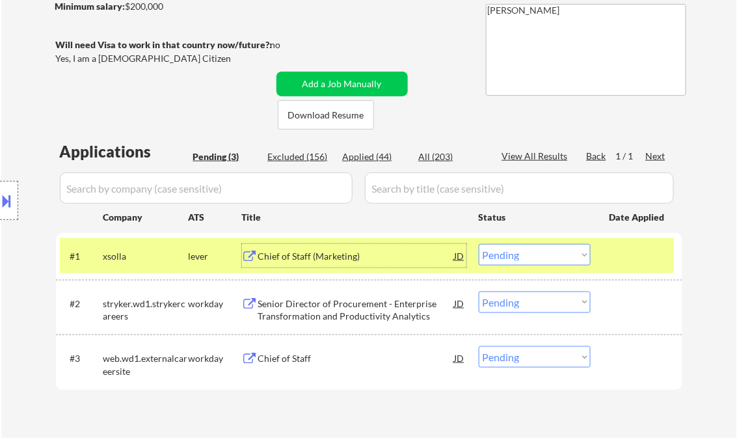
scroll to position [312, 0]
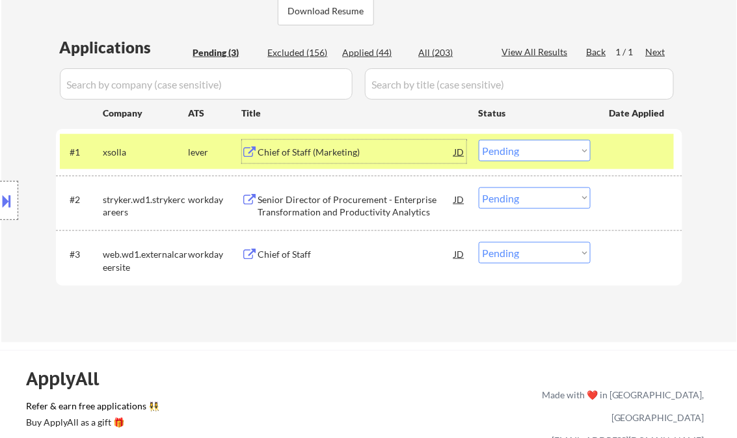
click at [509, 148] on select "Choose an option... Pending Applied Excluded (Questions) Excluded (Expired) Exc…" at bounding box center [535, 150] width 112 height 21
click at [479, 140] on select "Choose an option... Pending Applied Excluded (Questions) Excluded (Expired) Exc…" at bounding box center [535, 150] width 112 height 21
click at [325, 210] on div "Senior Director of Procurement - Enterprise Transformation and Productivity Ana…" at bounding box center [356, 205] width 197 height 25
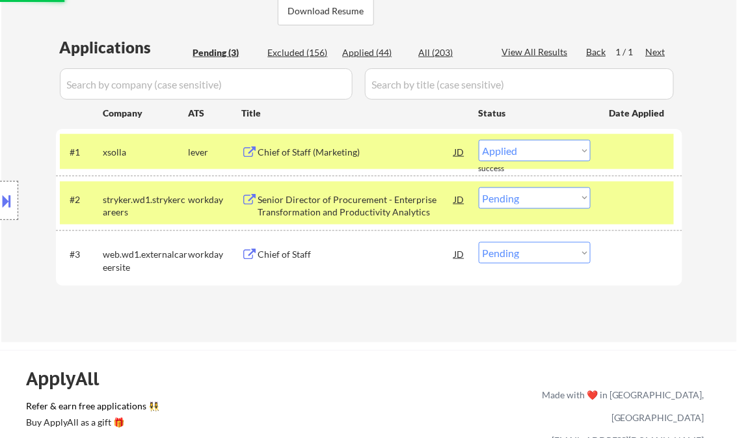
select select ""pending""
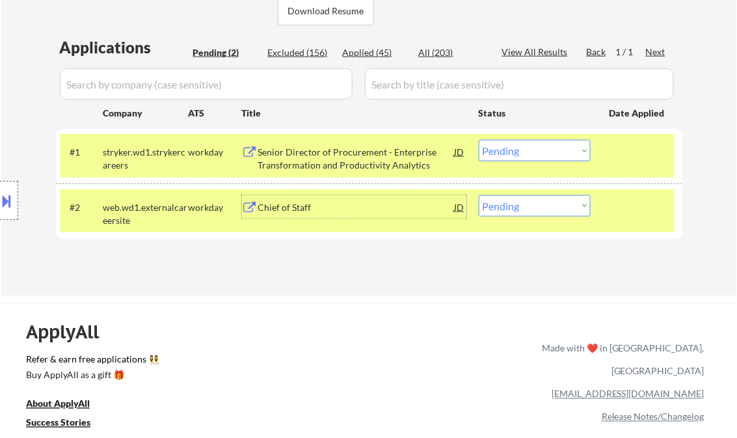
click at [326, 202] on div "Chief of Staff" at bounding box center [356, 207] width 197 height 13
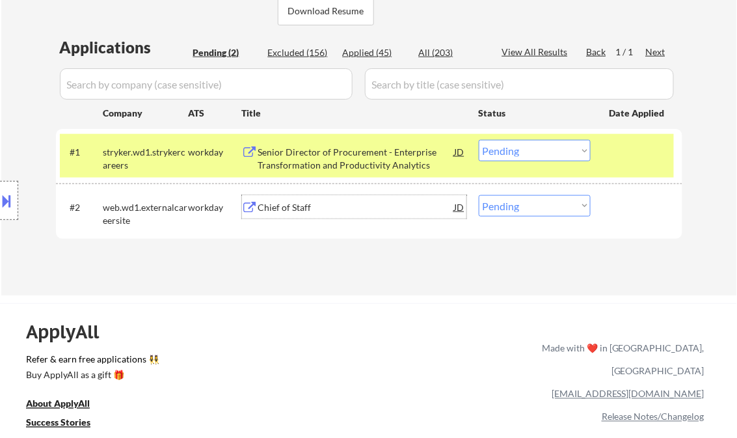
click at [511, 204] on select "Choose an option... Pending Applied Excluded (Questions) Excluded (Expired) Exc…" at bounding box center [535, 205] width 112 height 21
select select ""applied""
click at [479, 195] on select "Choose an option... Pending Applied Excluded (Questions) Excluded (Expired) Exc…" at bounding box center [535, 205] width 112 height 21
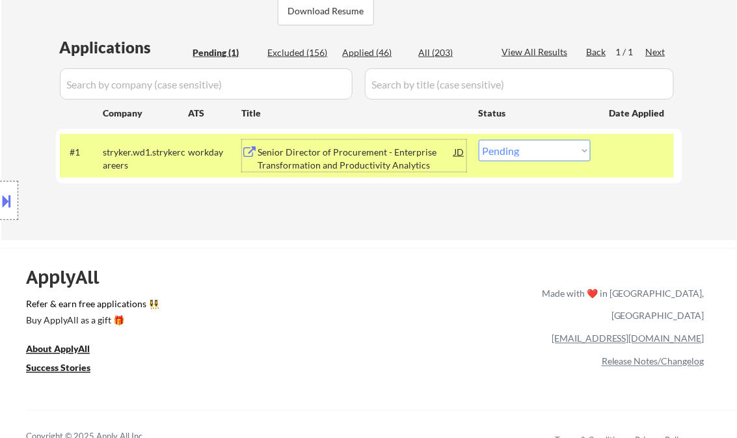
click at [376, 157] on div "Senior Director of Procurement - Enterprise Transformation and Productivity Ana…" at bounding box center [356, 158] width 197 height 25
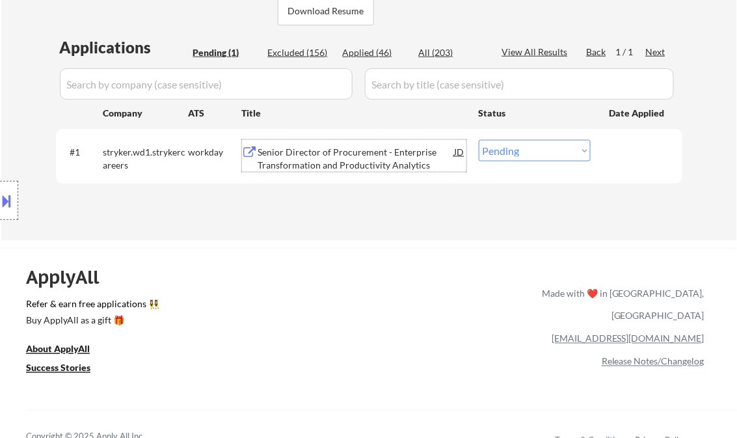
click at [545, 144] on select "Choose an option... Pending Applied Excluded (Questions) Excluded (Expired) Exc…" at bounding box center [535, 150] width 112 height 21
select select ""excluded__location_""
click at [479, 140] on select "Choose an option... Pending Applied Excluded (Questions) Excluded (Expired) Exc…" at bounding box center [535, 150] width 112 height 21
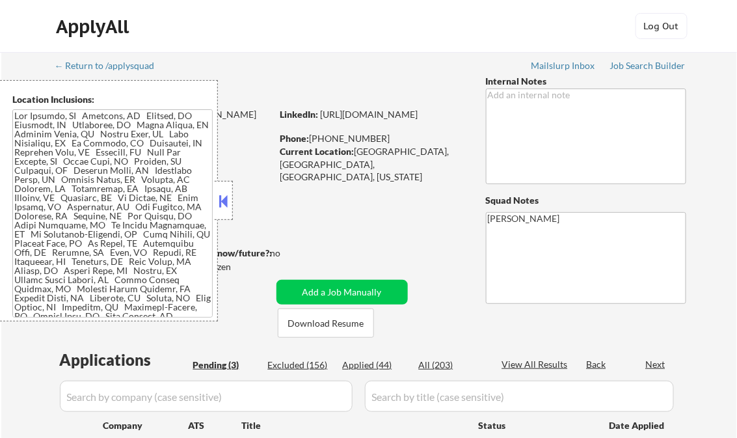
select select ""pending""
click at [226, 197] on button at bounding box center [224, 201] width 14 height 20
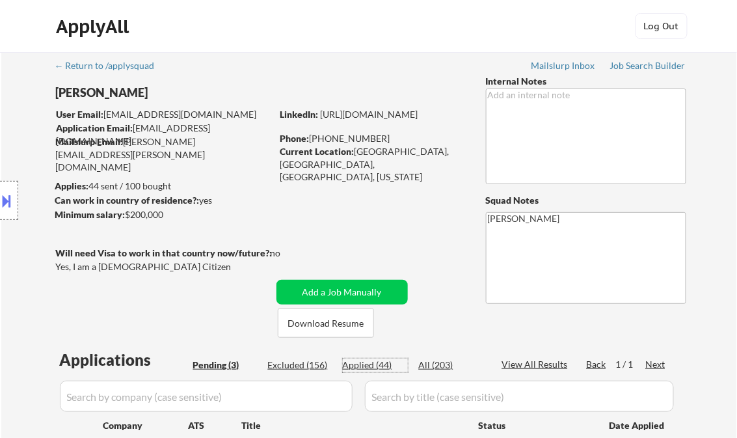
click at [370, 364] on div "Applied (44)" at bounding box center [375, 365] width 65 height 13
click at [518, 362] on div "View All Results" at bounding box center [537, 364] width 70 height 13
select select ""applied""
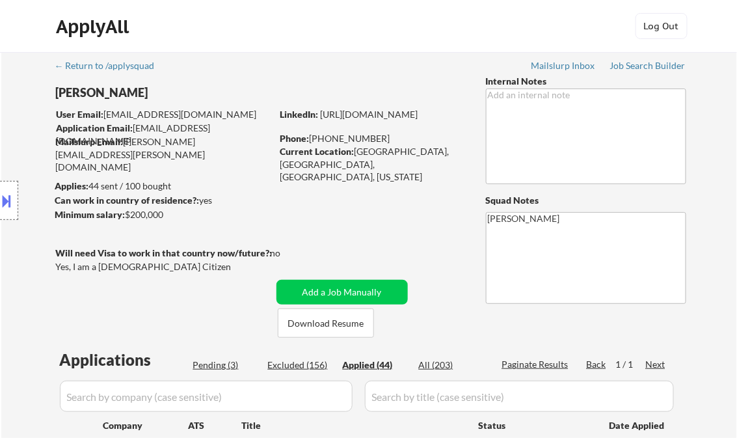
select select ""applied""
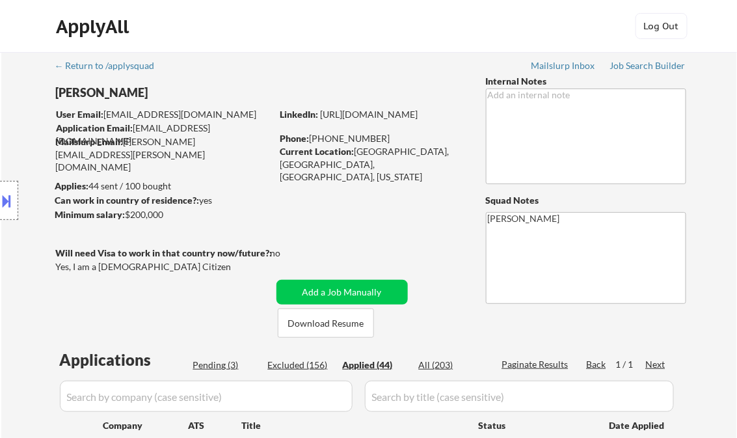
select select ""applied""
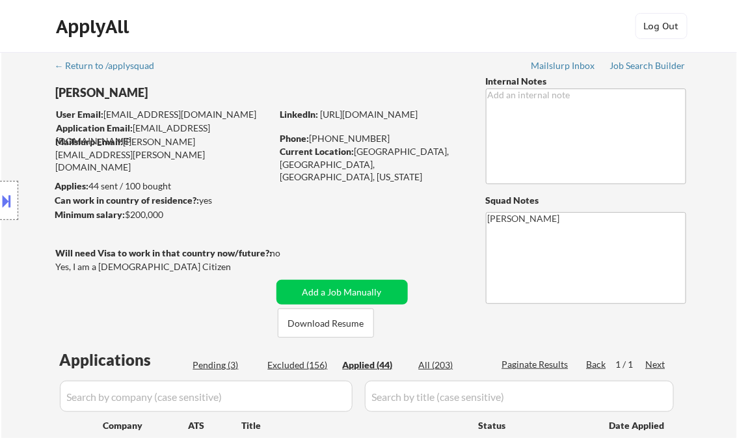
select select ""applied""
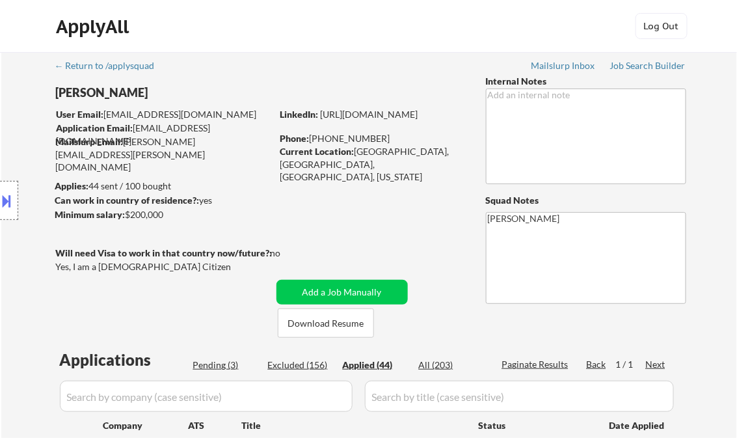
select select ""applied""
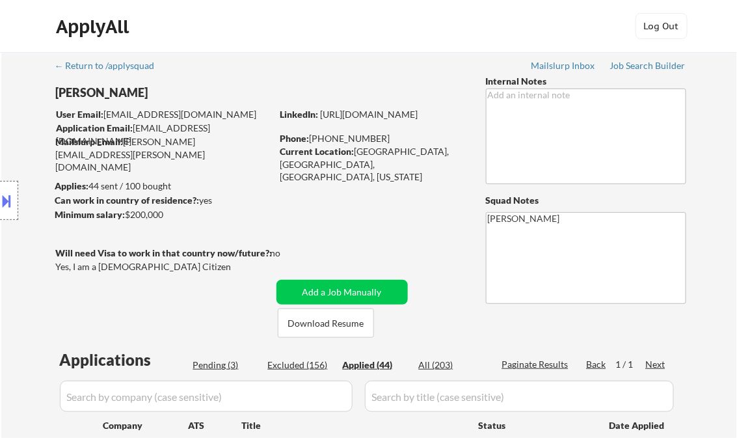
select select ""applied""
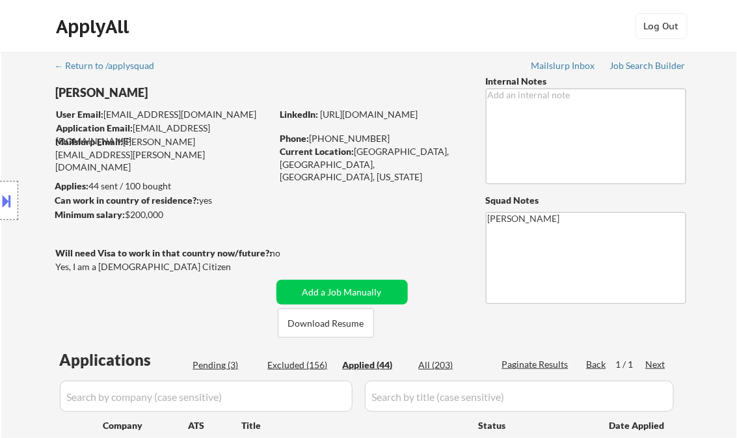
select select ""applied""
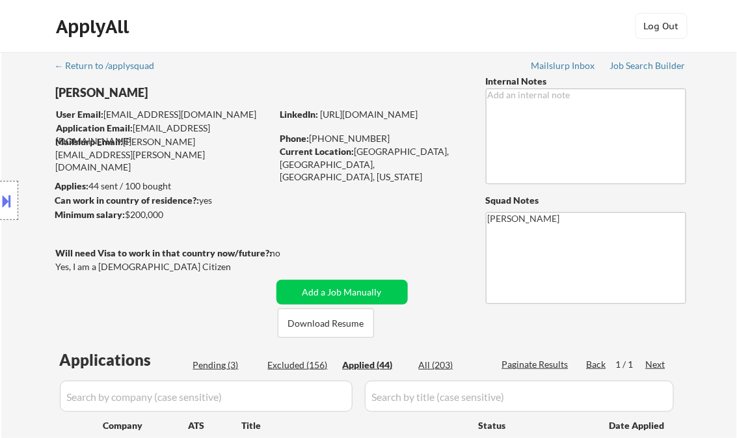
select select ""applied""
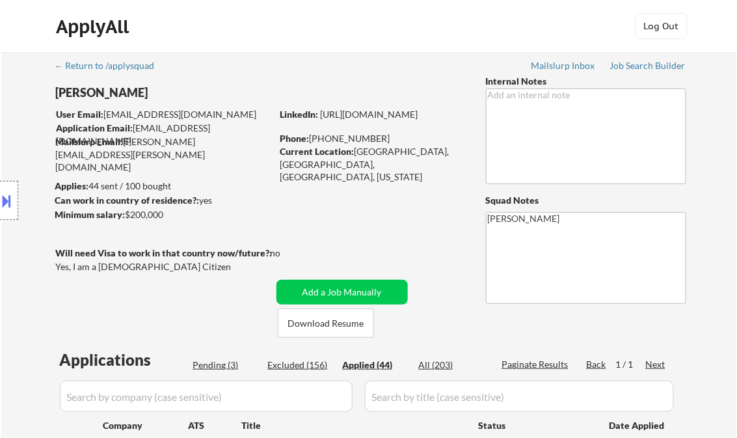
select select ""applied""
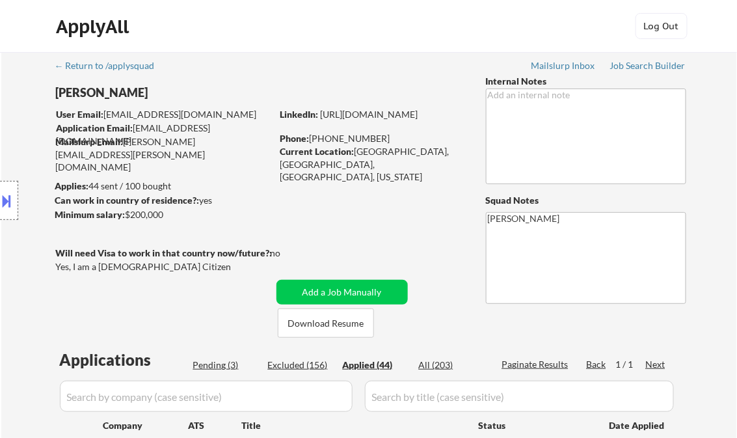
select select ""applied""
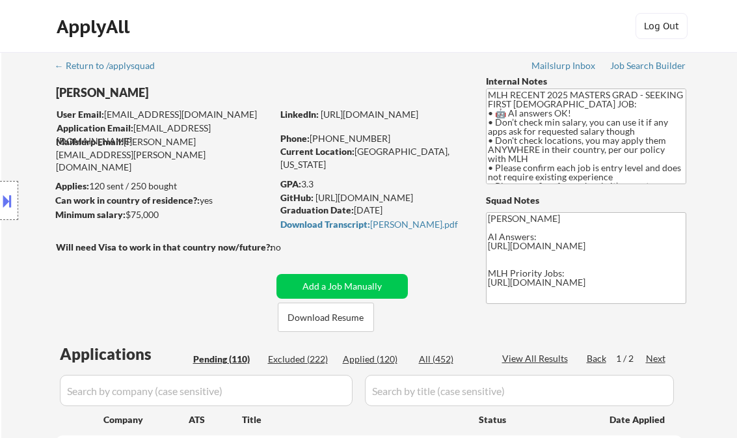
select select ""pending""
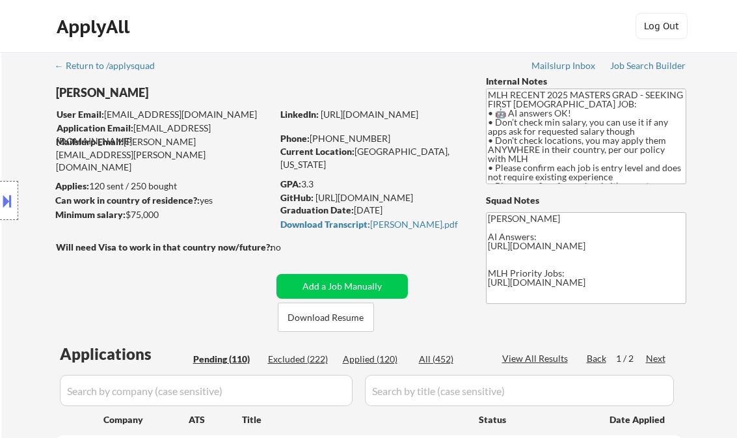
select select ""pending""
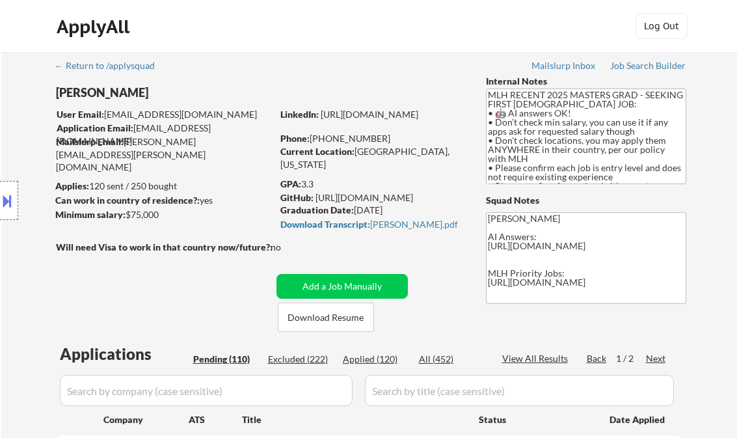
select select ""pending""
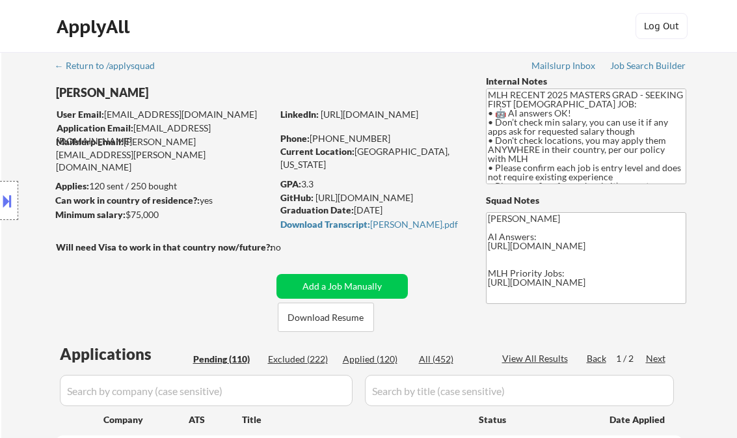
select select ""pending""
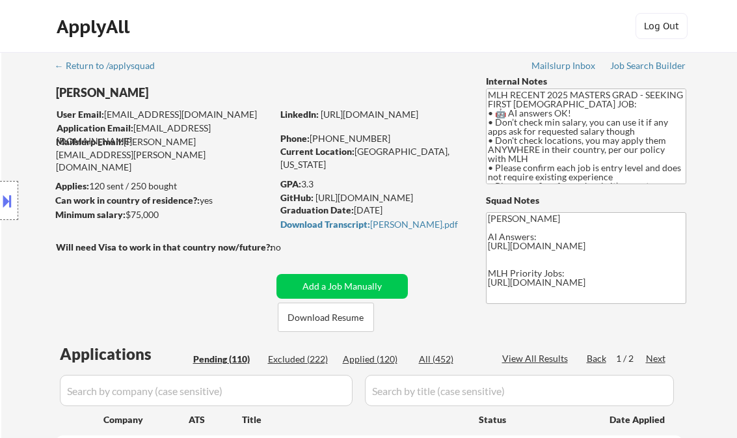
select select ""pending""
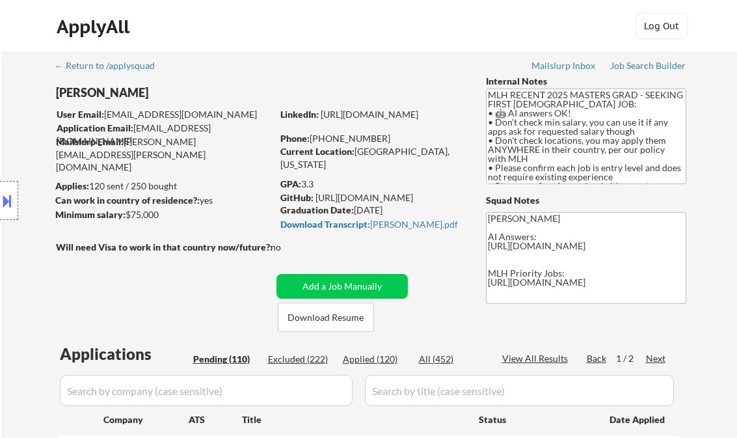
select select ""pending""
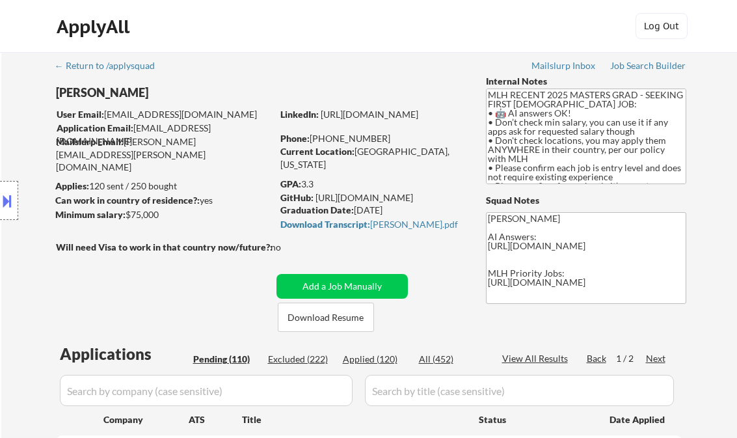
select select ""pending""
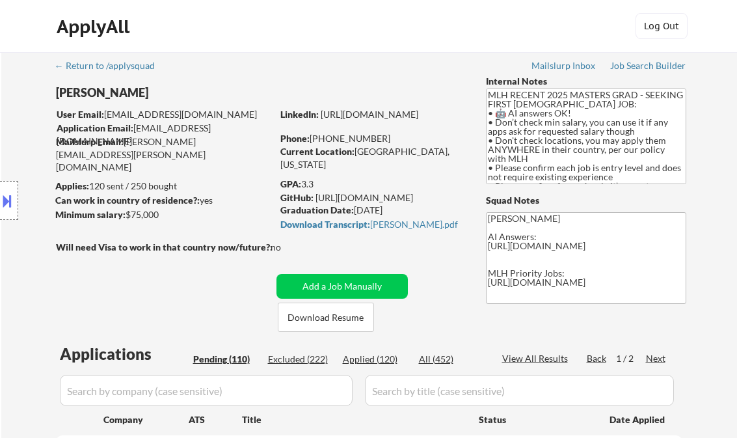
select select ""pending""
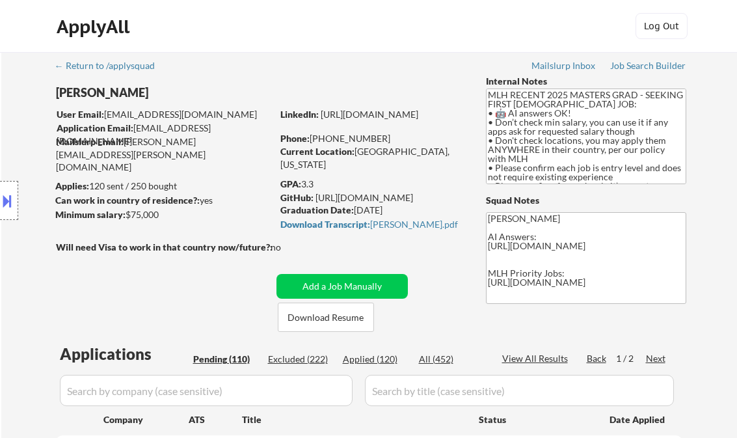
select select ""pending""
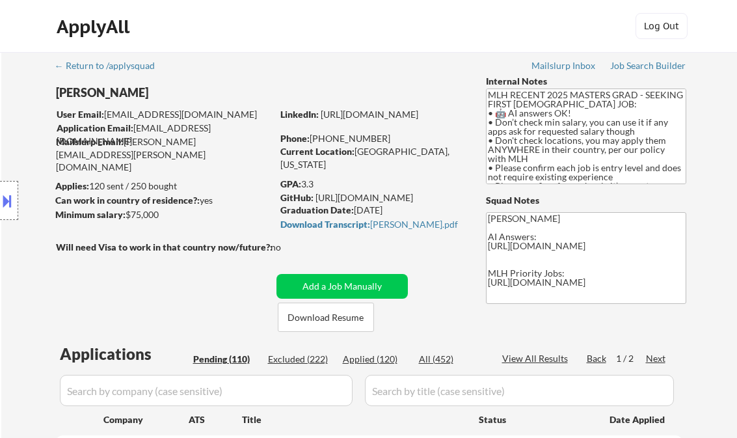
select select ""pending""
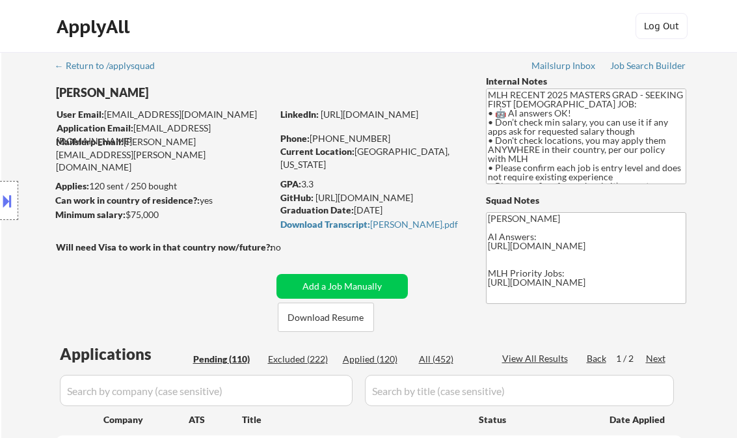
select select ""pending""
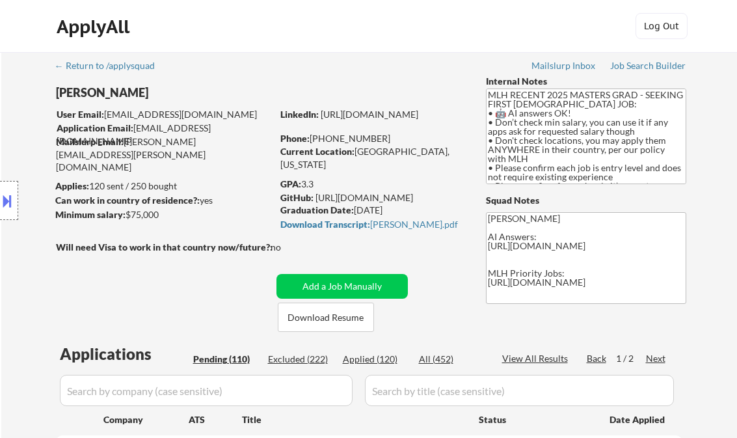
select select ""pending""
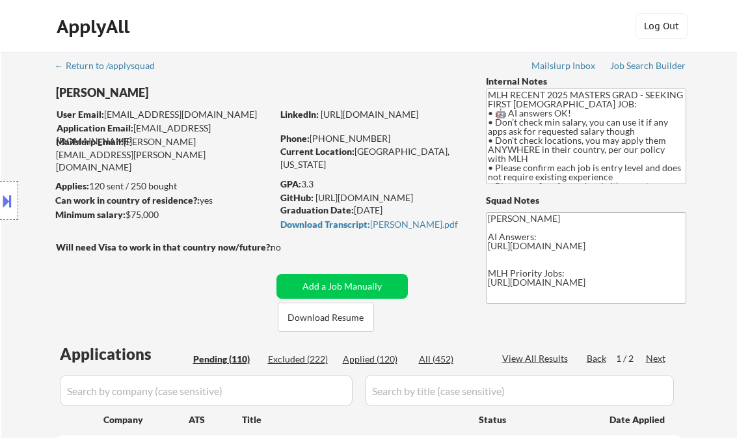
select select ""pending""
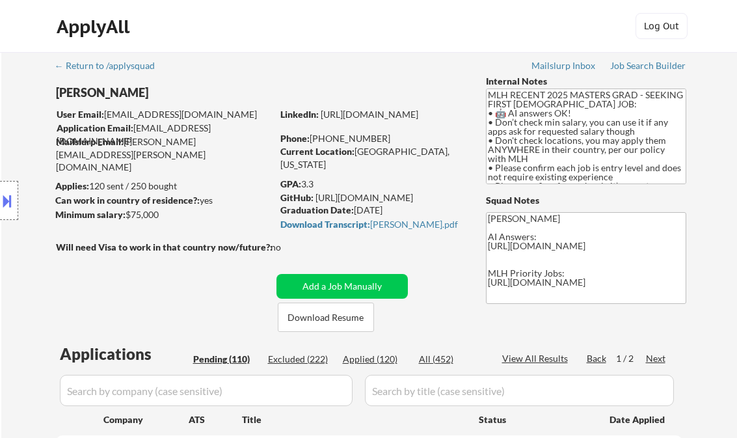
select select ""pending""
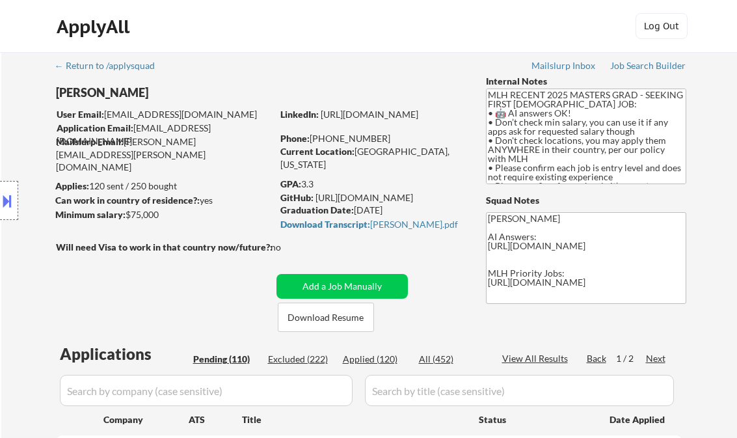
select select ""pending""
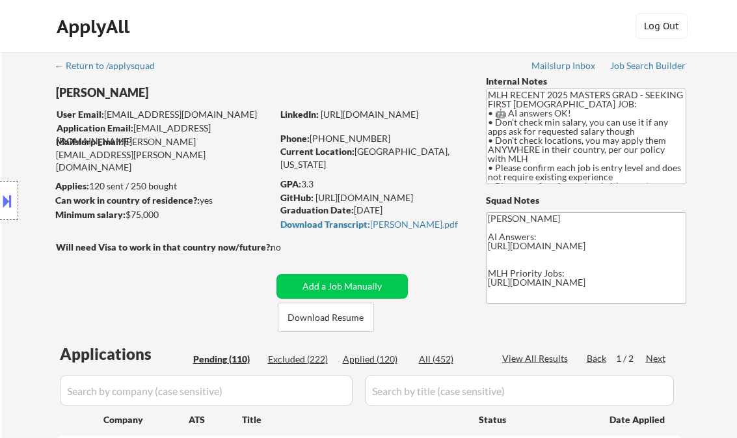
select select ""pending""
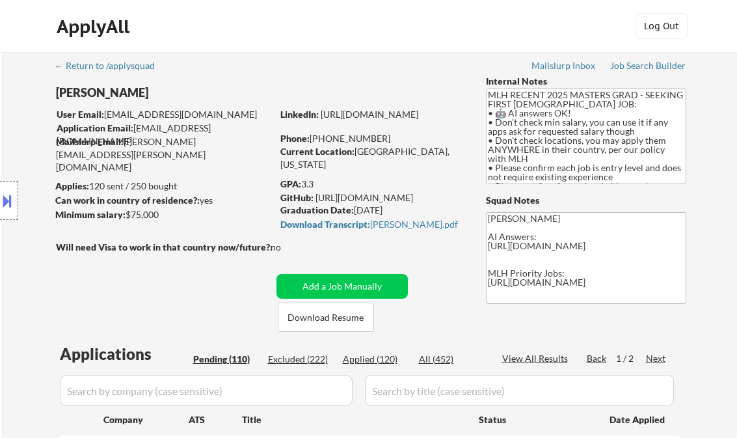
select select ""pending""
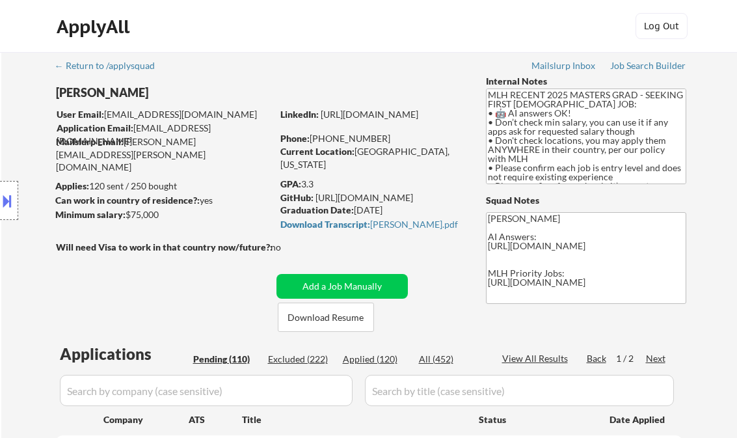
select select ""pending""
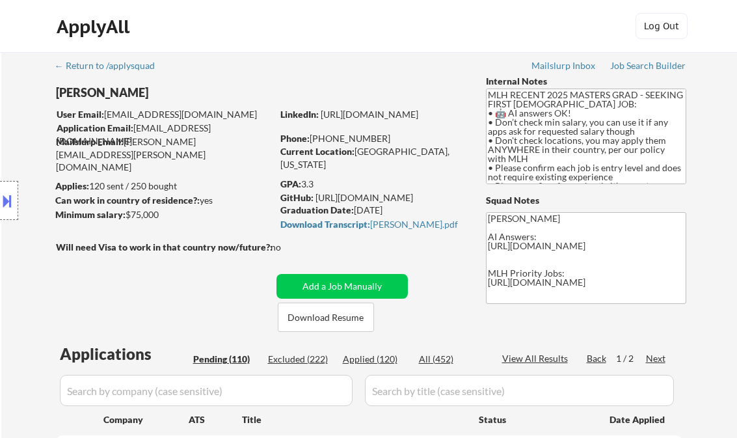
select select ""pending""
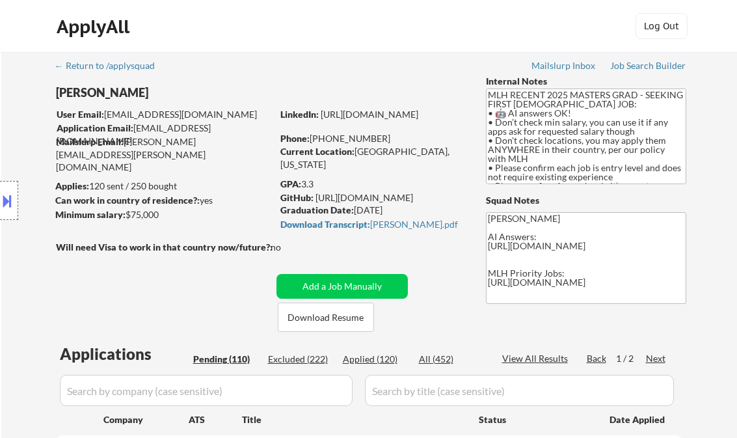
select select ""pending""
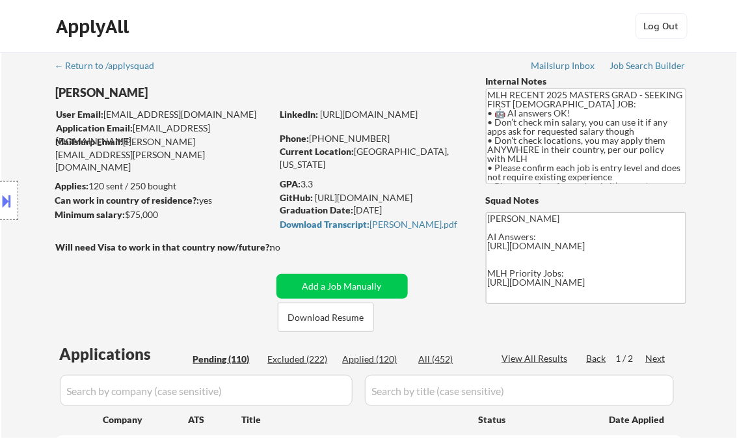
click at [630, 68] on div "Job Search Builder" at bounding box center [648, 65] width 76 height 9
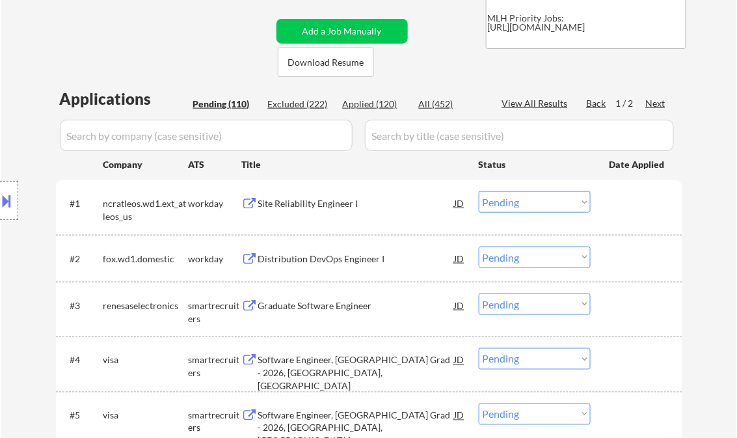
scroll to position [312, 0]
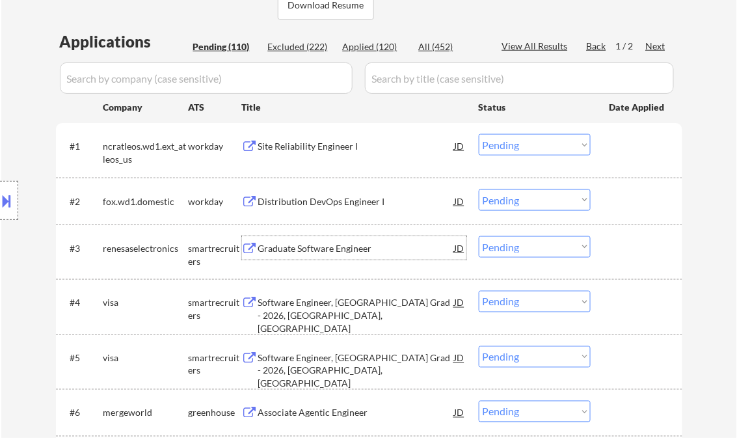
click at [308, 252] on div "Graduate Software Engineer" at bounding box center [356, 248] width 197 height 13
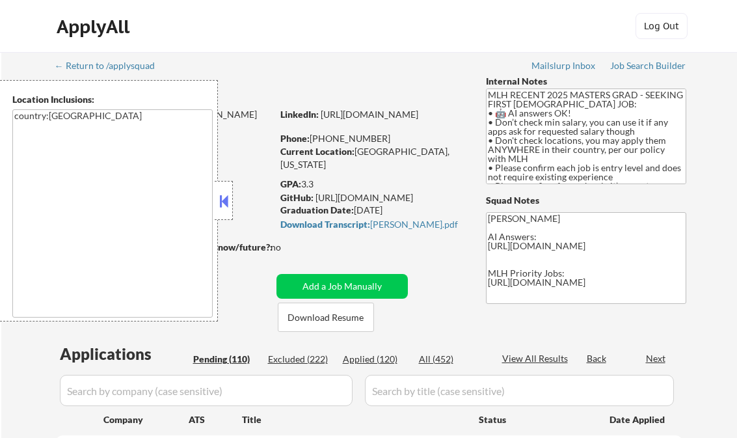
select select ""pending""
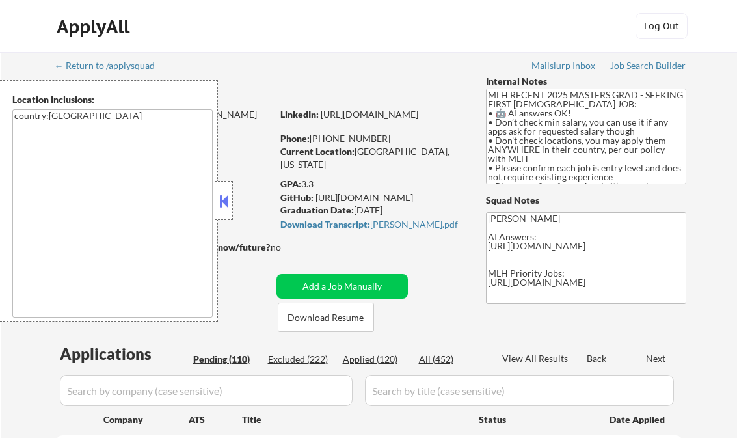
select select ""pending""
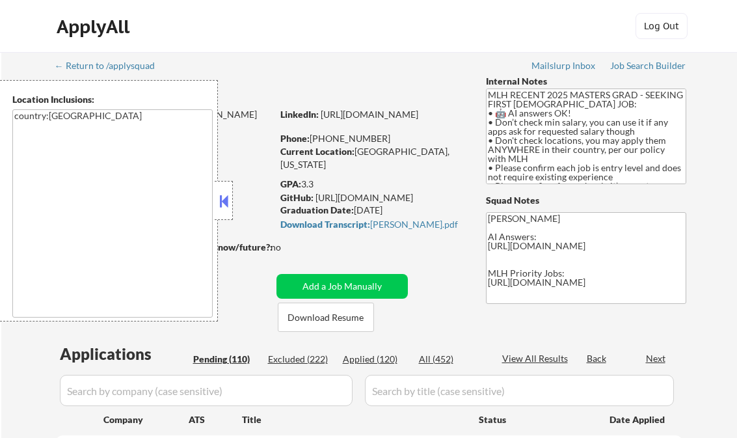
select select ""pending""
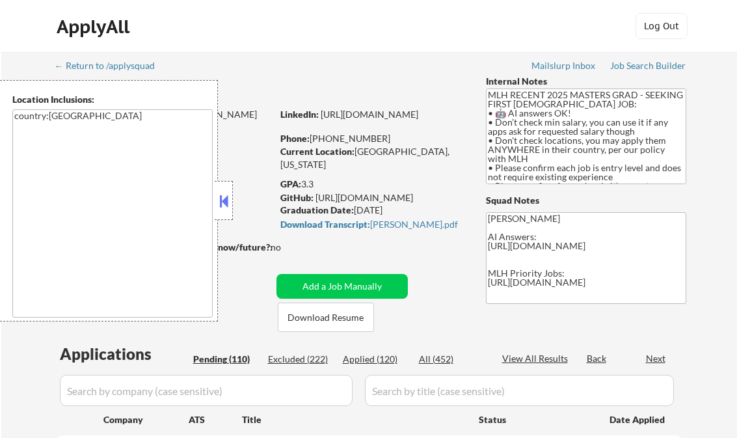
select select ""pending""
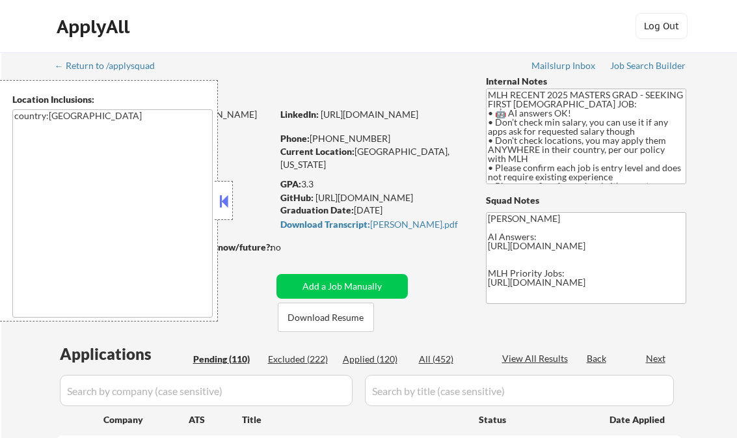
select select ""pending""
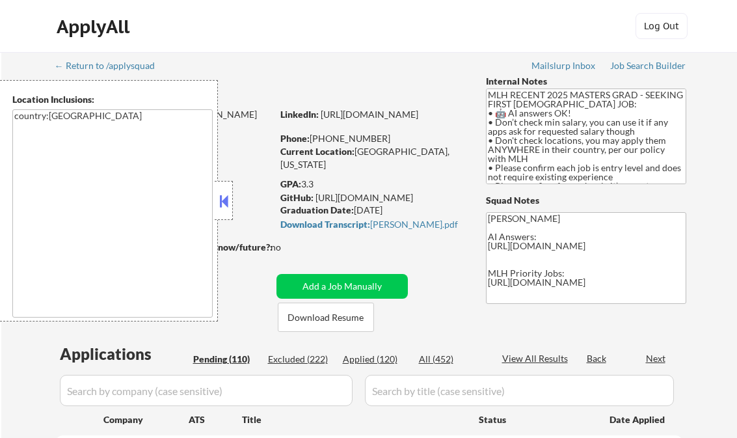
select select ""pending""
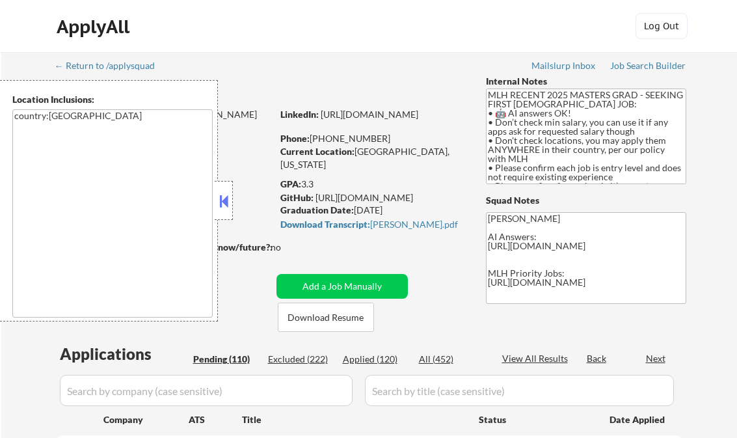
select select ""pending""
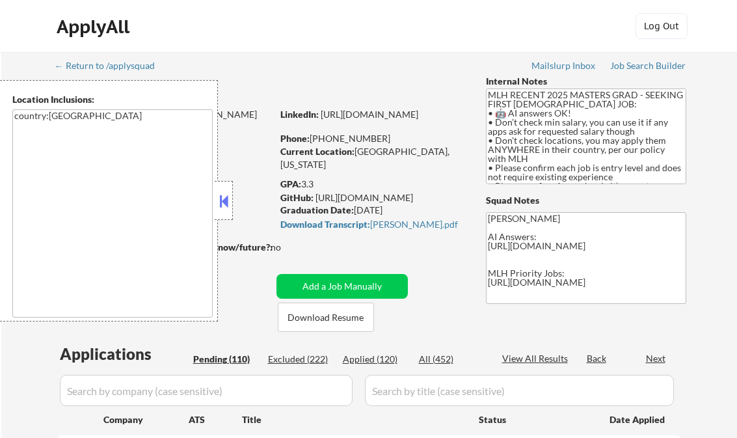
select select ""pending""
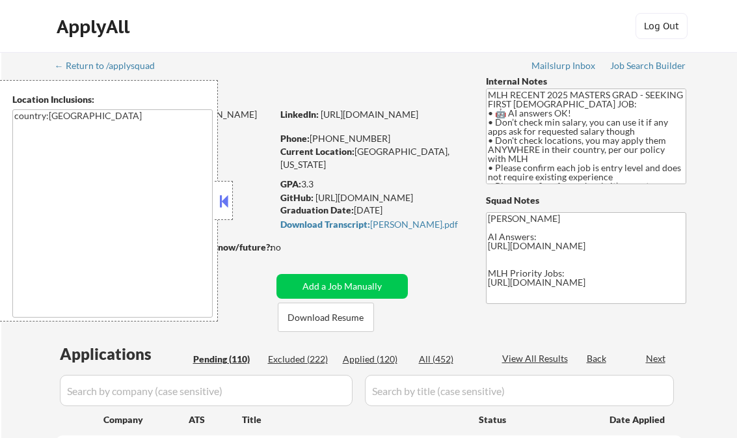
select select ""pending""
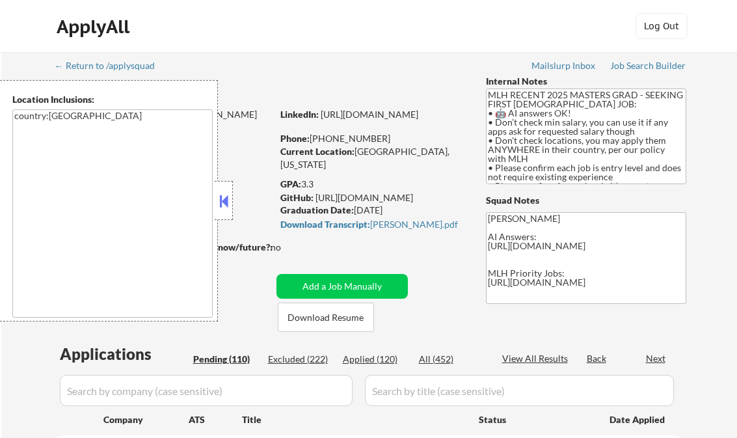
select select ""pending""
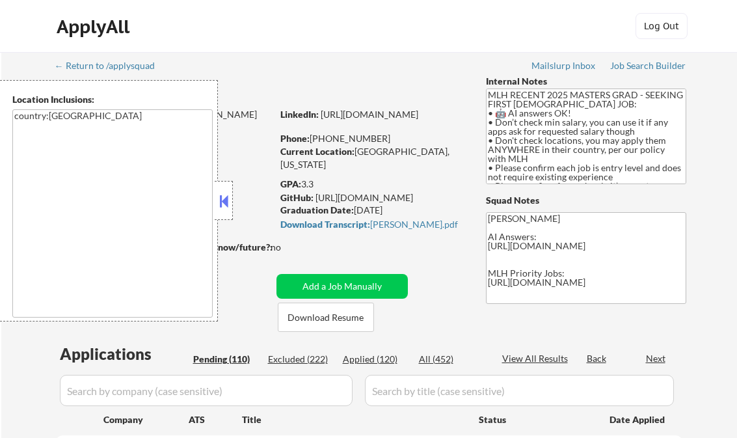
select select ""pending""
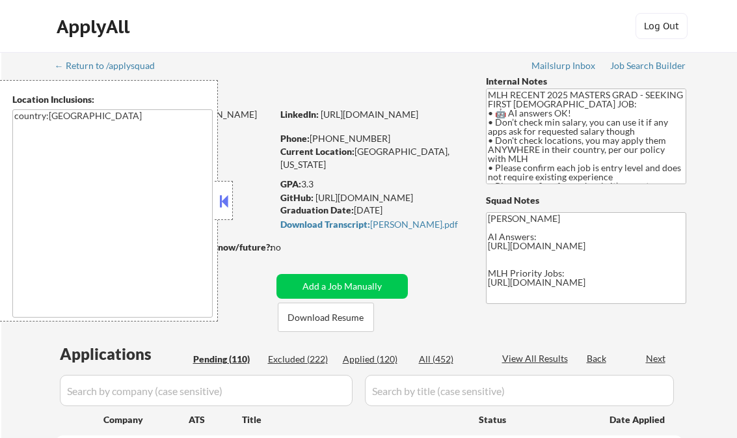
select select ""pending""
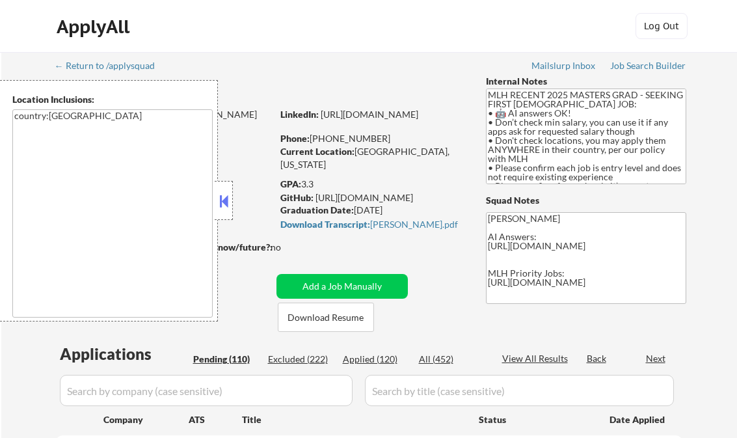
select select ""pending""
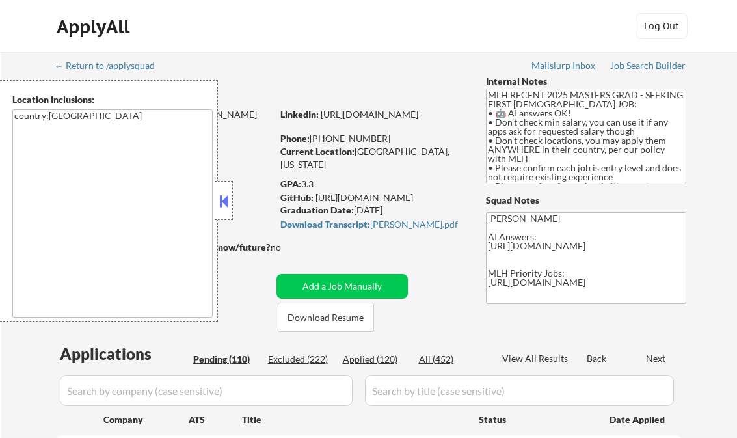
select select ""pending""
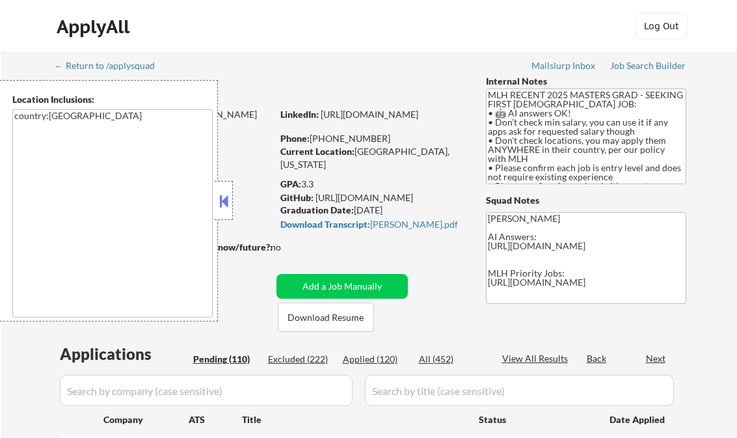
select select ""pending""
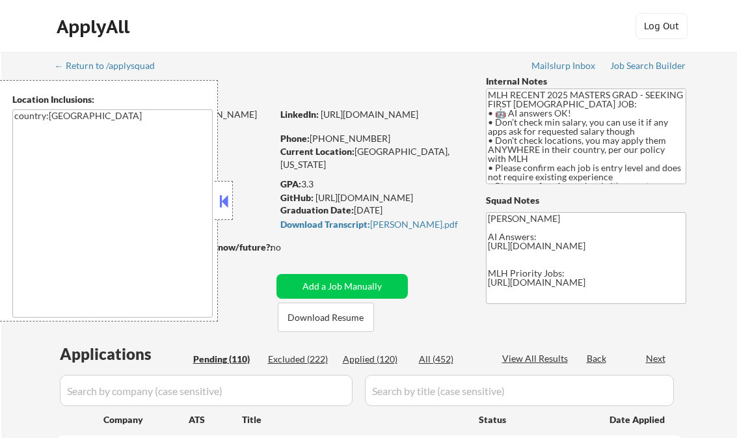
select select ""pending""
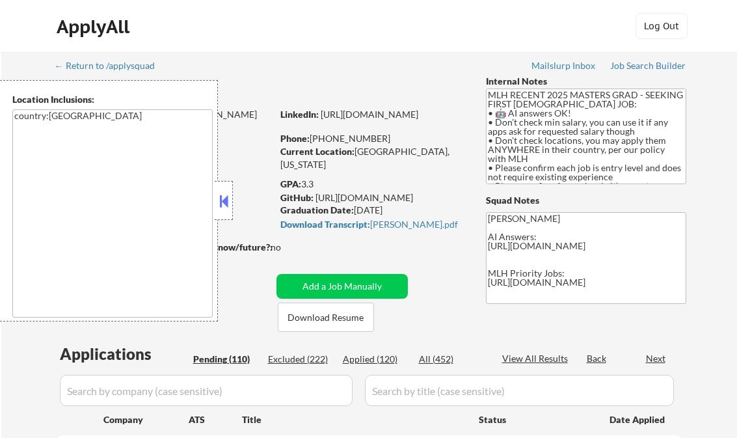
select select ""pending""
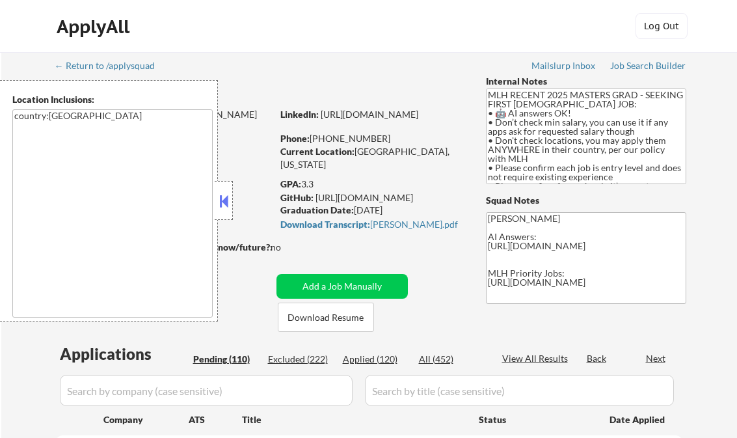
select select ""pending""
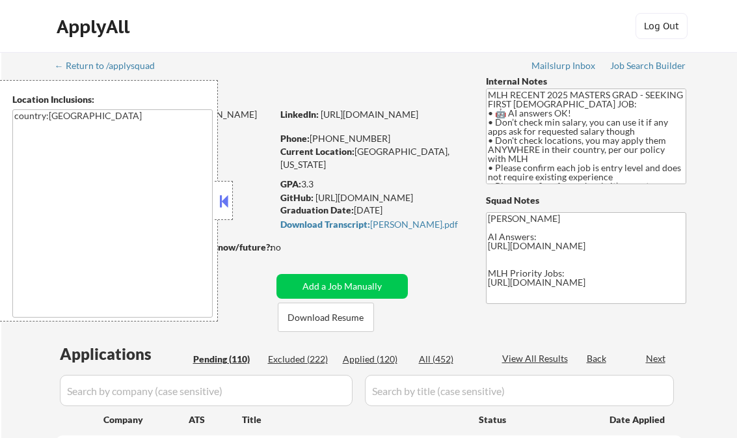
select select ""pending""
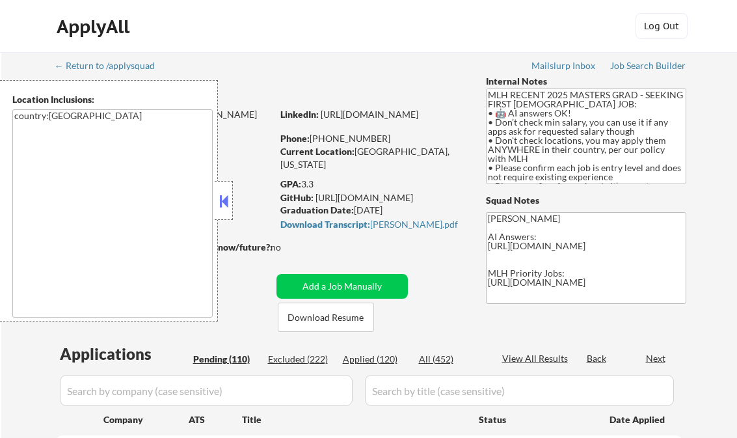
select select ""pending""
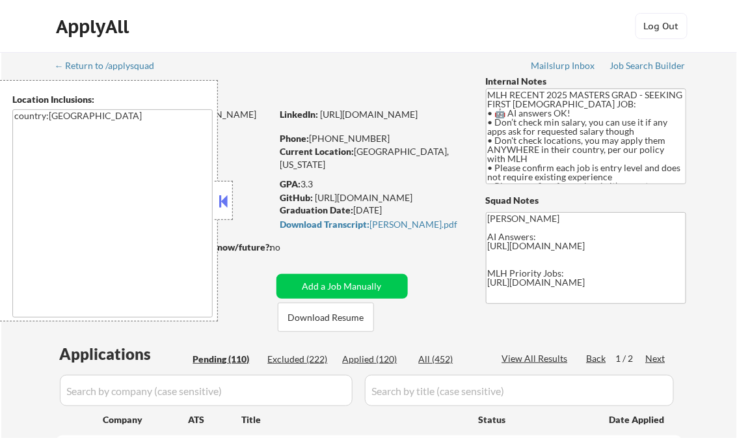
click at [223, 203] on button at bounding box center [224, 201] width 14 height 20
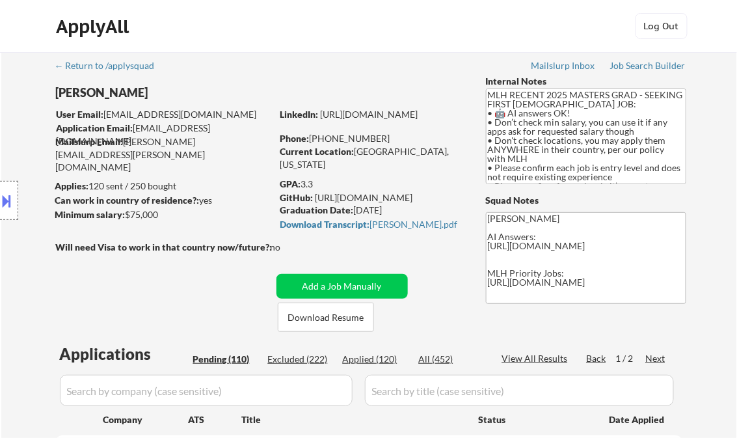
click at [377, 364] on div "Applied (120)" at bounding box center [375, 359] width 65 height 13
click at [537, 361] on div "View All Results" at bounding box center [537, 358] width 70 height 13
select select ""applied""
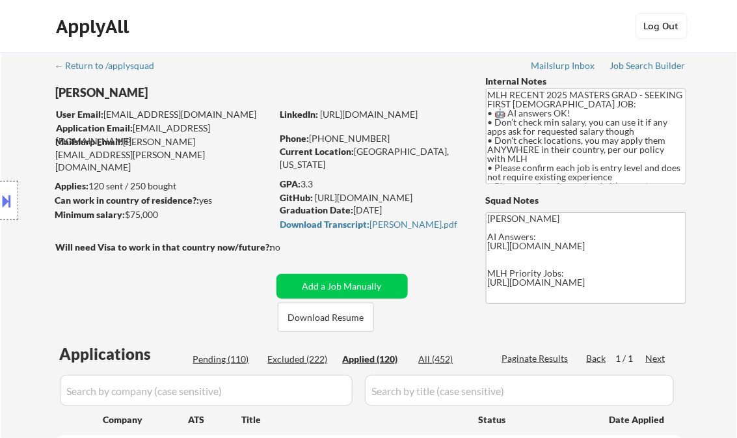
select select ""applied""
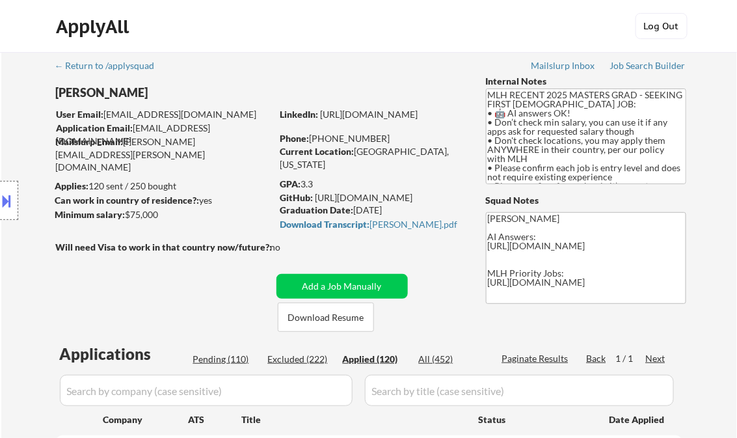
select select ""applied""
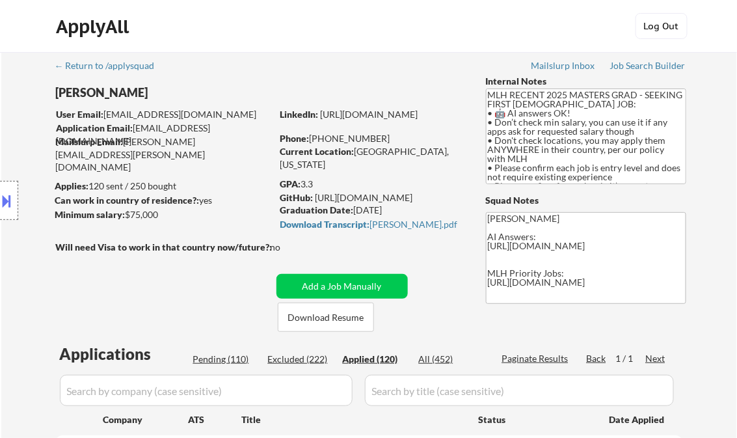
select select ""applied""
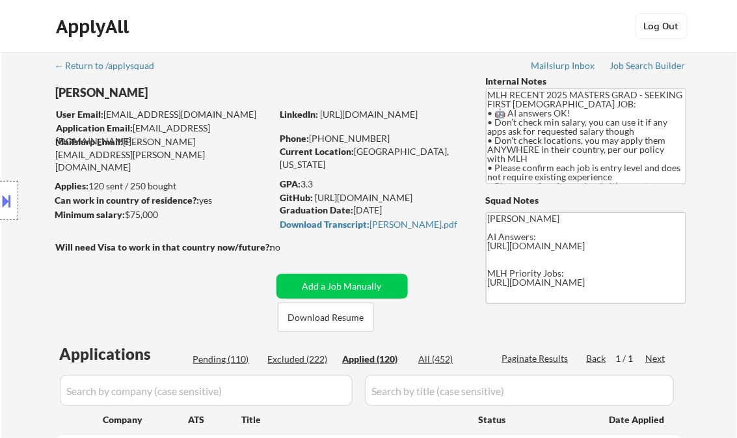
select select ""applied""
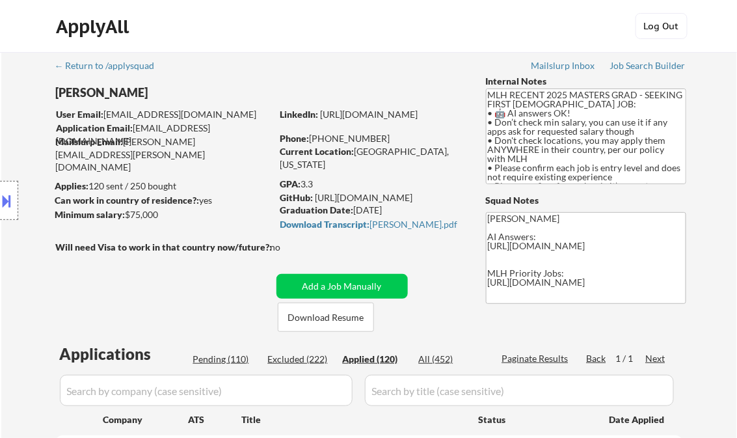
select select ""applied""
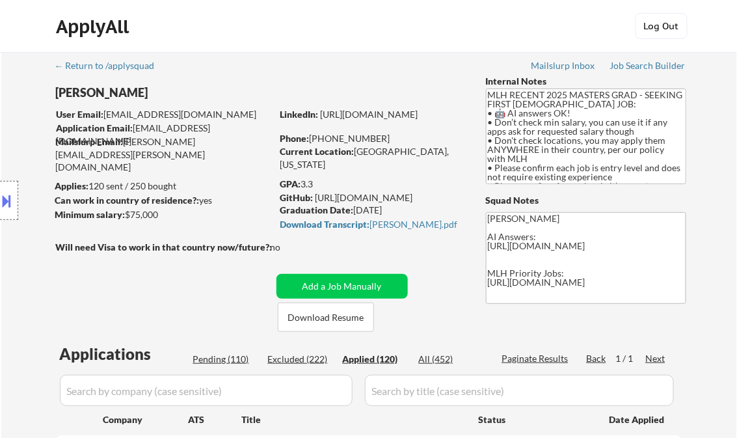
select select ""applied""
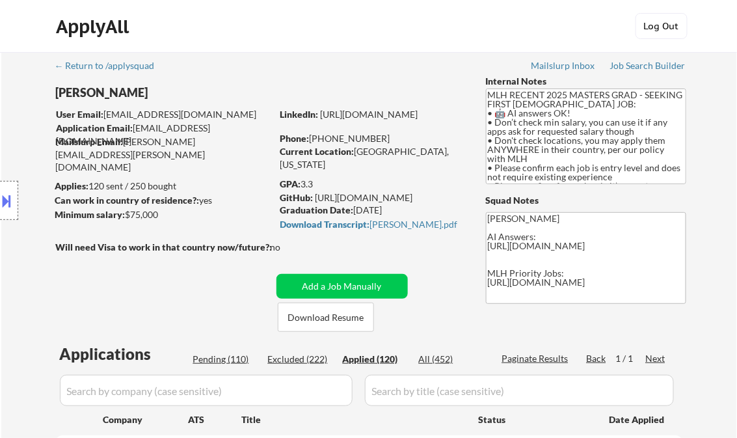
select select ""applied""
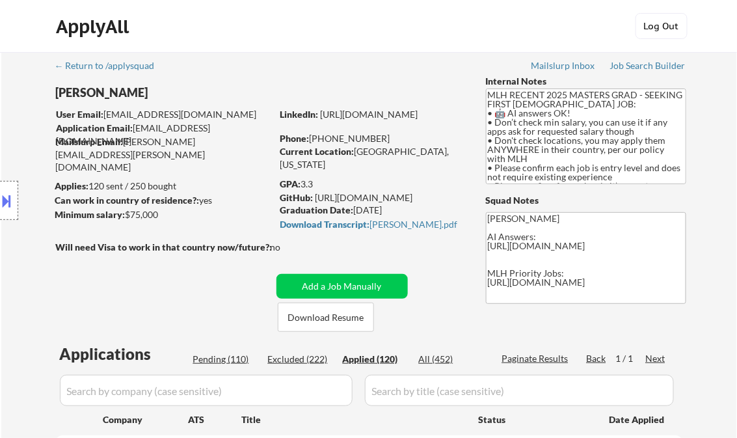
select select ""applied""
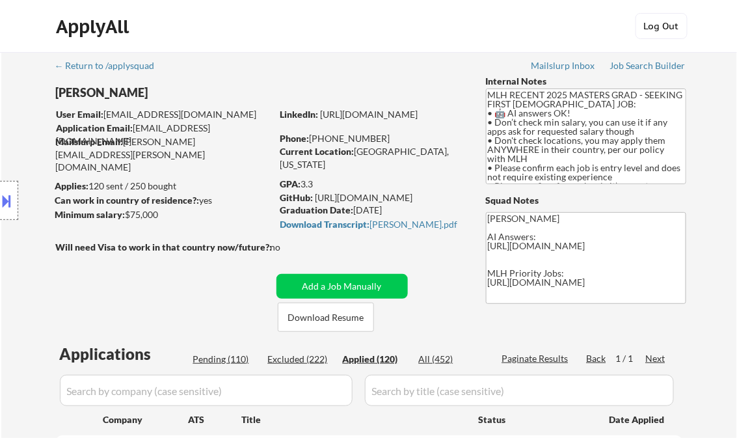
select select ""applied""
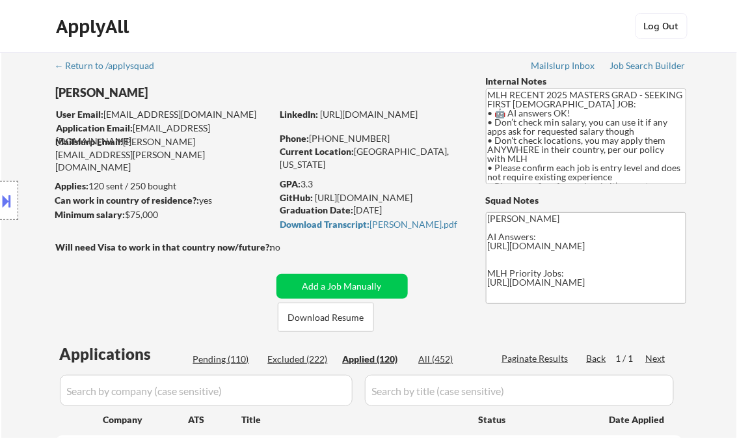
select select ""applied""
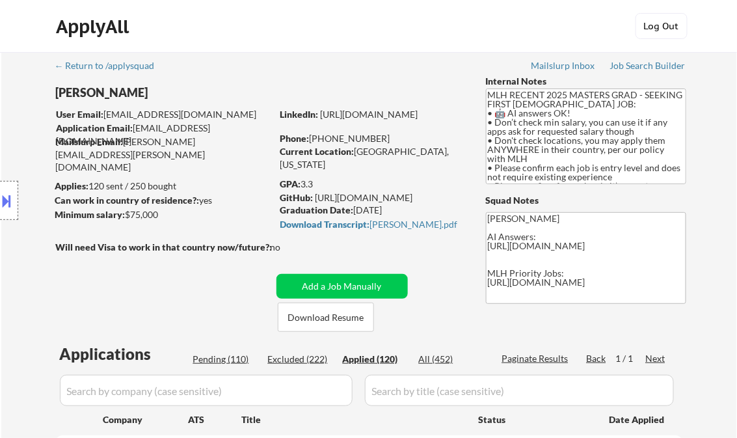
select select ""applied""
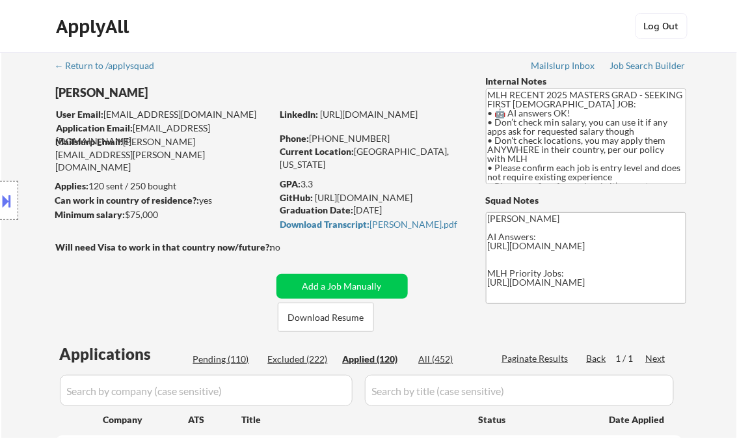
select select ""applied""
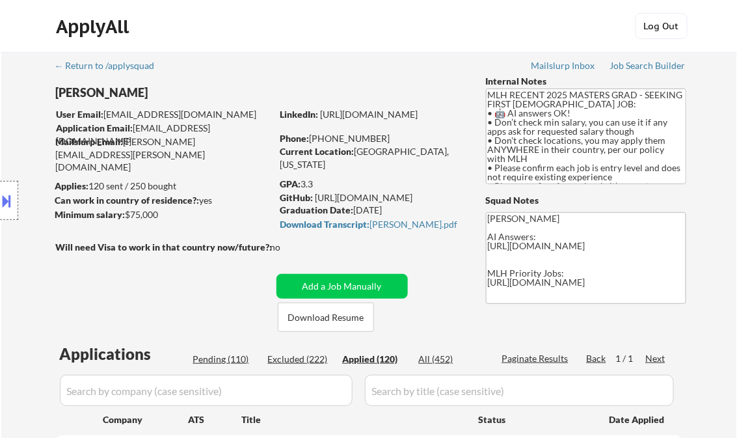
select select ""applied""
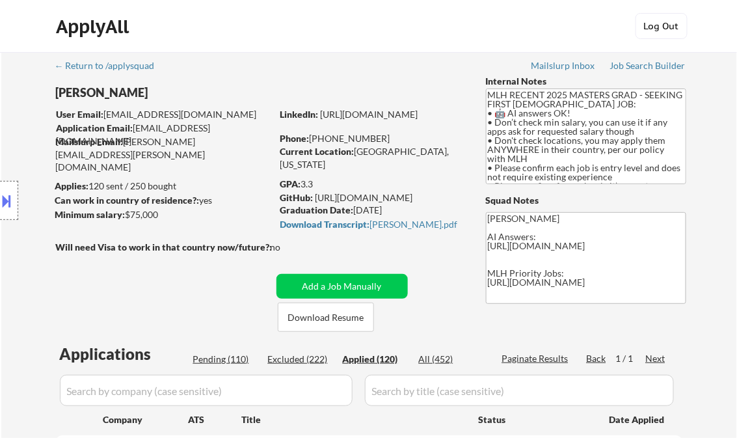
select select ""applied""
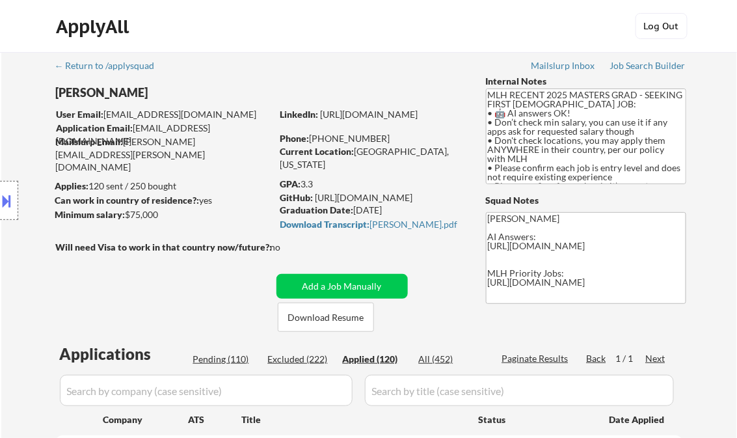
select select ""applied""
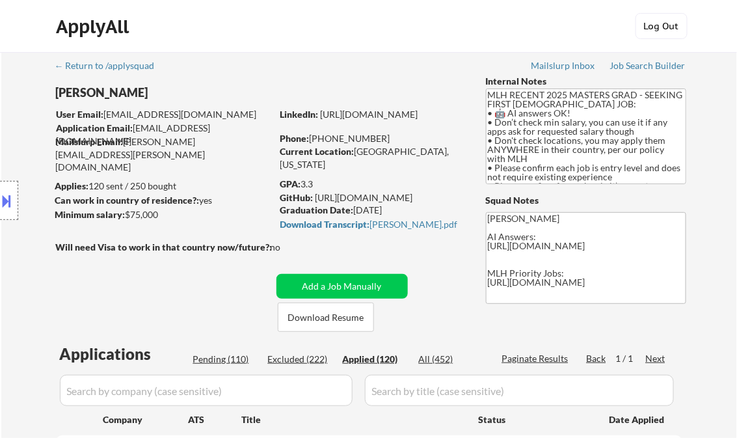
select select ""applied""
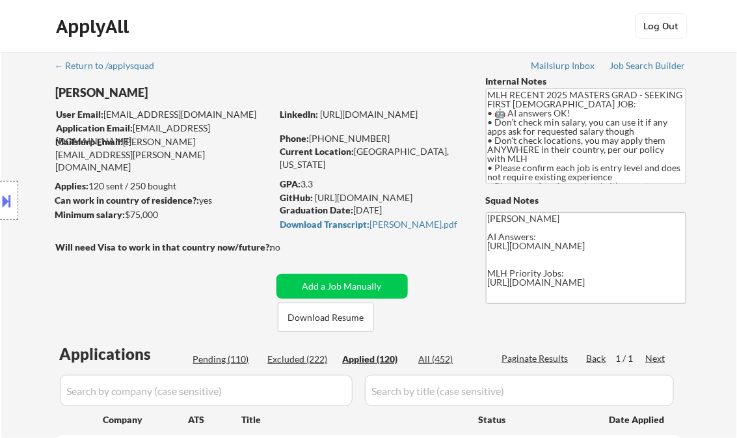
select select ""applied""
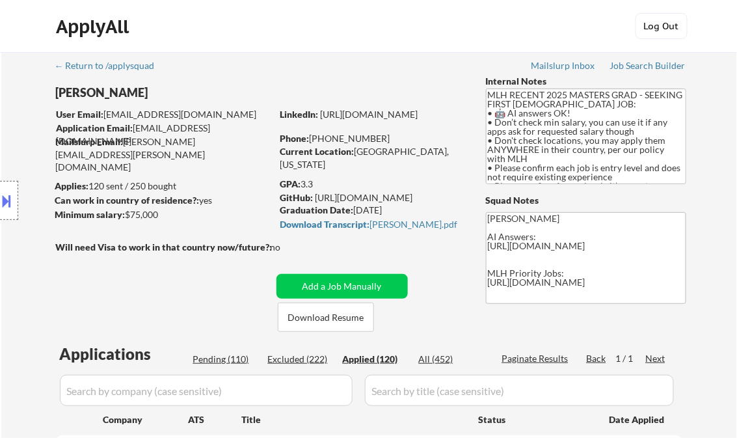
select select ""applied""
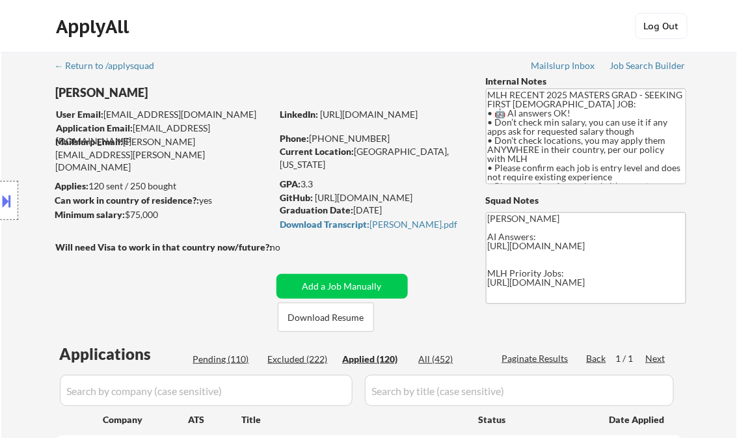
select select ""applied""
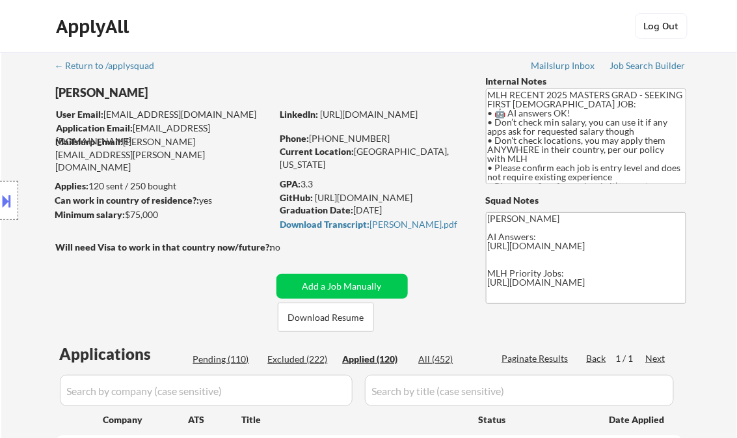
select select ""applied""
